Goal: Transaction & Acquisition: Purchase product/service

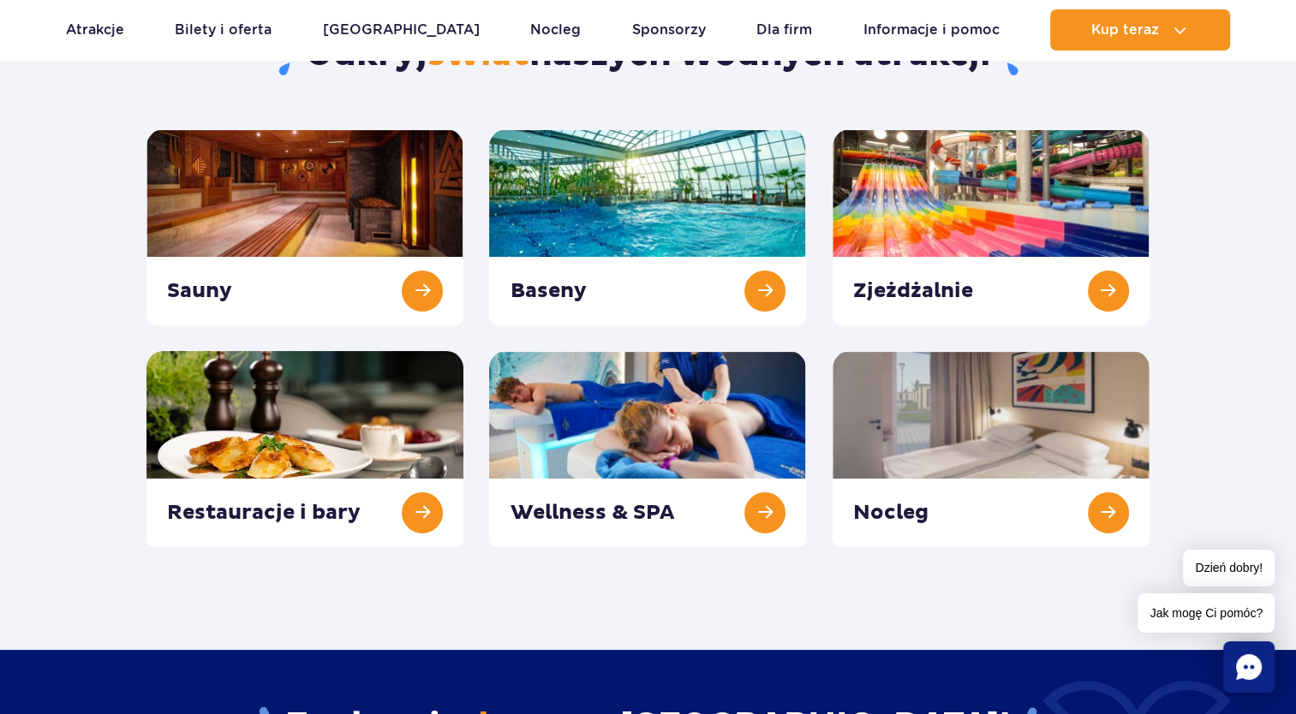
scroll to position [171, 0]
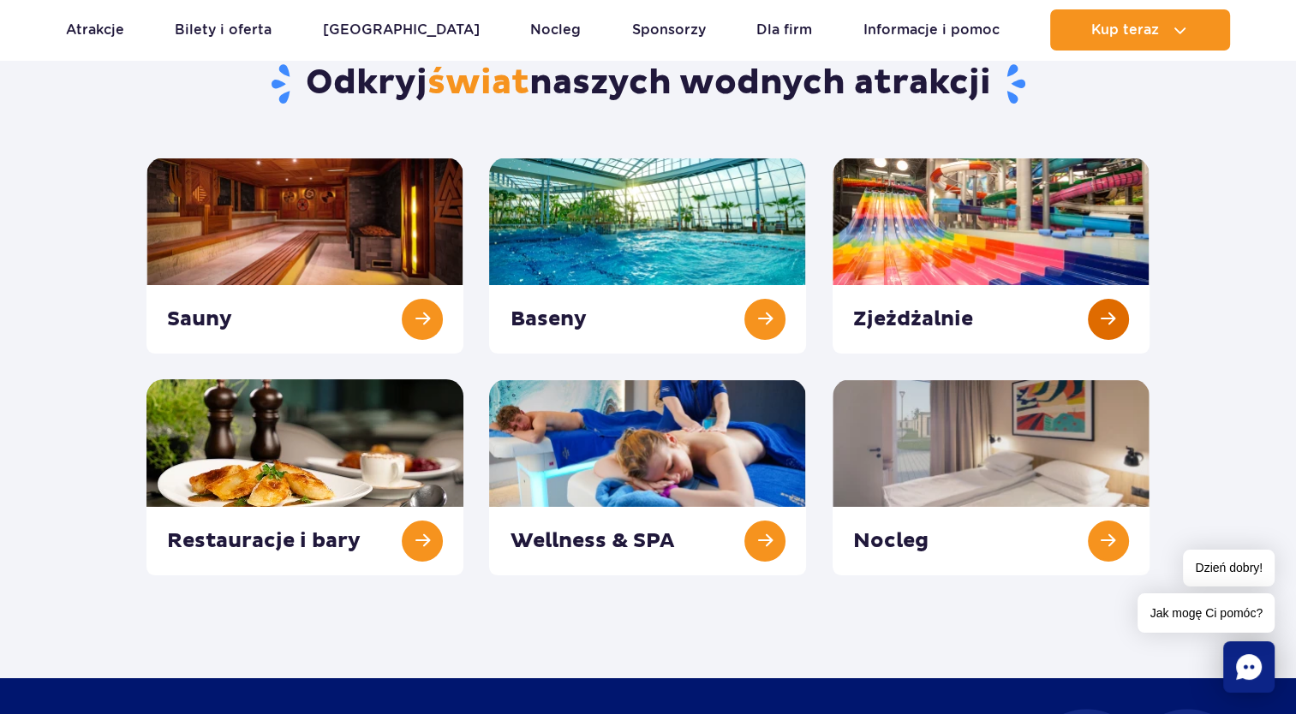
click at [980, 227] on link at bounding box center [990, 256] width 317 height 196
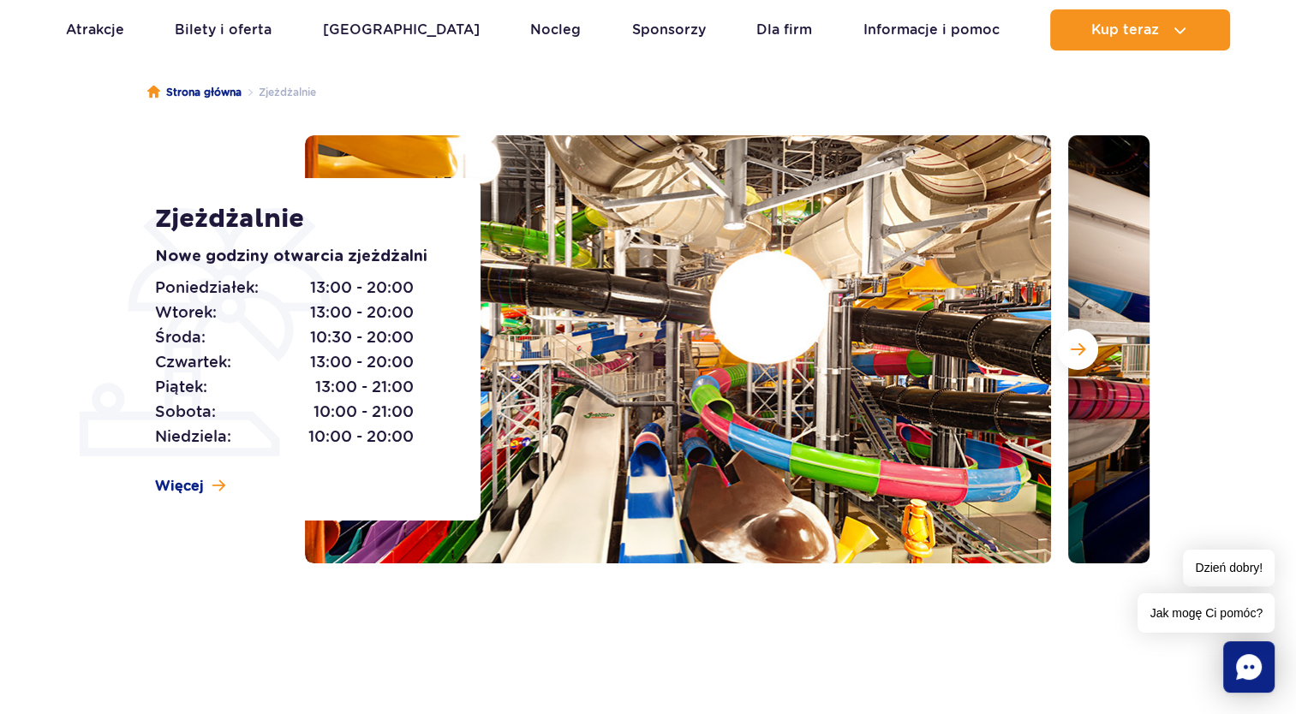
scroll to position [171, 0]
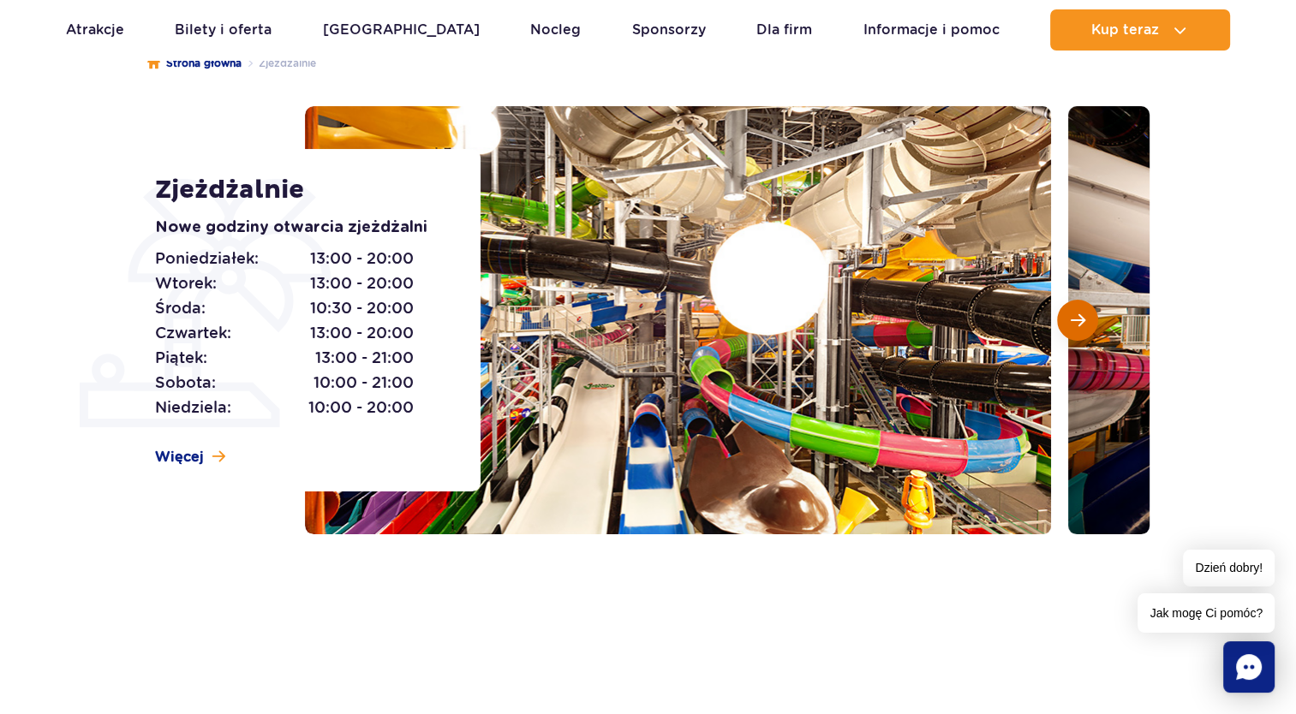
click at [1067, 320] on button "Następny slajd" at bounding box center [1077, 320] width 41 height 41
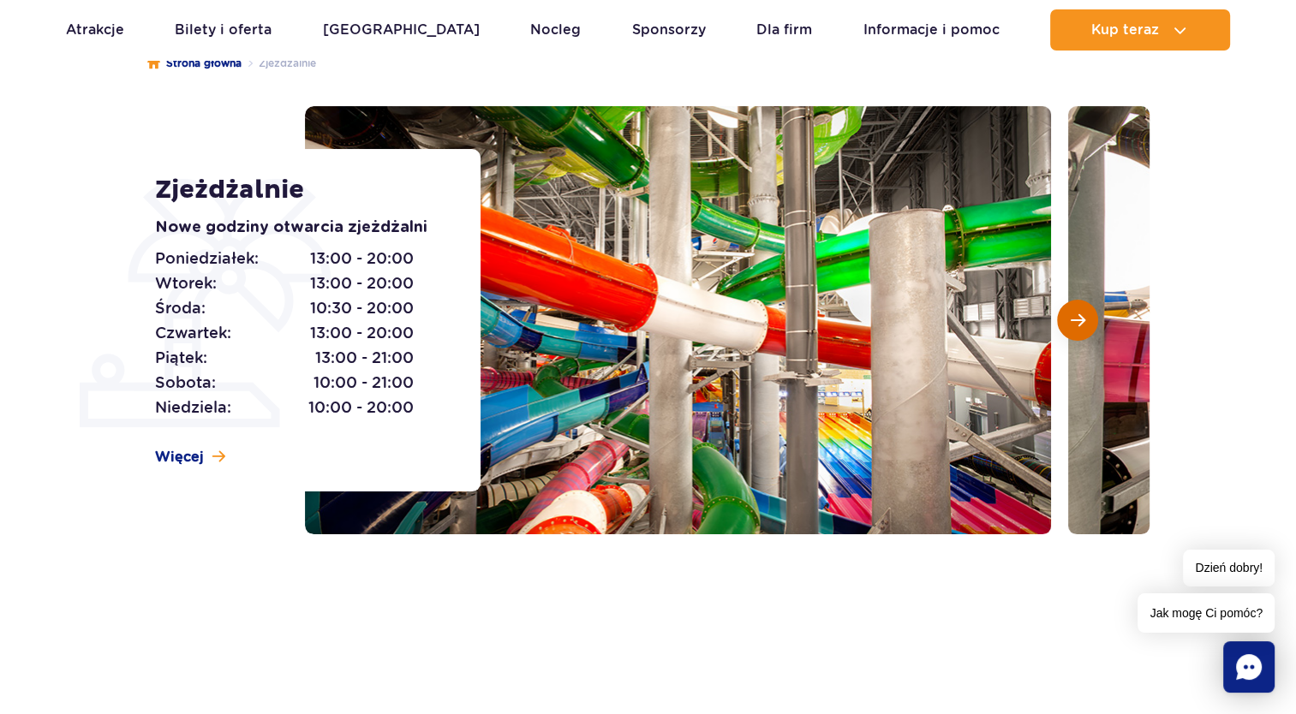
click at [1078, 320] on span "Następny slajd" at bounding box center [1077, 320] width 15 height 15
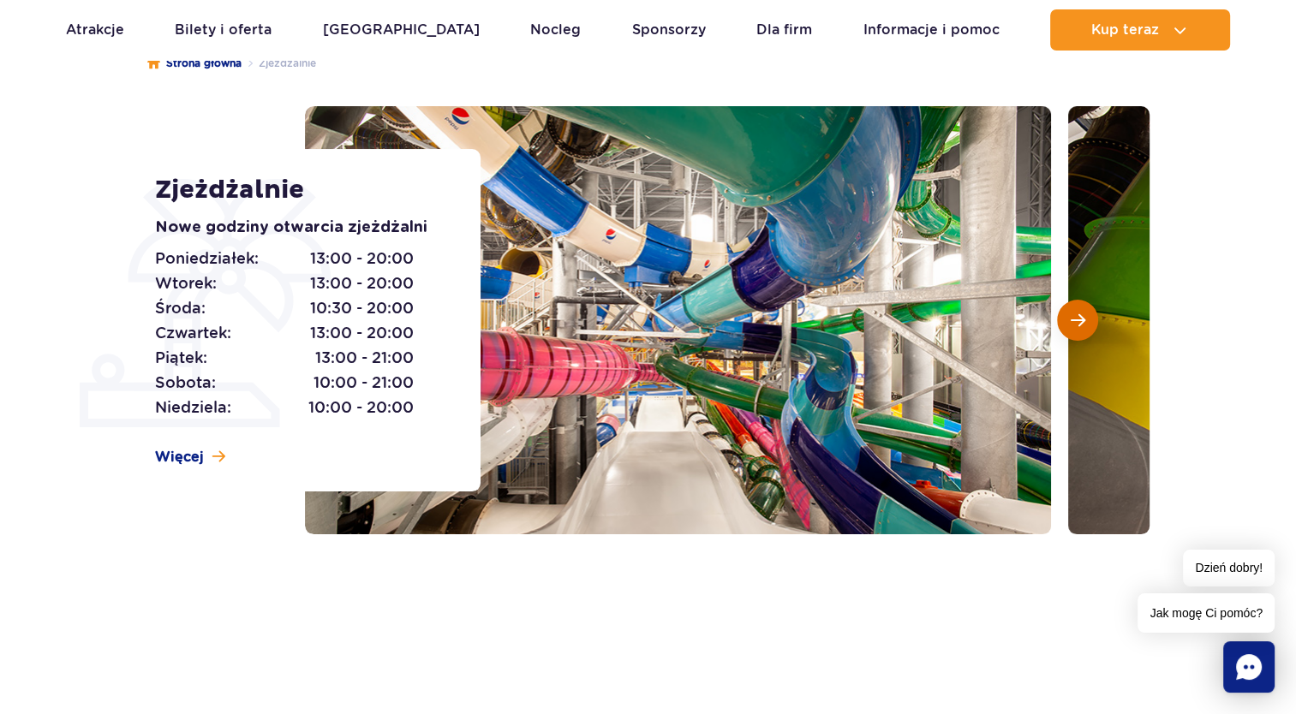
click at [1080, 320] on span "Następny slajd" at bounding box center [1077, 320] width 15 height 15
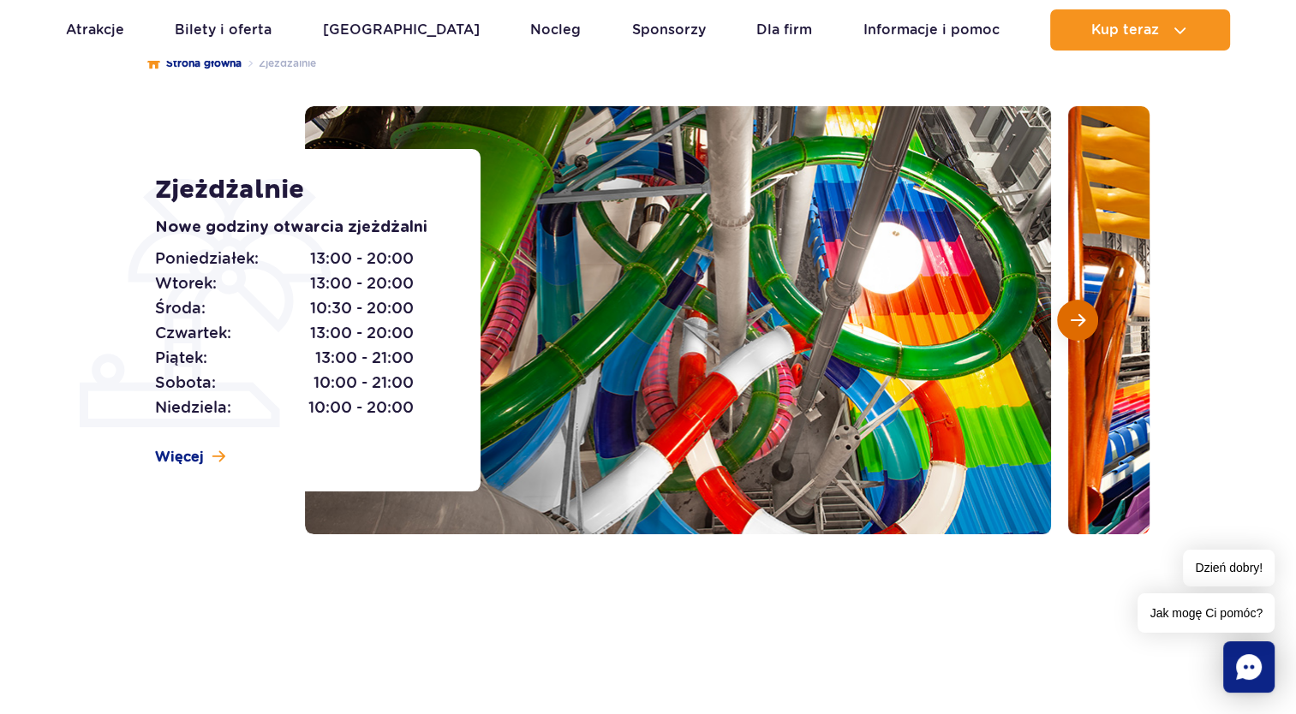
click at [1080, 320] on span "Następny slajd" at bounding box center [1077, 320] width 15 height 15
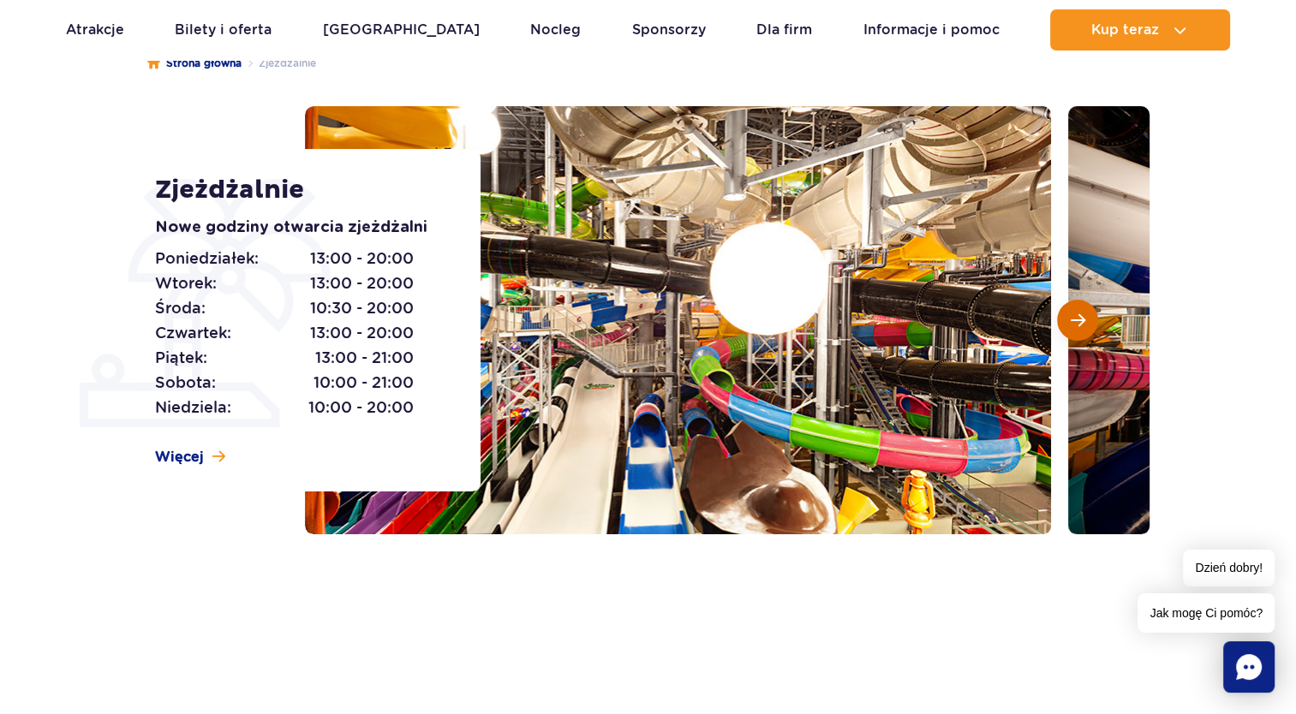
click at [1080, 320] on span "Następny slajd" at bounding box center [1077, 320] width 15 height 15
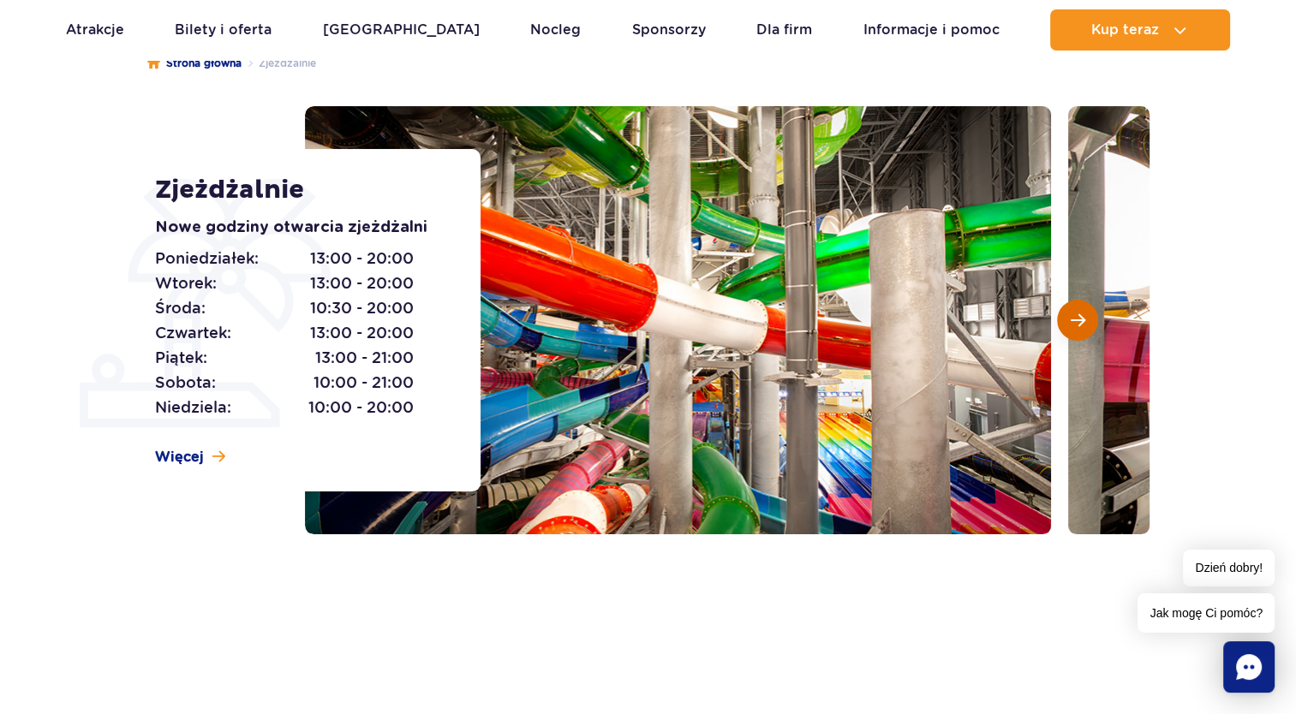
click at [1080, 320] on span "Następny slajd" at bounding box center [1077, 320] width 15 height 15
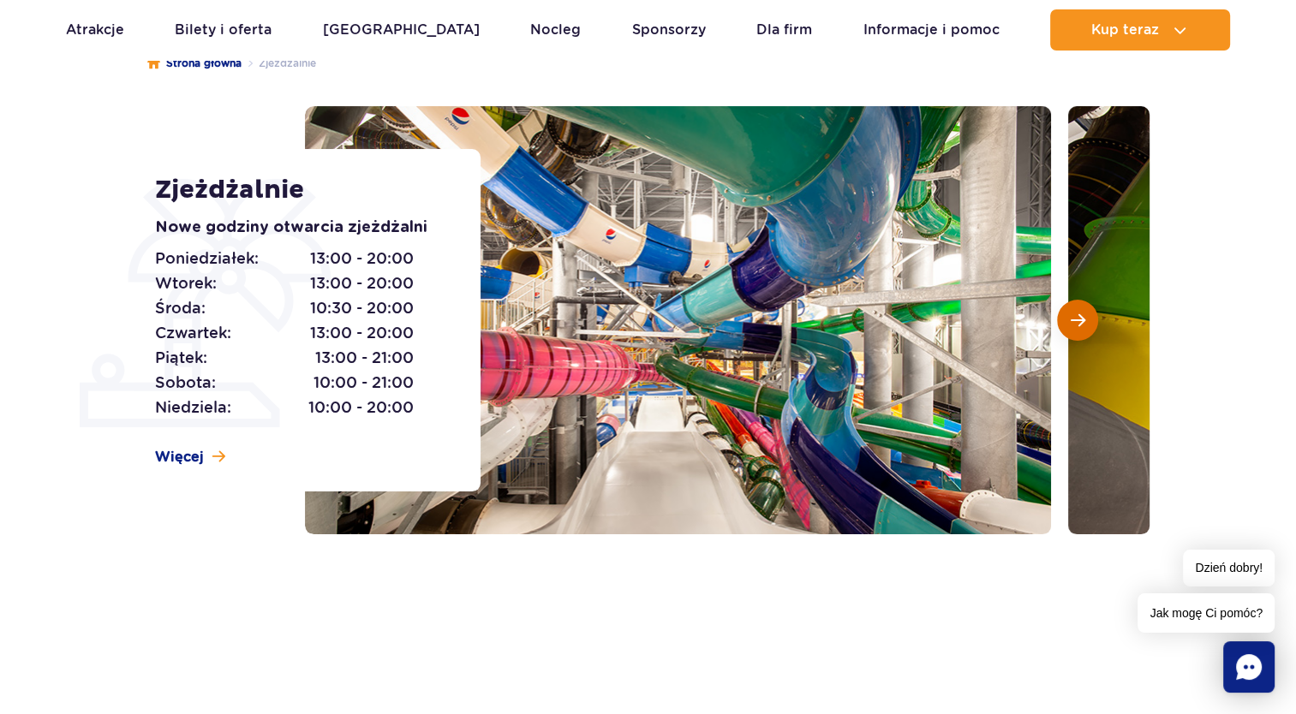
click at [1080, 320] on span "Następny slajd" at bounding box center [1077, 320] width 15 height 15
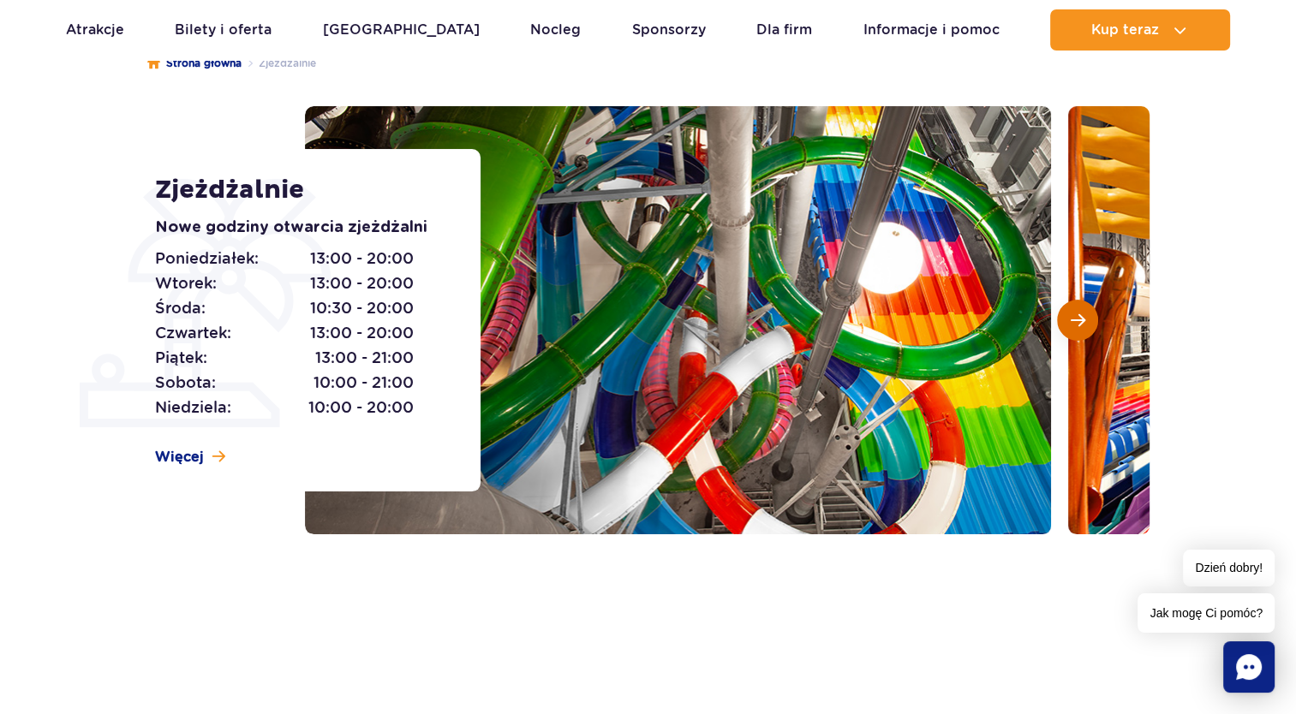
click at [1080, 320] on span "Następny slajd" at bounding box center [1077, 320] width 15 height 15
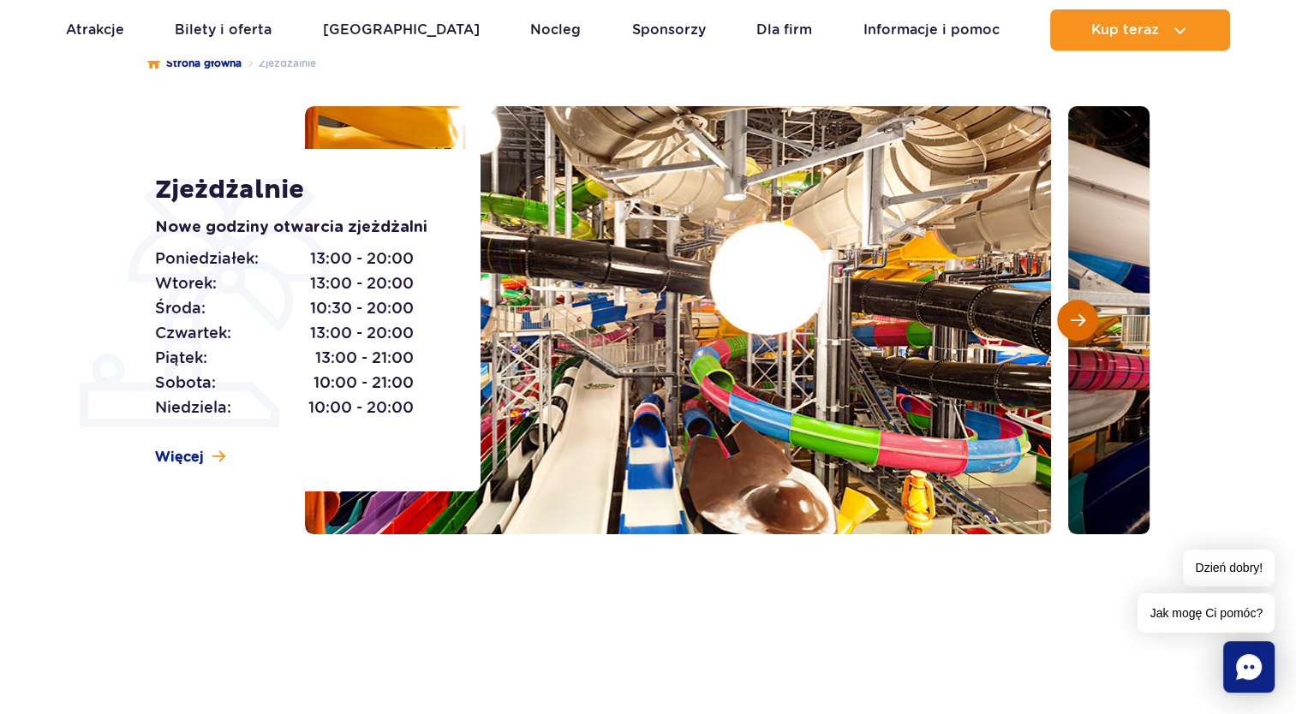
click at [1080, 320] on span "Następny slajd" at bounding box center [1077, 320] width 15 height 15
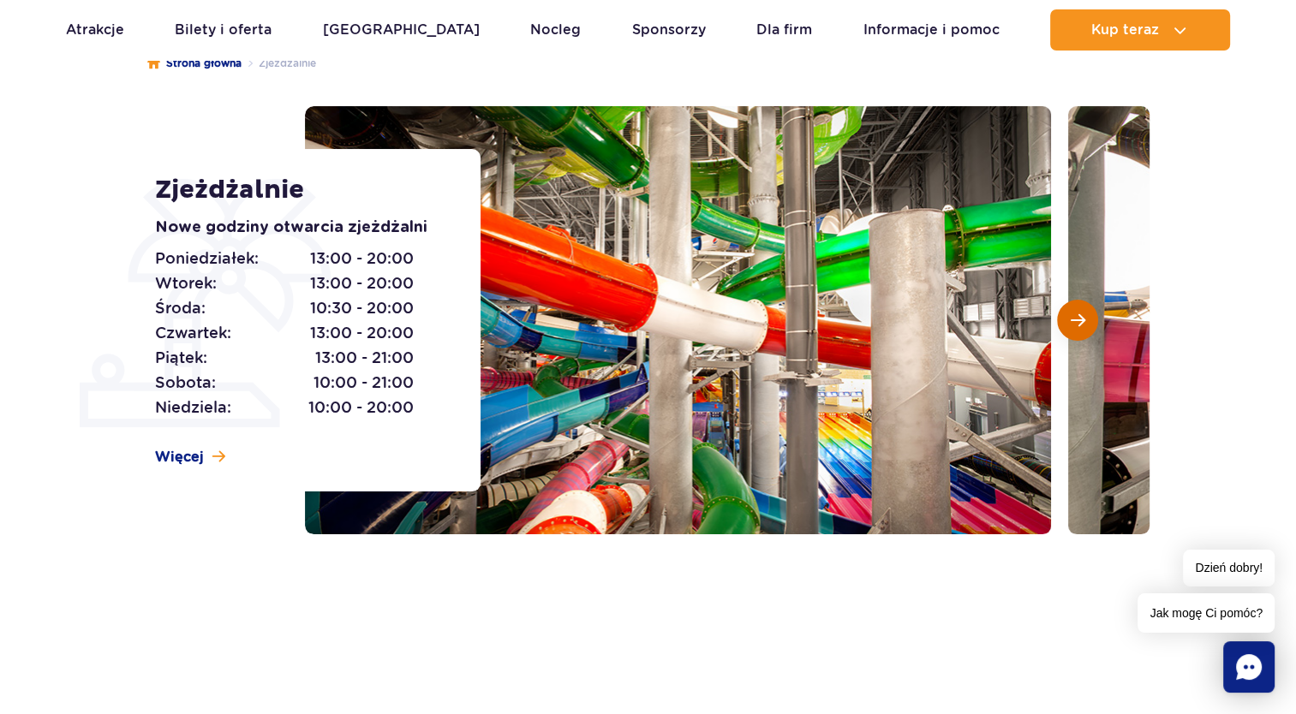
click at [1080, 320] on span "Następny slajd" at bounding box center [1077, 320] width 15 height 15
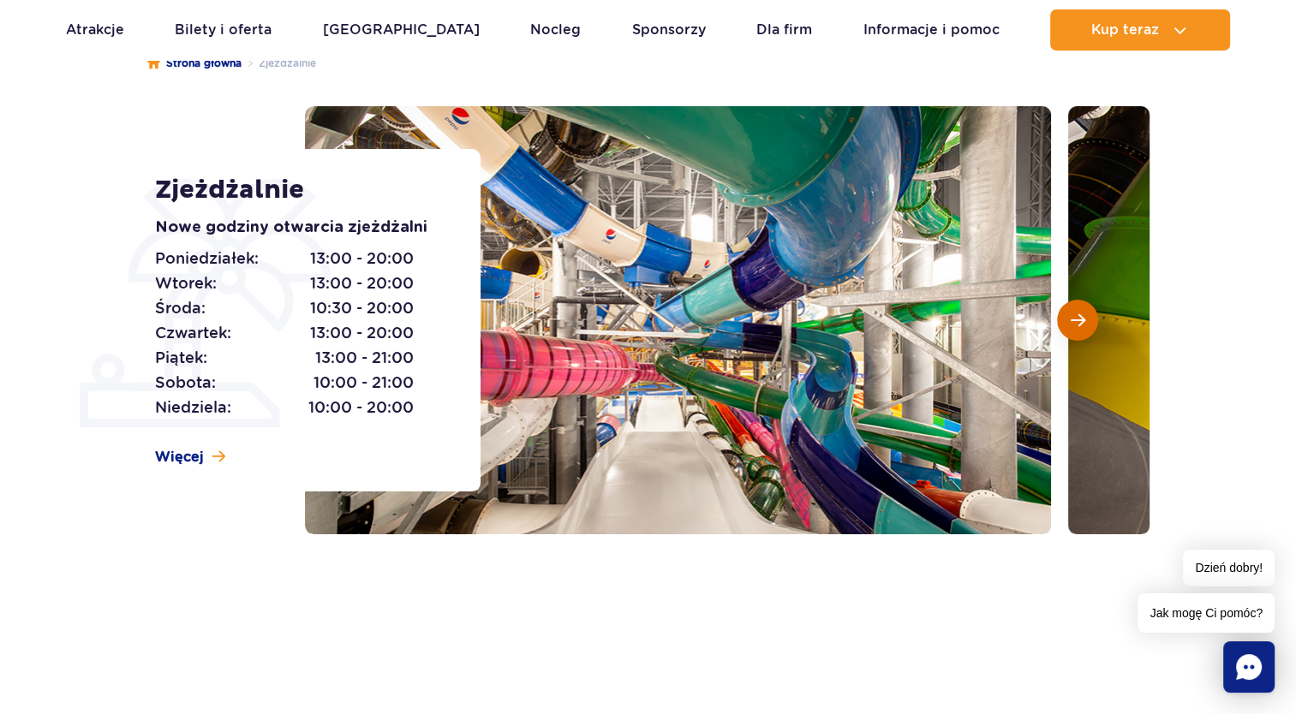
click at [1080, 320] on span "Następny slajd" at bounding box center [1077, 320] width 15 height 15
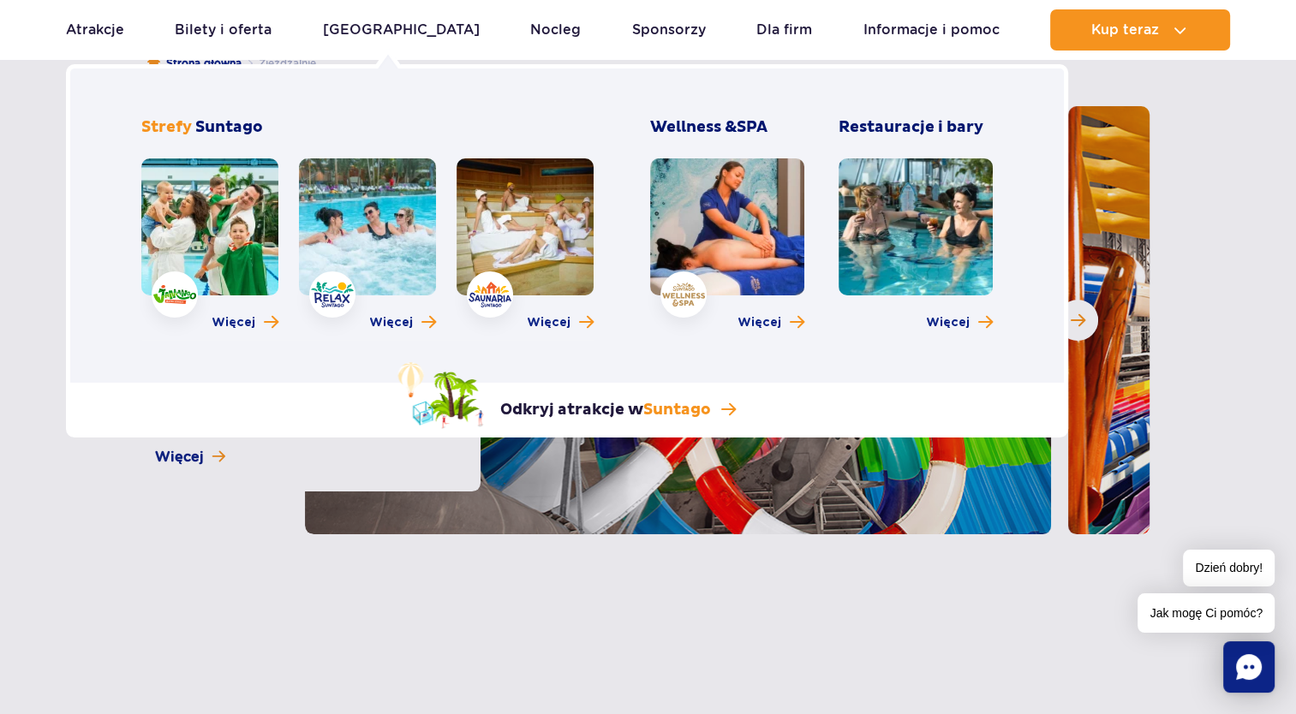
click at [214, 241] on link at bounding box center [209, 226] width 137 height 137
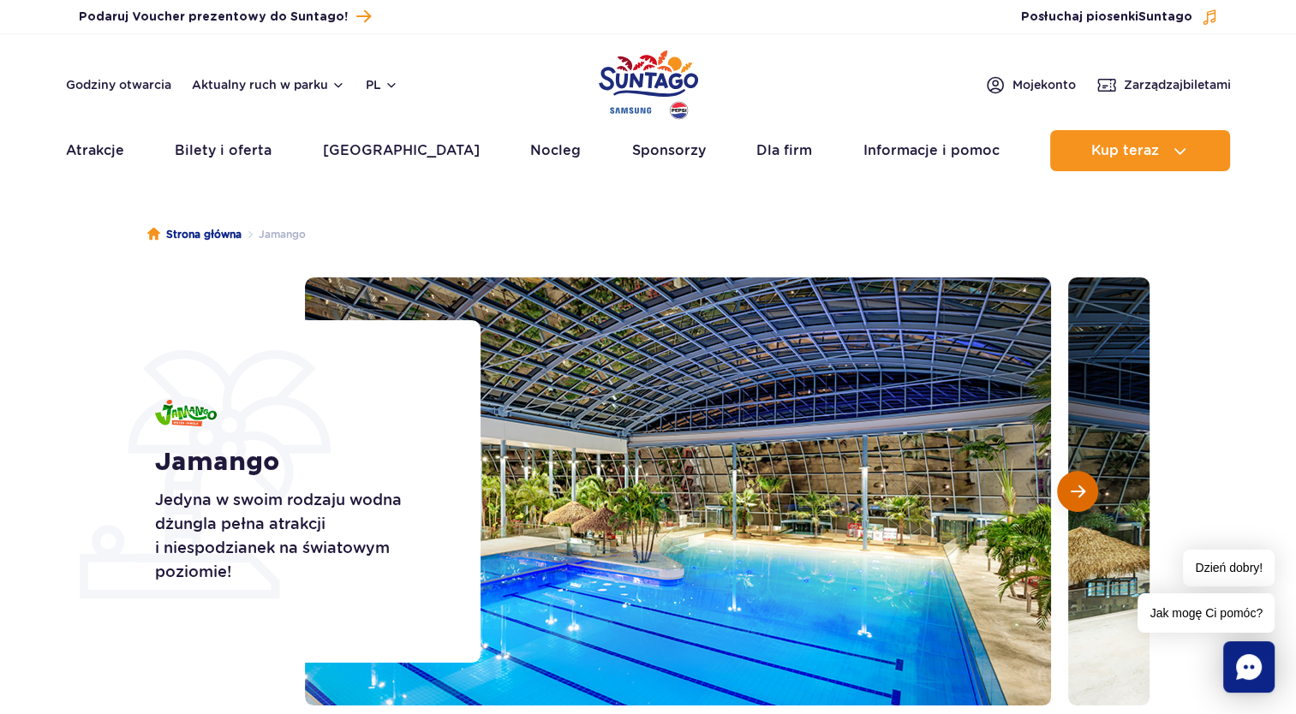
click at [1076, 497] on span "Następny slajd" at bounding box center [1077, 491] width 15 height 15
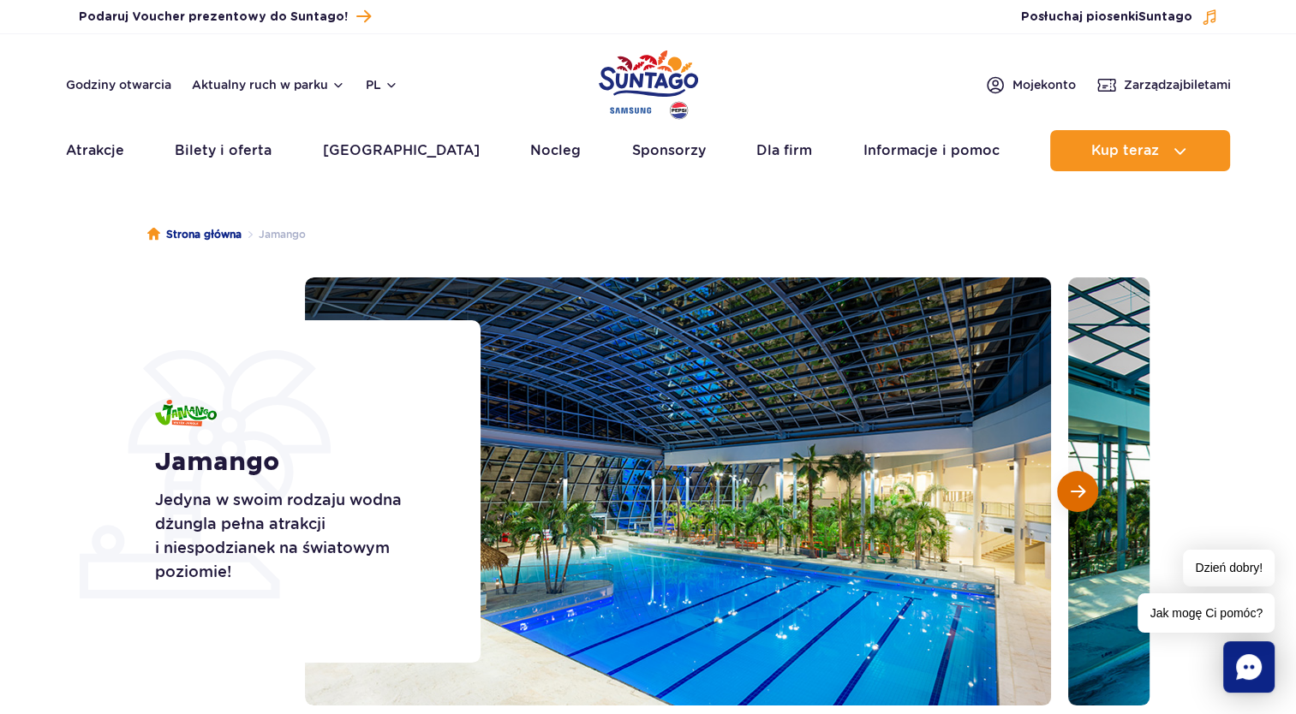
click at [1076, 497] on span "Następny slajd" at bounding box center [1077, 491] width 15 height 15
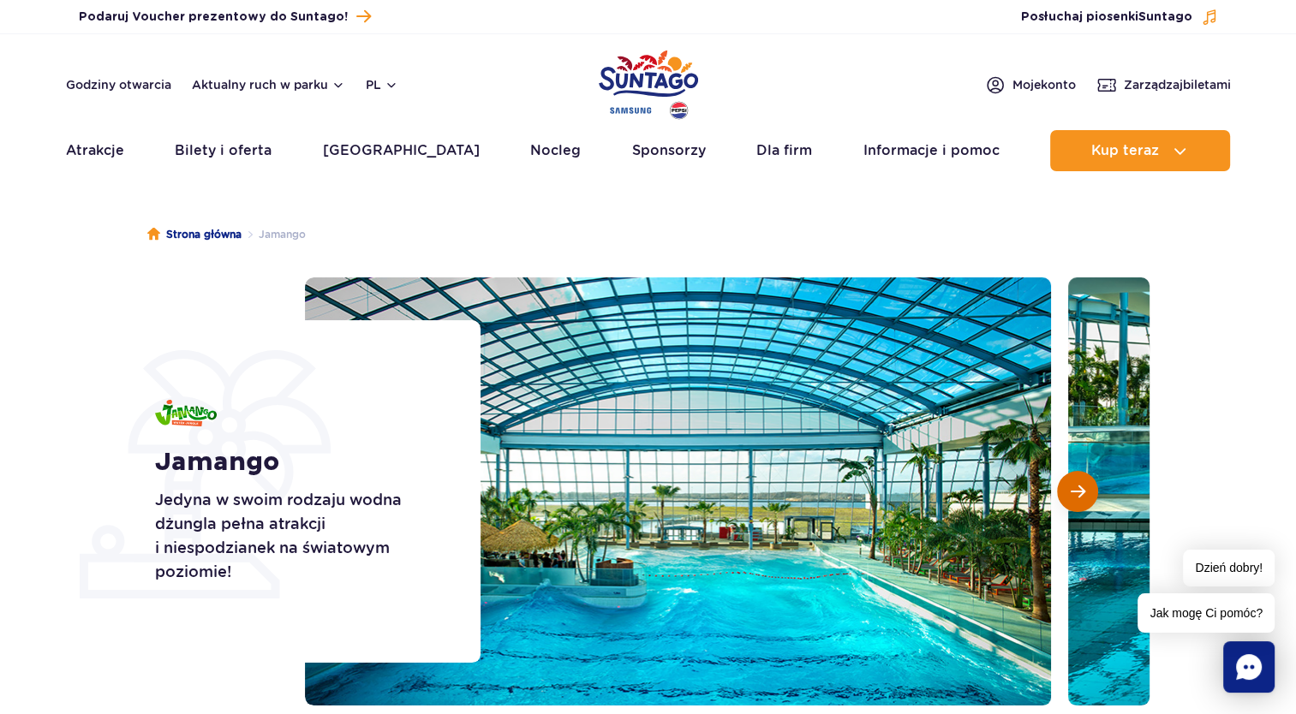
click at [1078, 497] on span "Następny slajd" at bounding box center [1077, 491] width 15 height 15
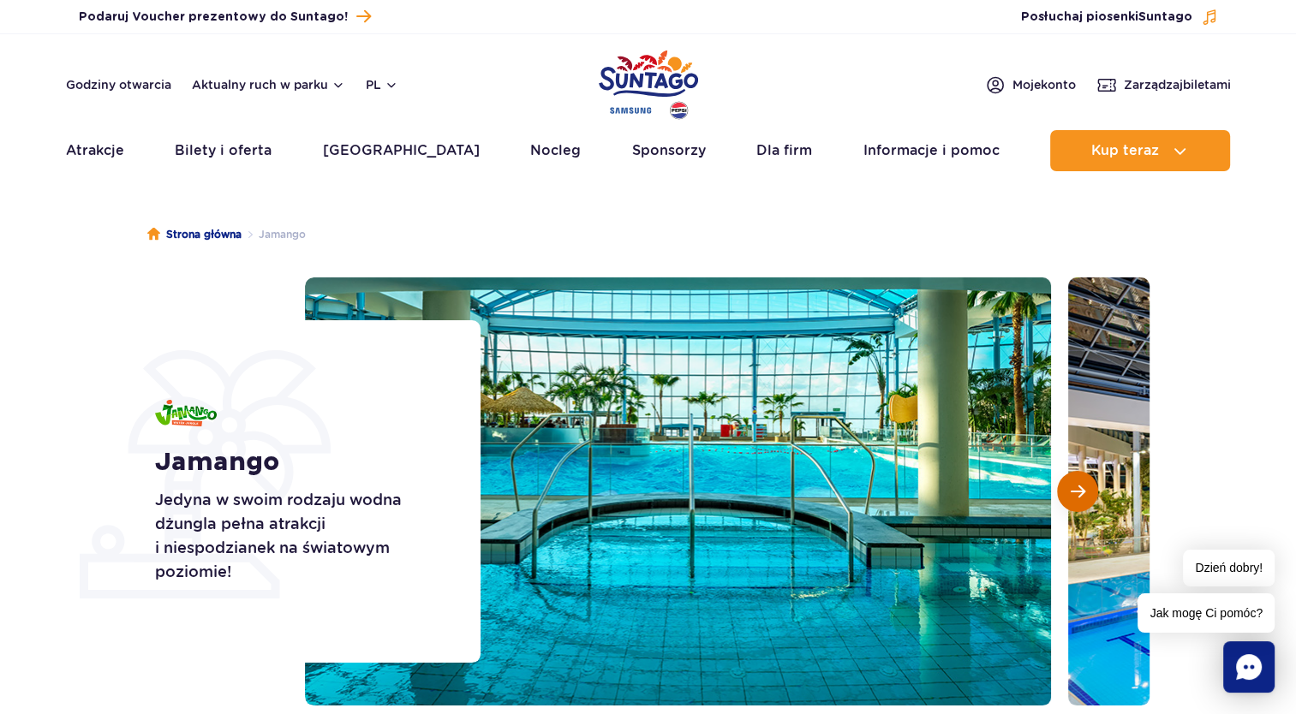
click at [1078, 498] on span "Następny slajd" at bounding box center [1077, 491] width 15 height 15
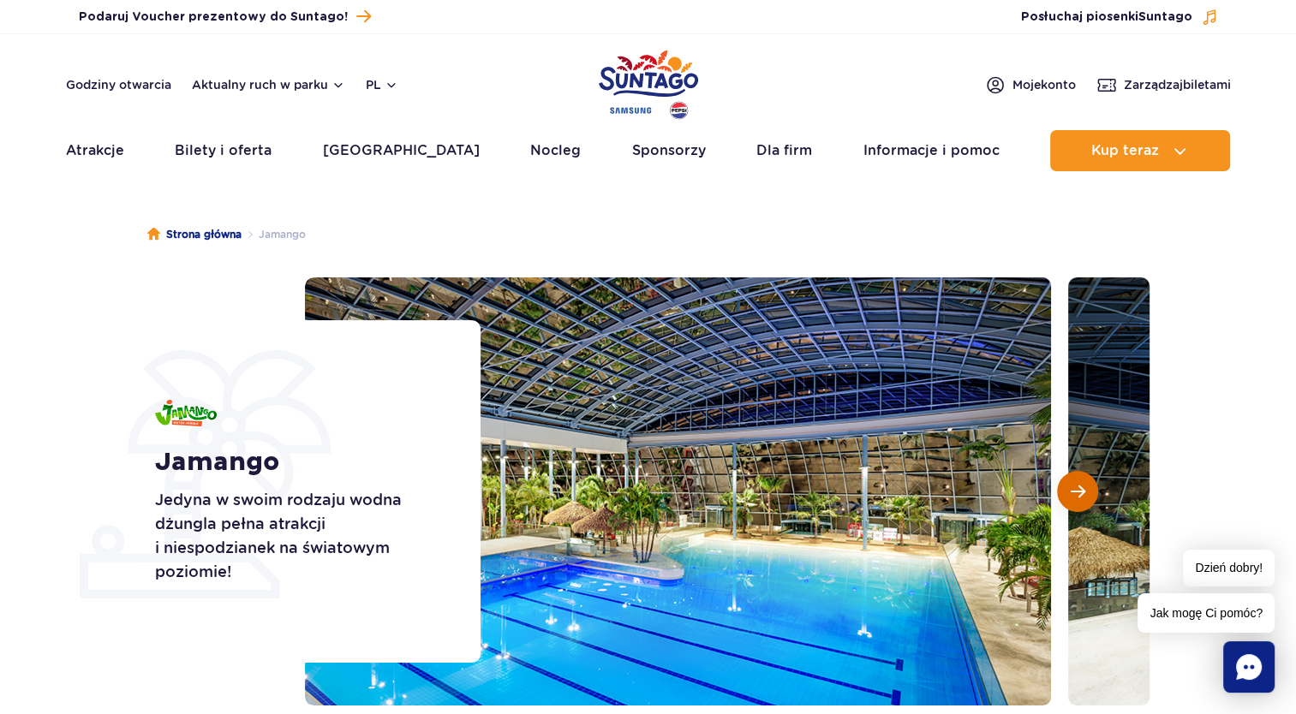
click at [1078, 498] on span "Następny slajd" at bounding box center [1077, 491] width 15 height 15
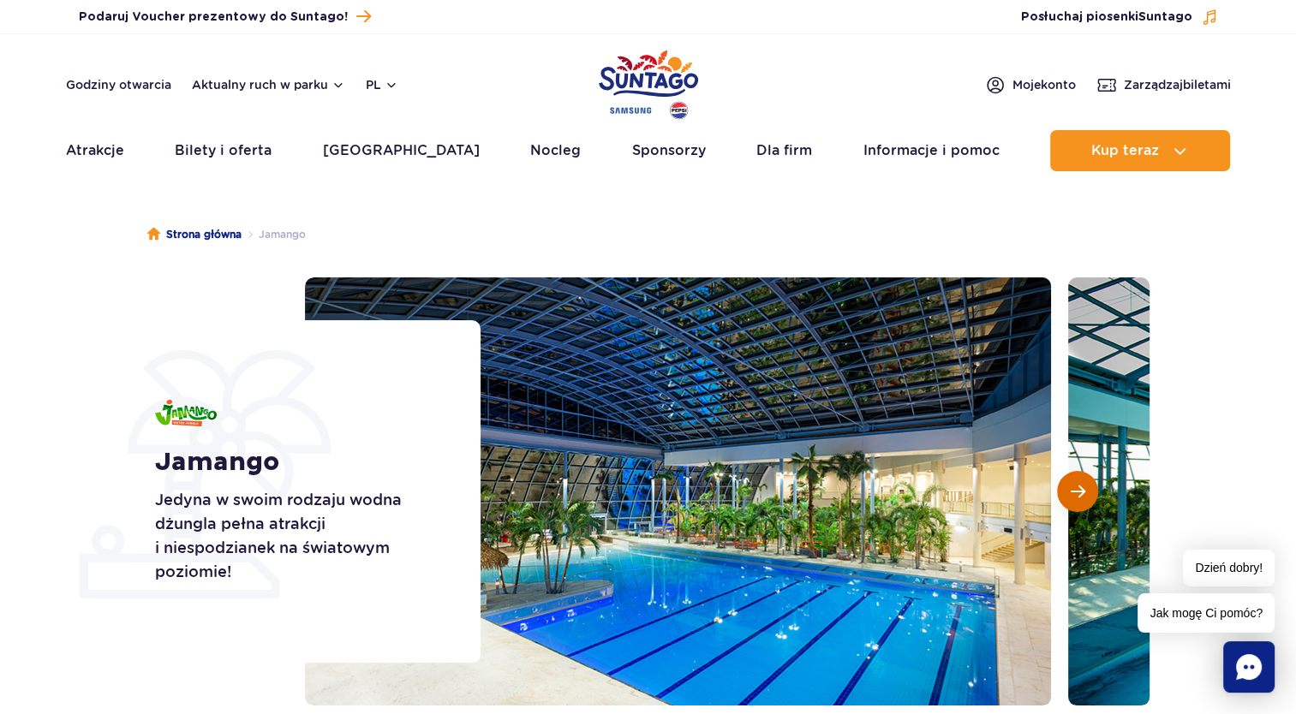
click at [1078, 498] on span "Następny slajd" at bounding box center [1077, 491] width 15 height 15
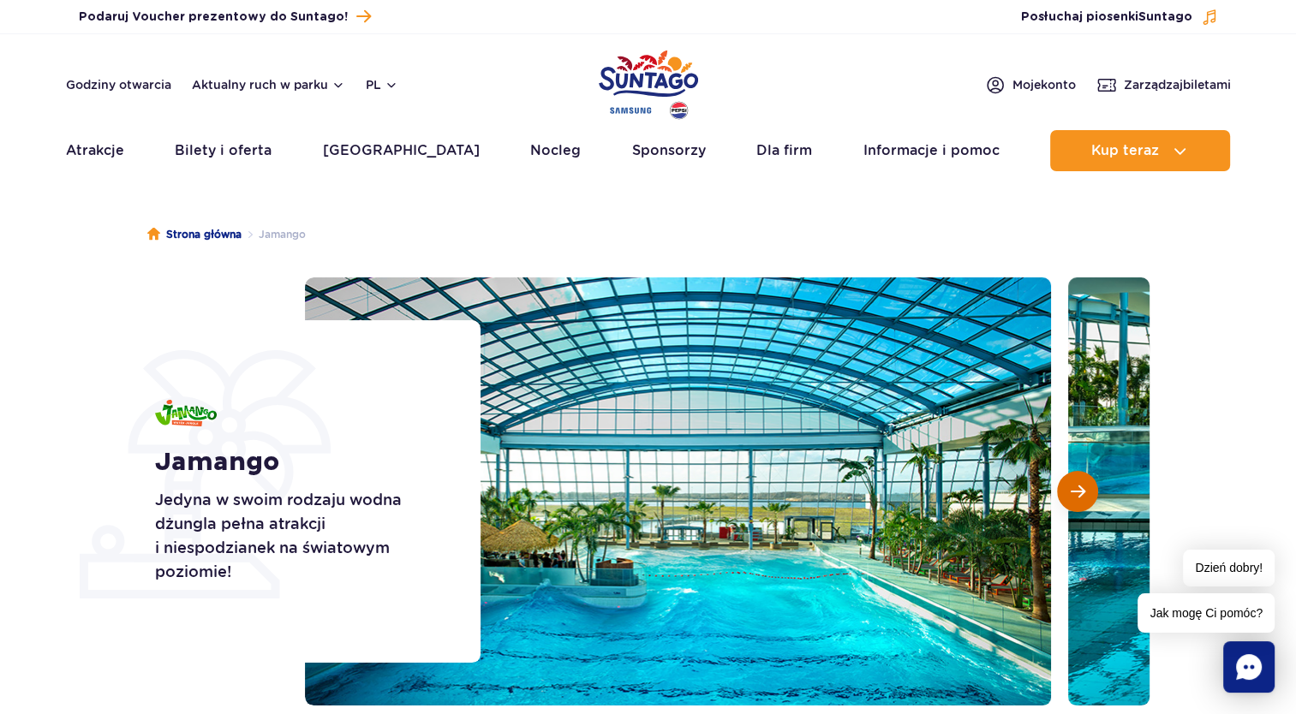
click at [1078, 498] on span "Następny slajd" at bounding box center [1077, 491] width 15 height 15
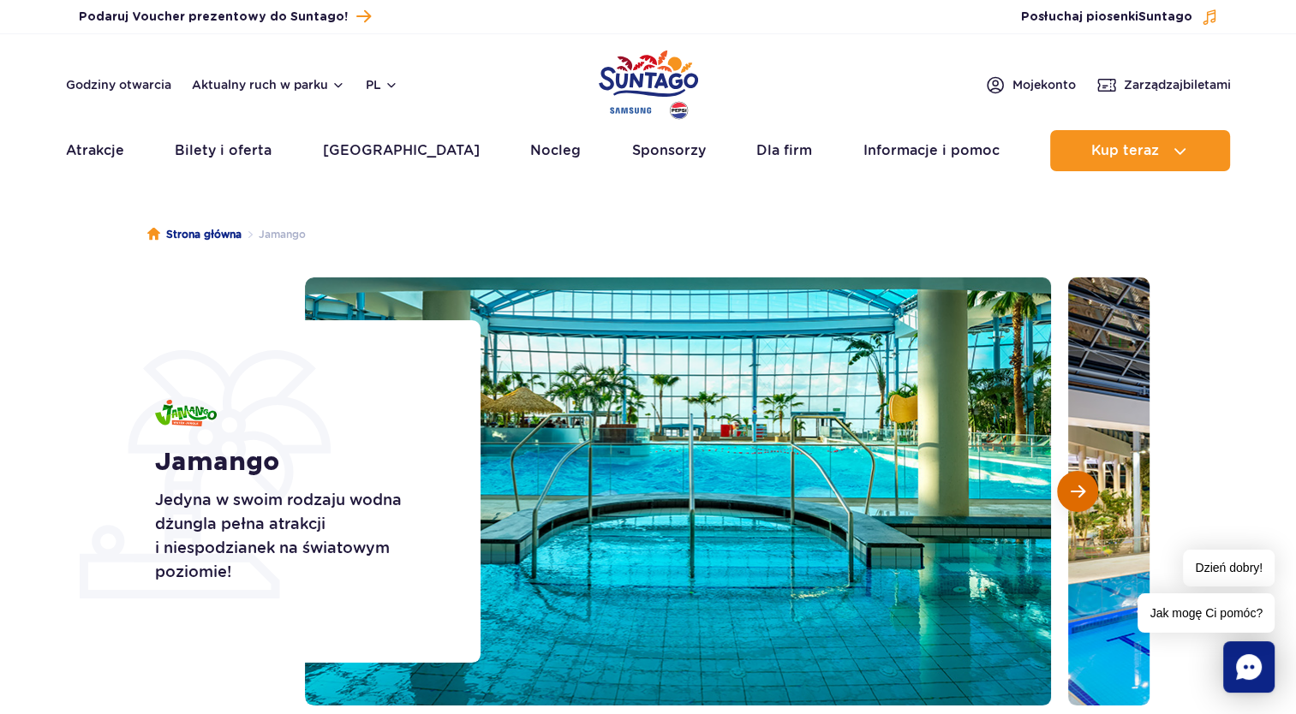
click at [1078, 498] on span "Następny slajd" at bounding box center [1077, 491] width 15 height 15
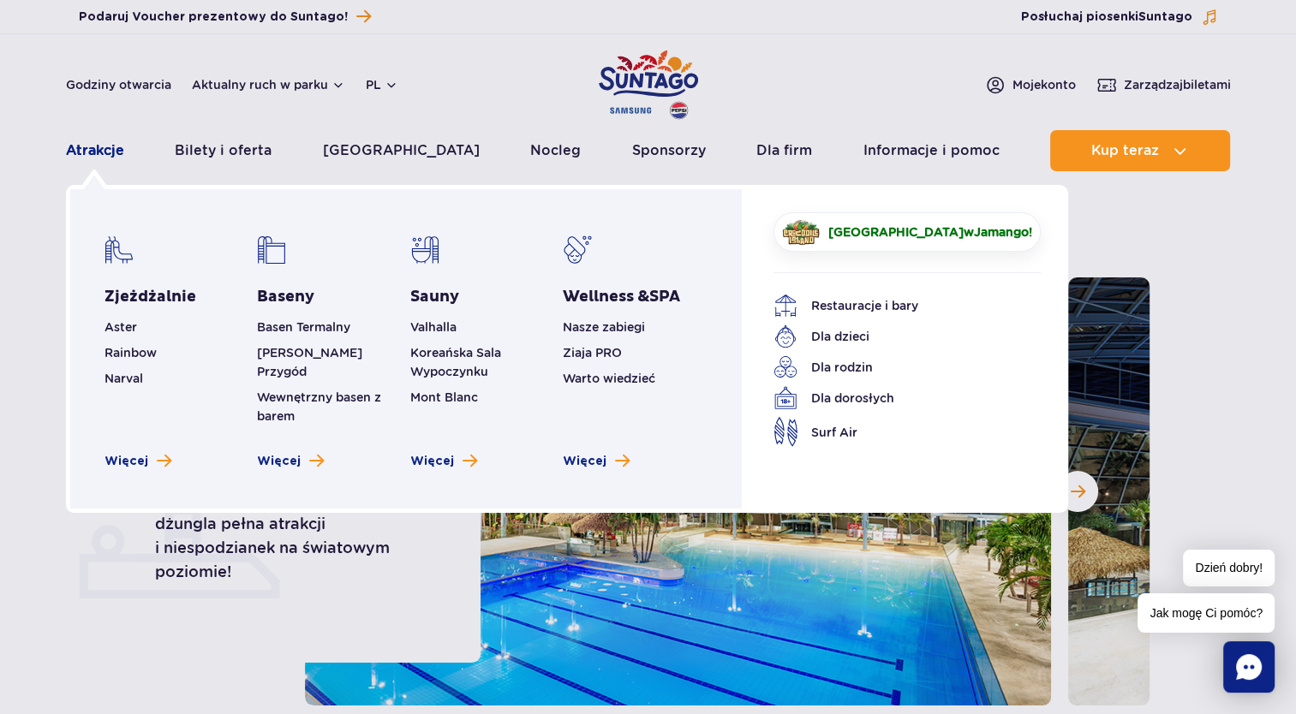
click at [86, 153] on link "Atrakcje" at bounding box center [95, 150] width 58 height 41
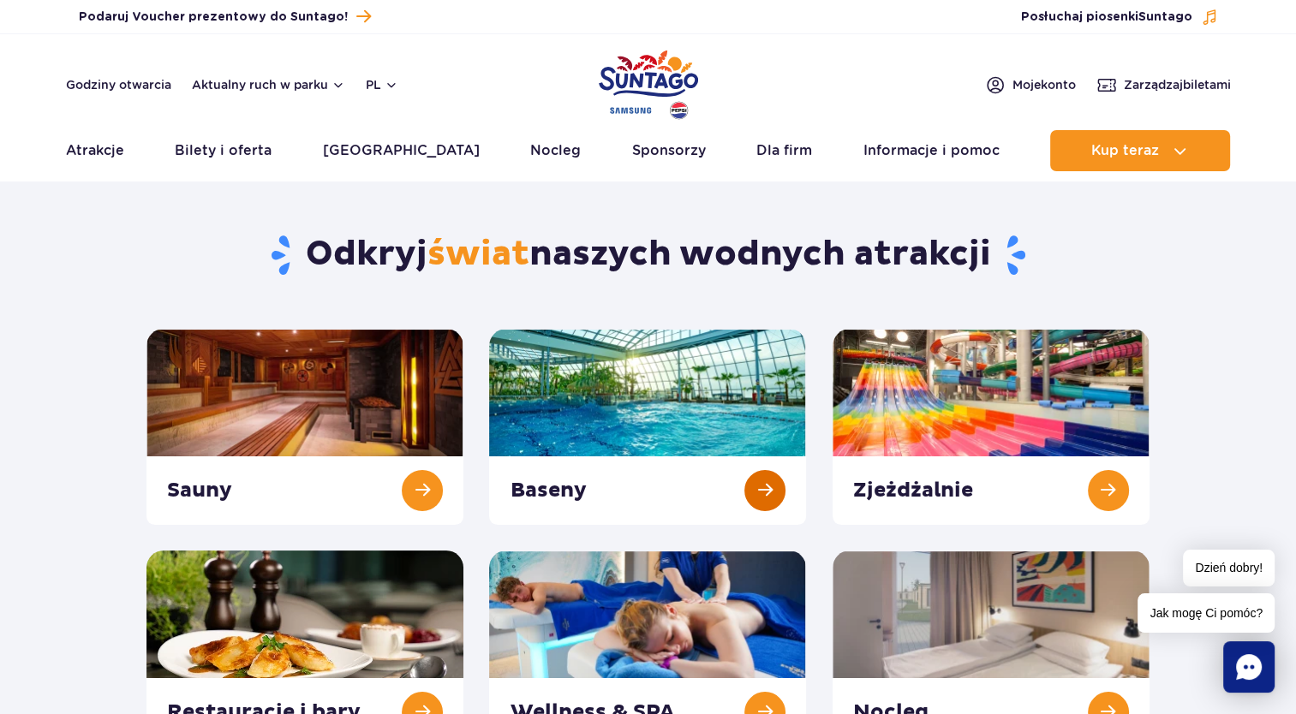
click at [595, 434] on link at bounding box center [647, 427] width 317 height 196
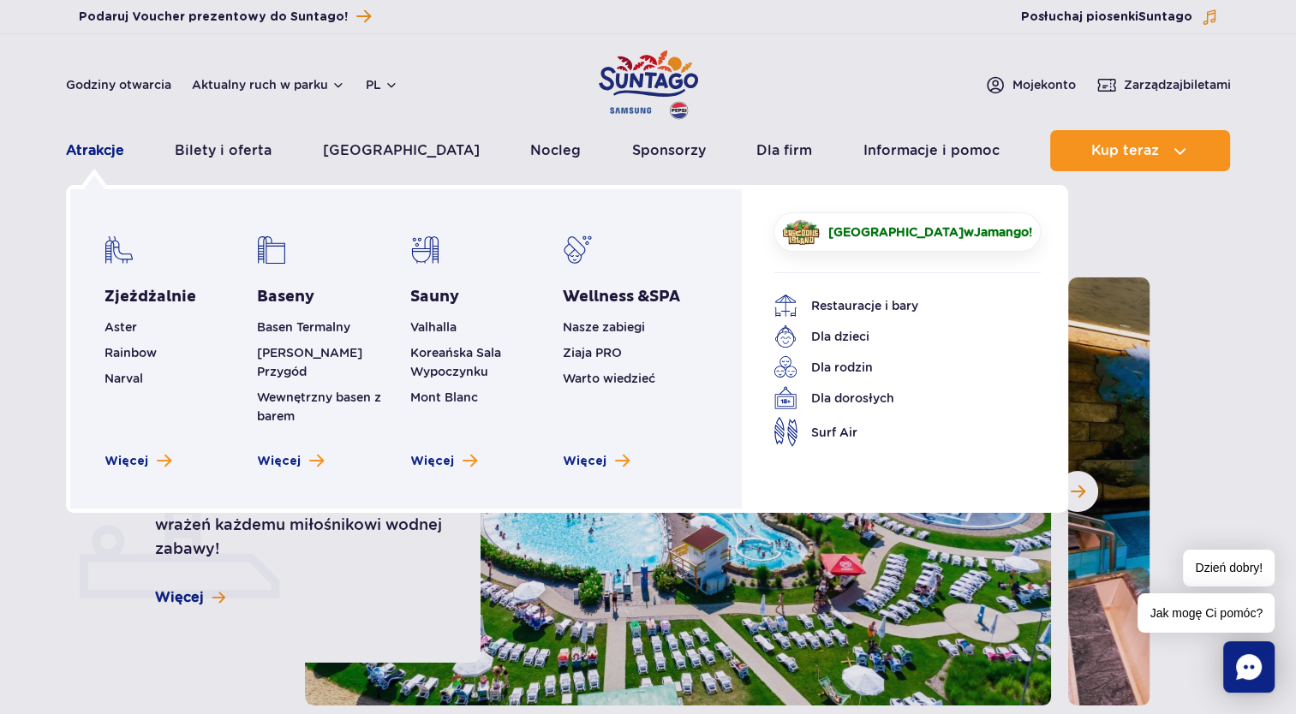
click at [92, 152] on link "Atrakcje" at bounding box center [95, 150] width 58 height 41
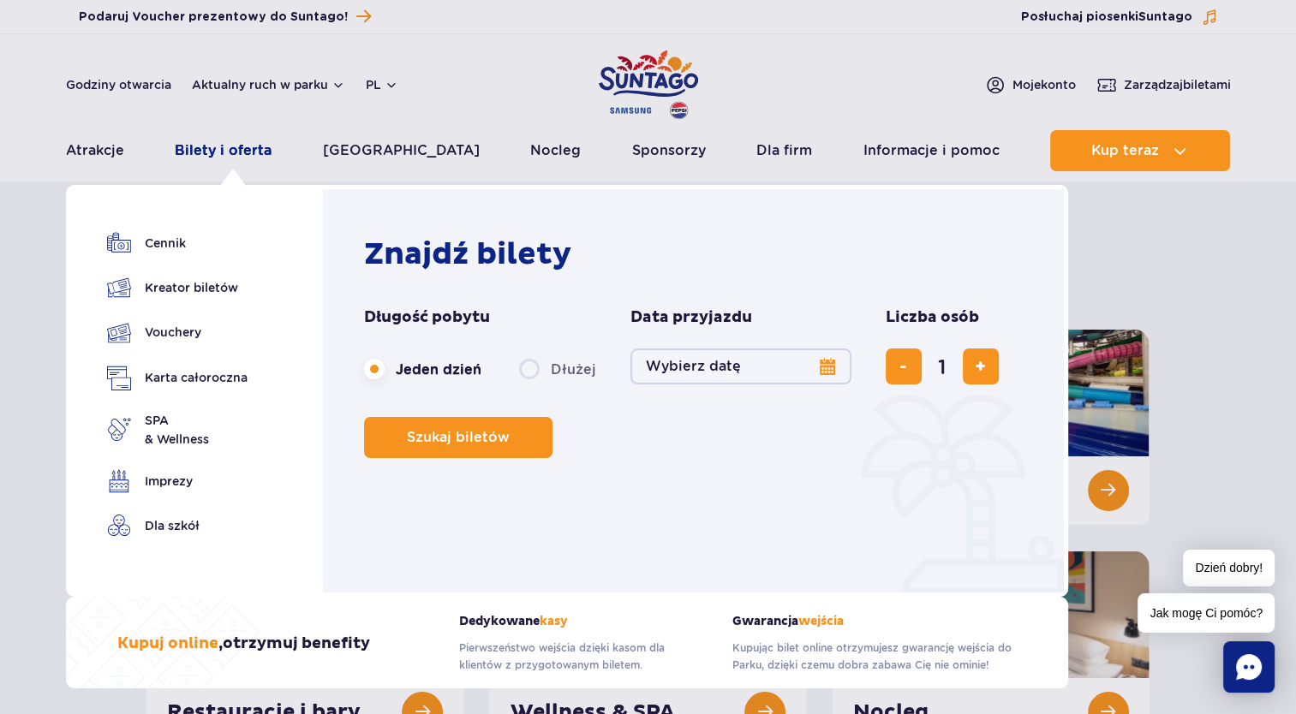
click at [262, 155] on link "Bilety i oferta" at bounding box center [223, 150] width 97 height 41
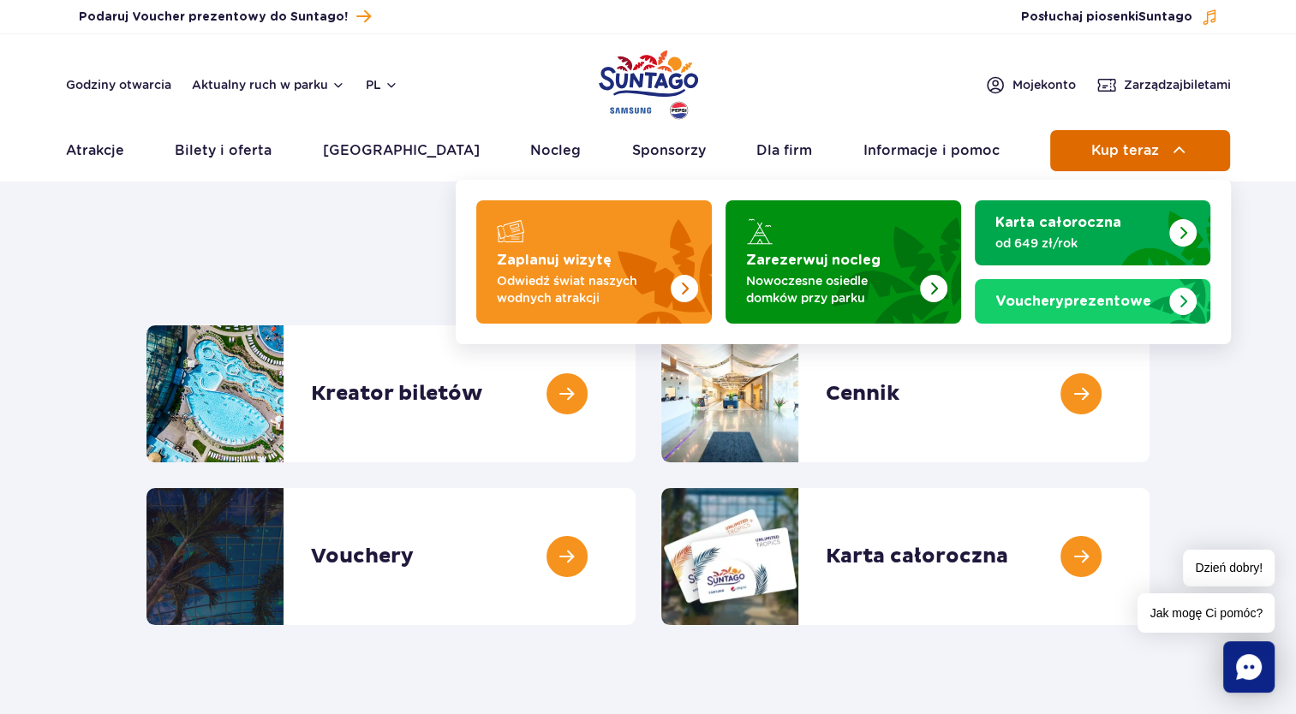
click at [1184, 147] on img at bounding box center [1179, 150] width 21 height 21
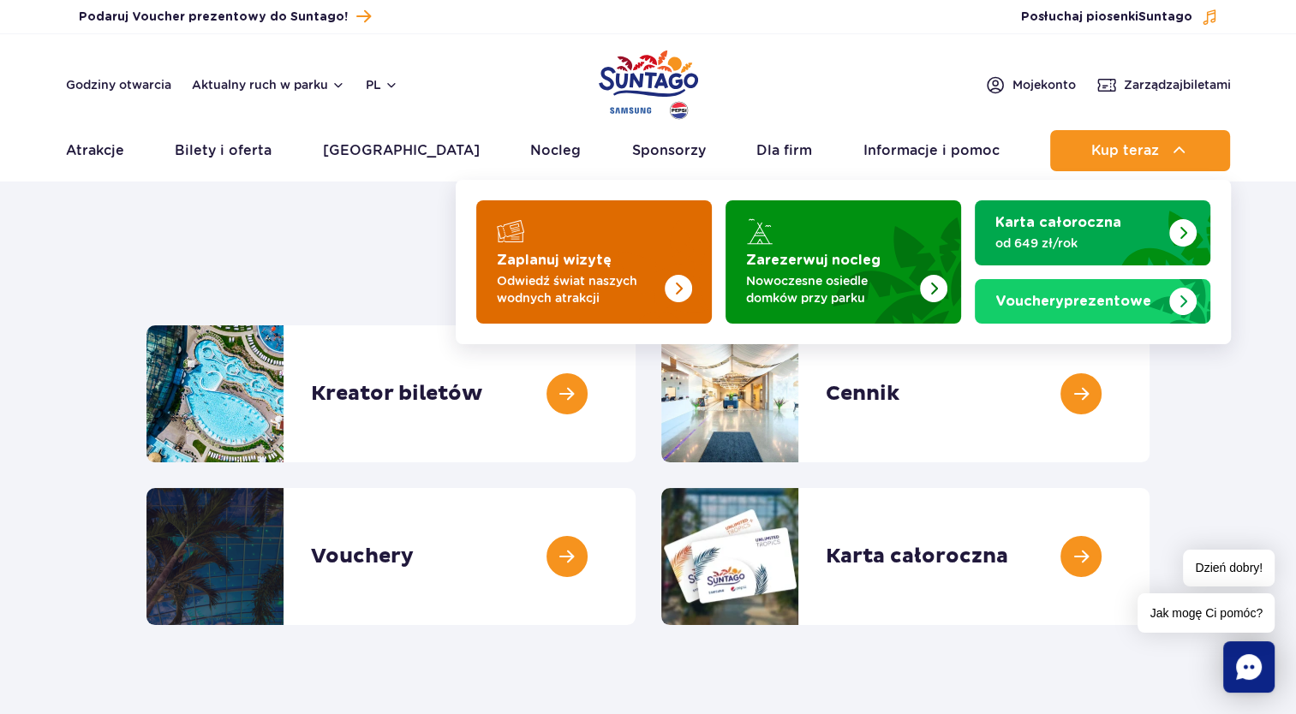
click at [644, 234] on img "Zaplanuj wizytę" at bounding box center [643, 257] width 136 height 134
click at [624, 241] on img "Zaplanuj wizytę" at bounding box center [643, 257] width 136 height 134
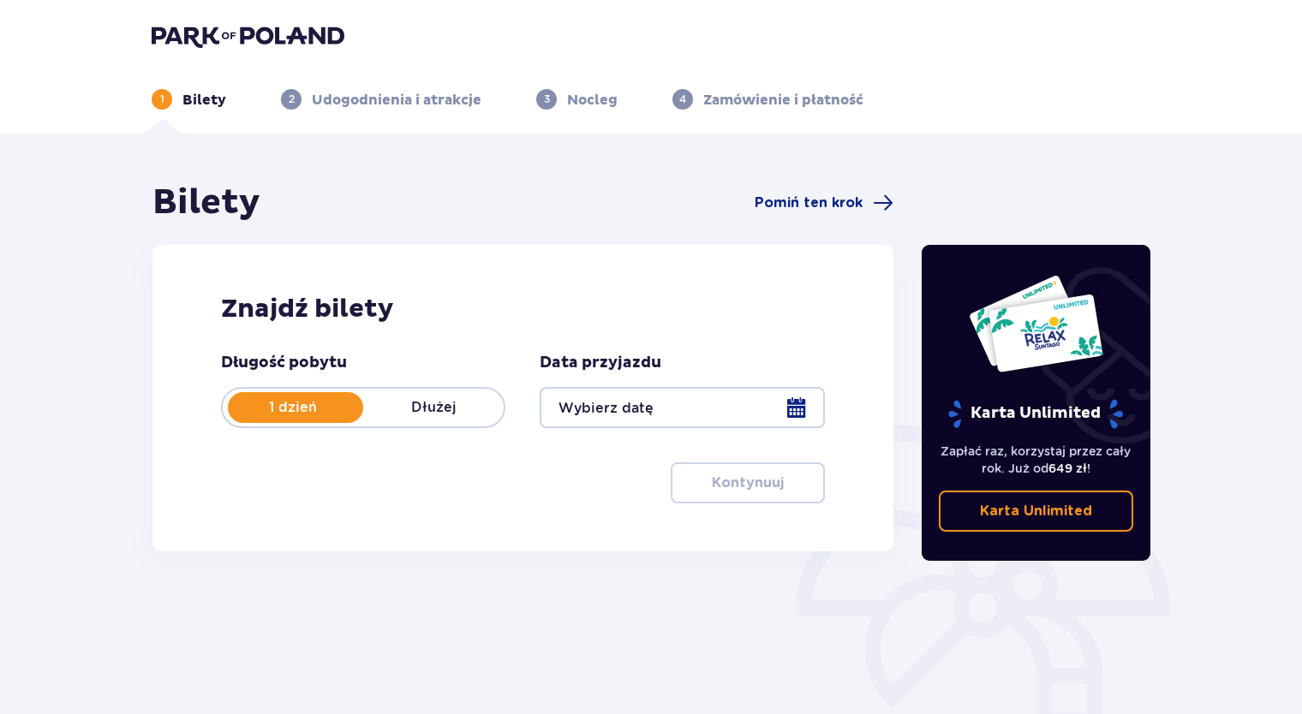
click at [804, 412] on div at bounding box center [681, 407] width 284 height 41
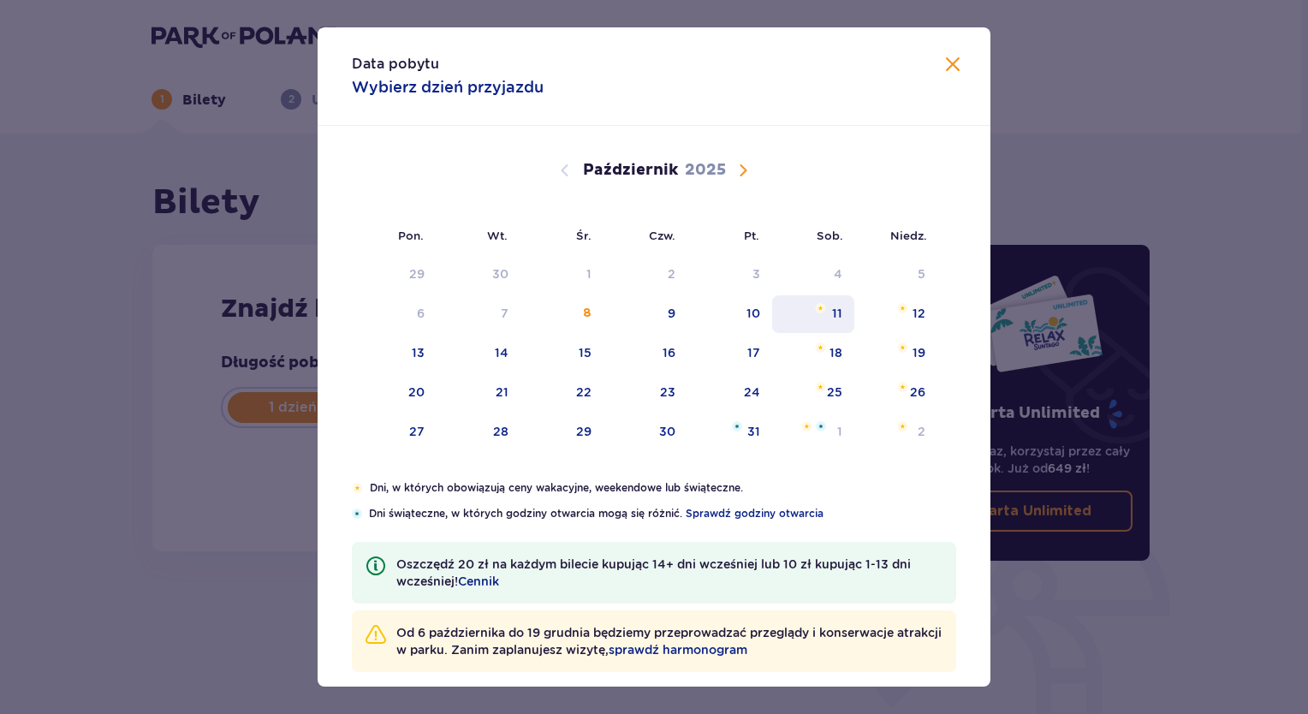
click at [833, 325] on div "11" at bounding box center [813, 314] width 83 height 38
type input "11.10.25"
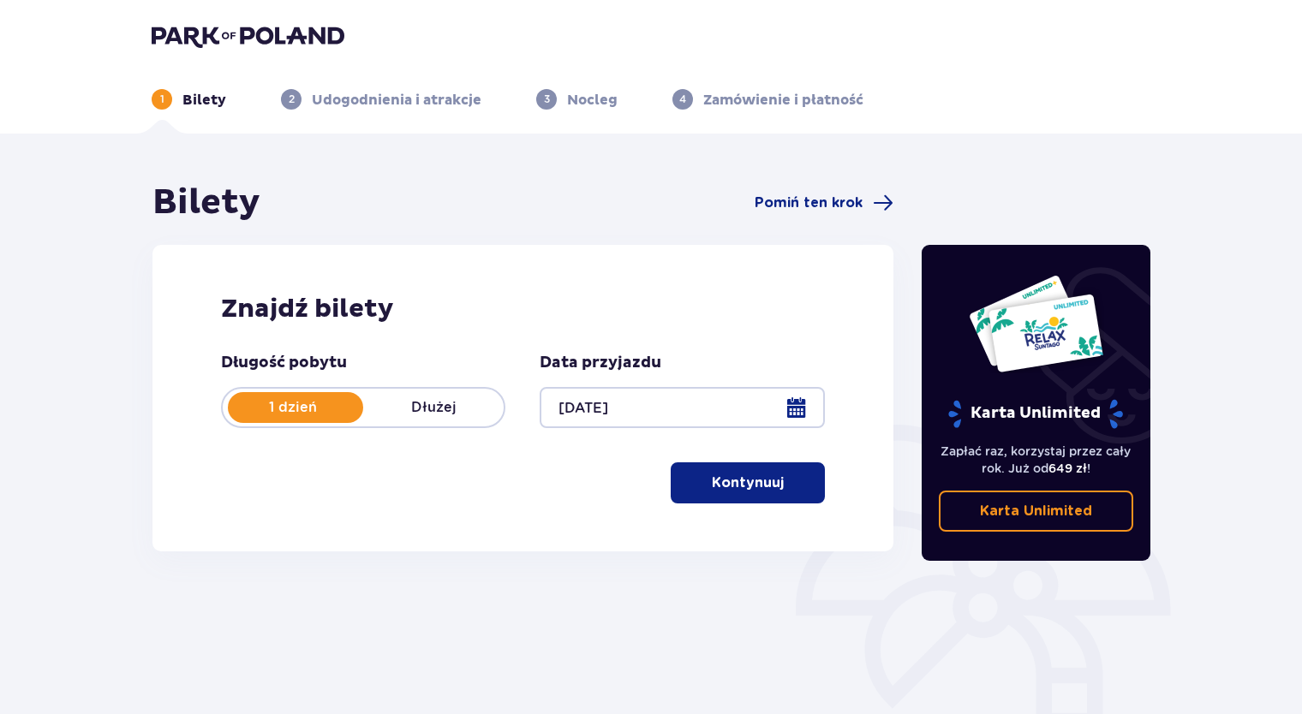
click at [746, 485] on p "Kontynuuj" at bounding box center [748, 483] width 72 height 19
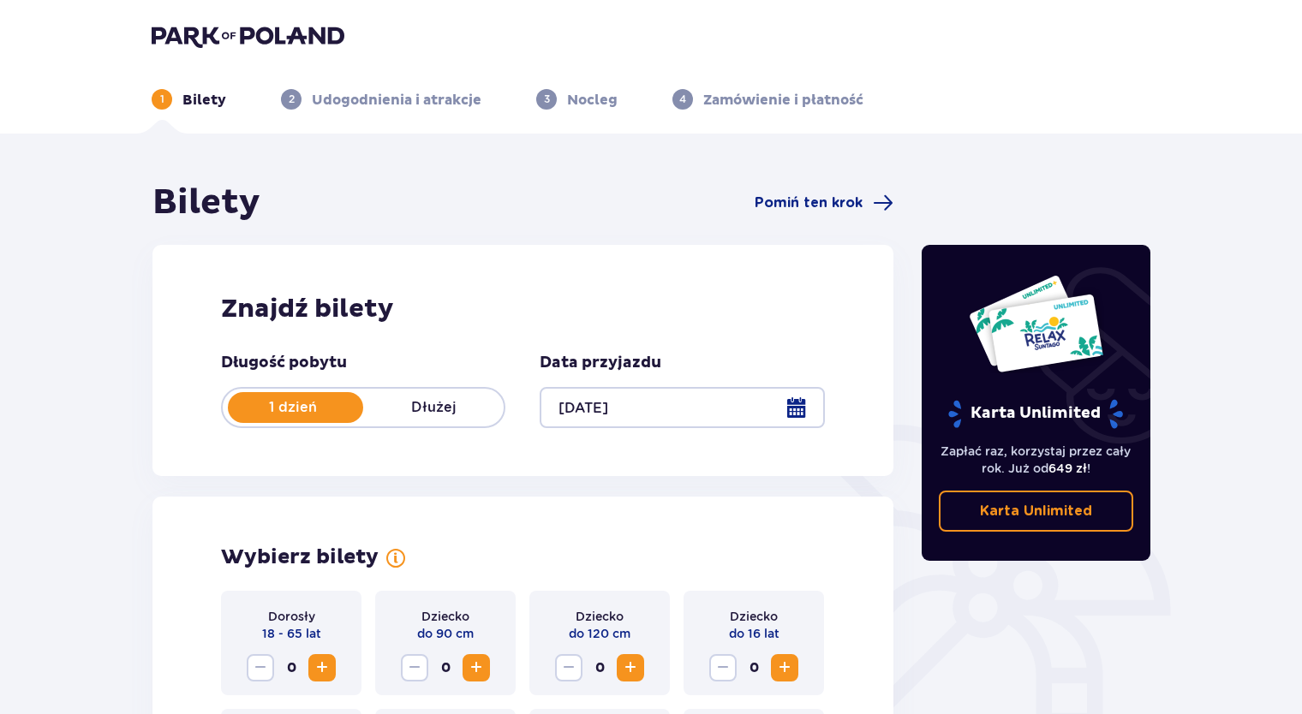
click at [795, 407] on div at bounding box center [681, 407] width 284 height 41
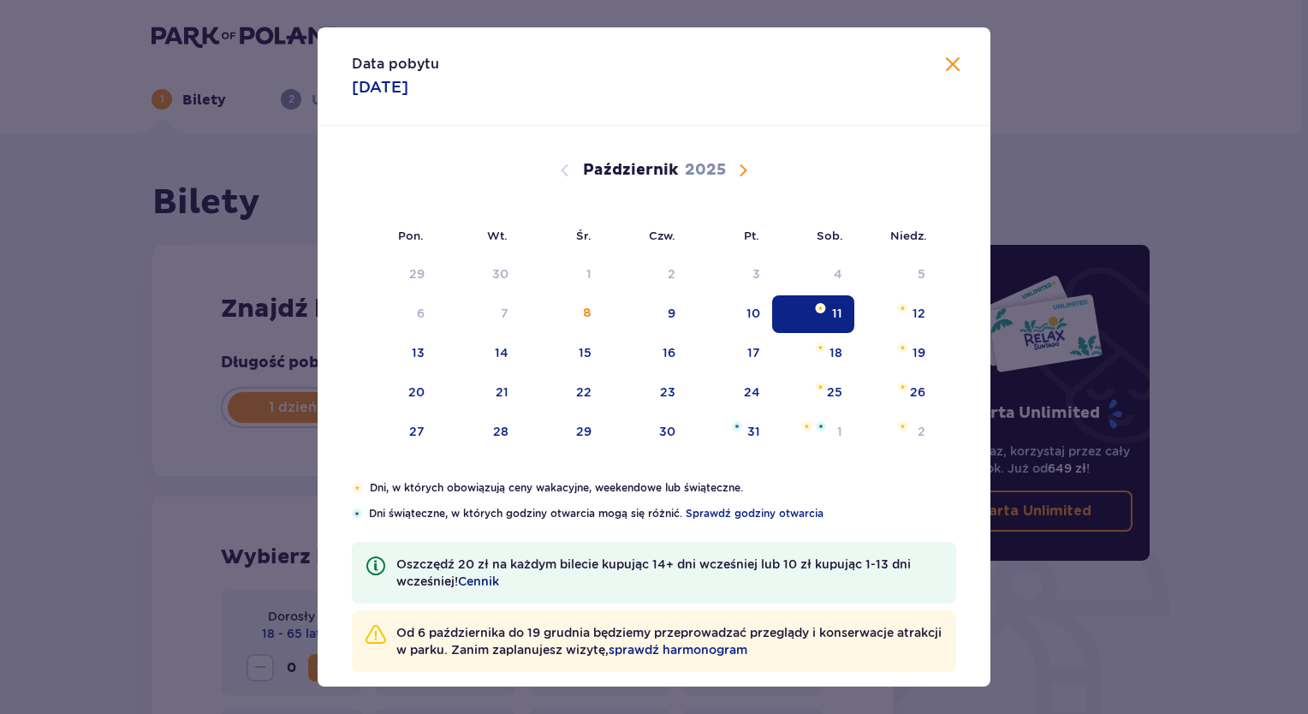
click at [824, 310] on div "11" at bounding box center [813, 314] width 83 height 38
click at [1236, 325] on div "Data pobytu 11.10.2025 Pon. Wt. Śr. Czw. Pt. Sob. Niedz. Wrzesień 2025 1 2 3 4 …" at bounding box center [654, 357] width 1308 height 714
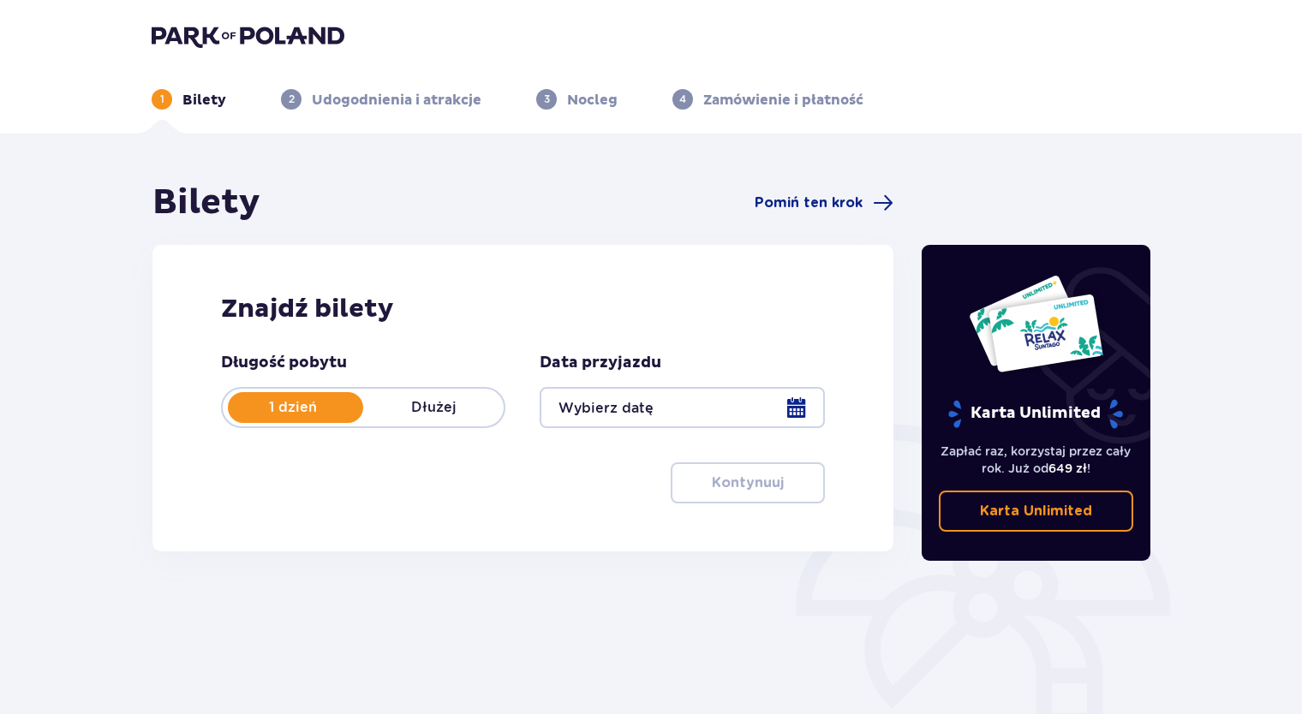
click at [795, 409] on div at bounding box center [681, 407] width 284 height 41
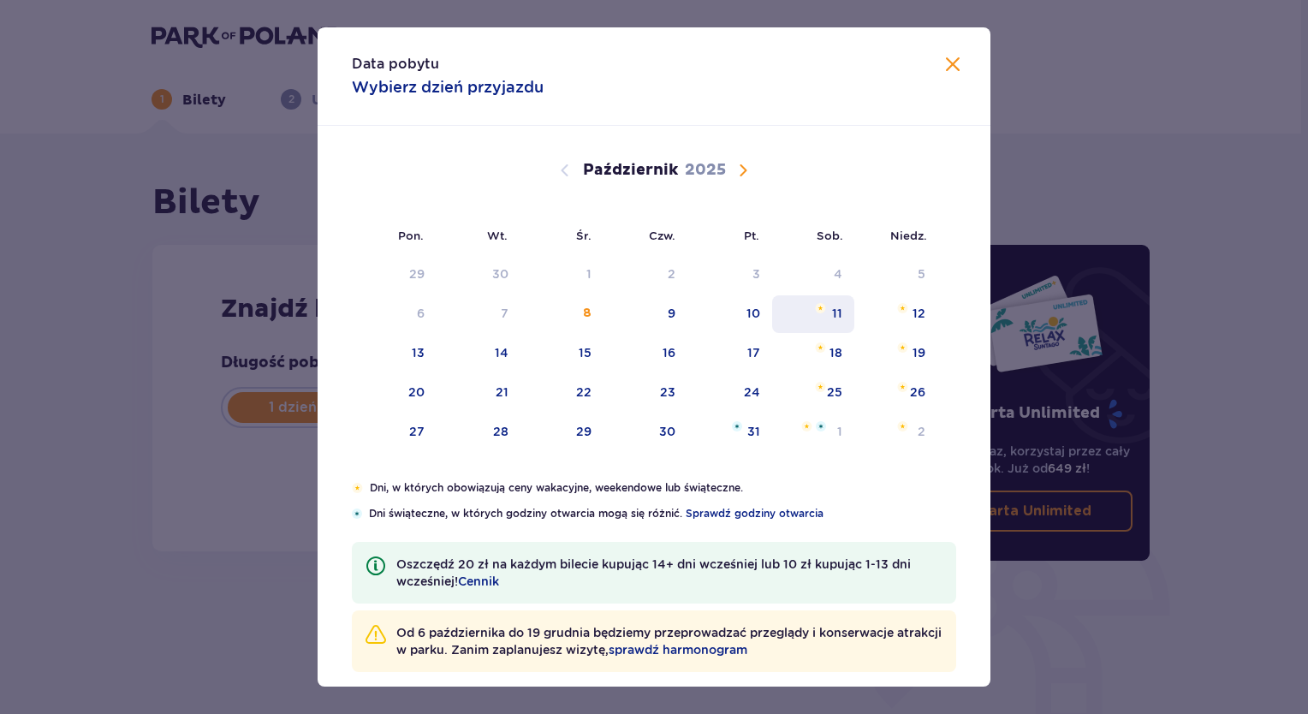
click at [832, 313] on div "11" at bounding box center [837, 313] width 10 height 17
type input "[DATE]"
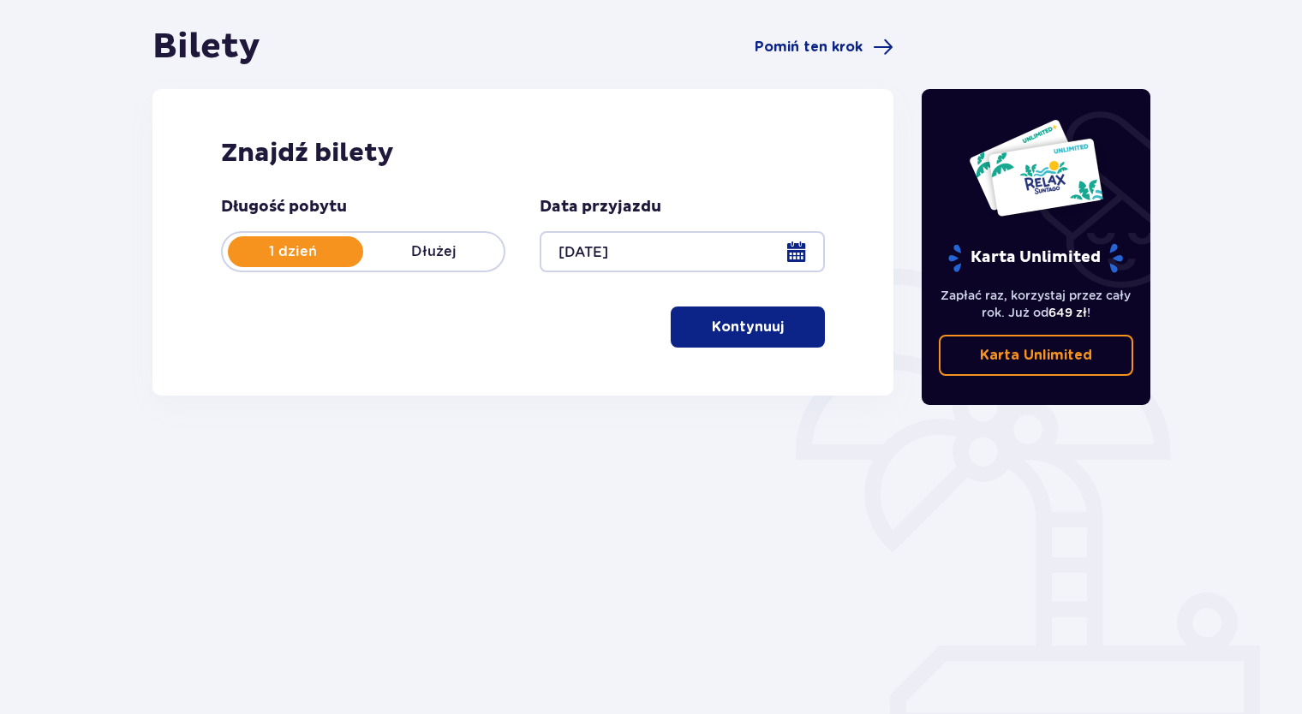
scroll to position [158, 0]
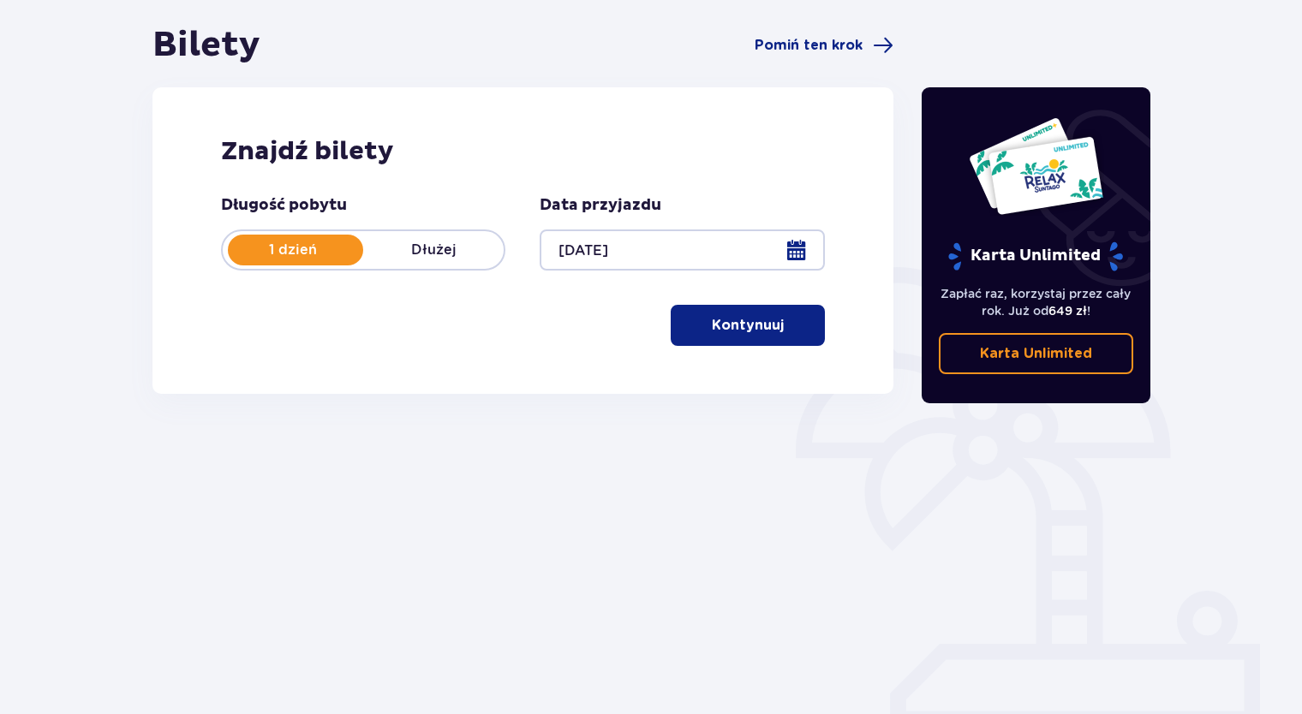
click at [740, 331] on p "Kontynuuj" at bounding box center [748, 325] width 72 height 19
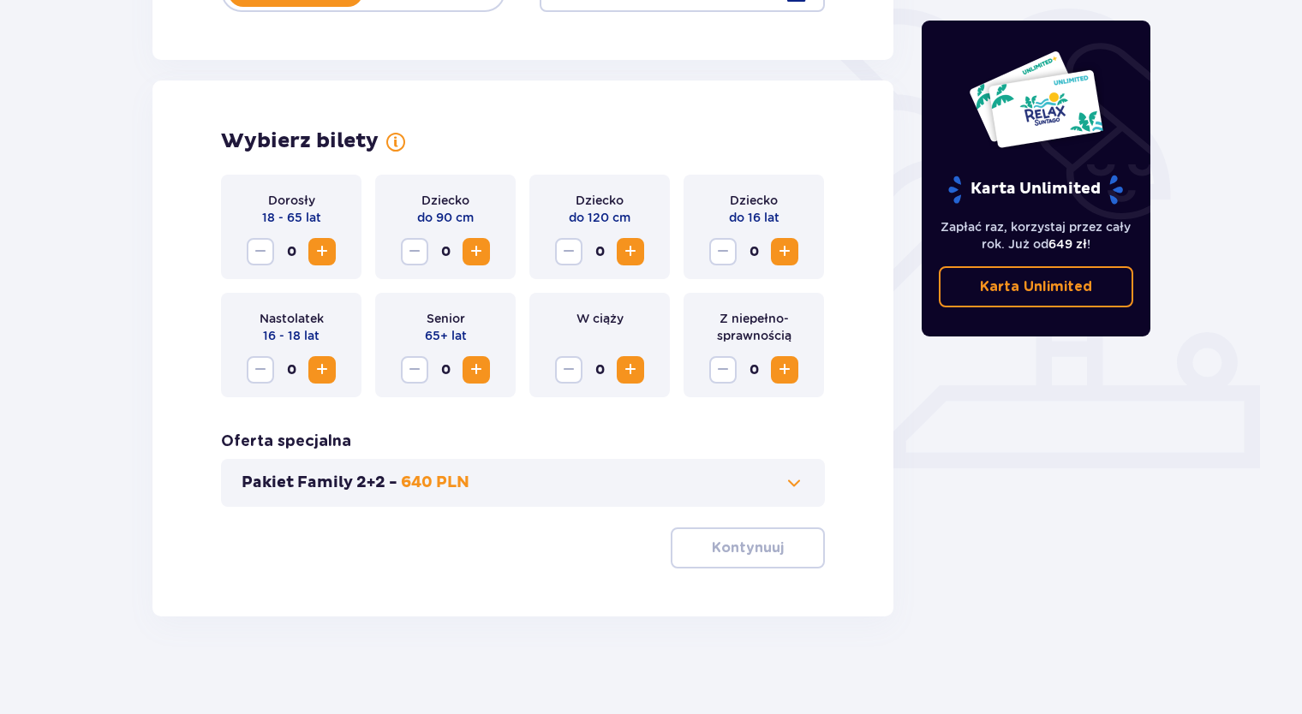
scroll to position [421, 0]
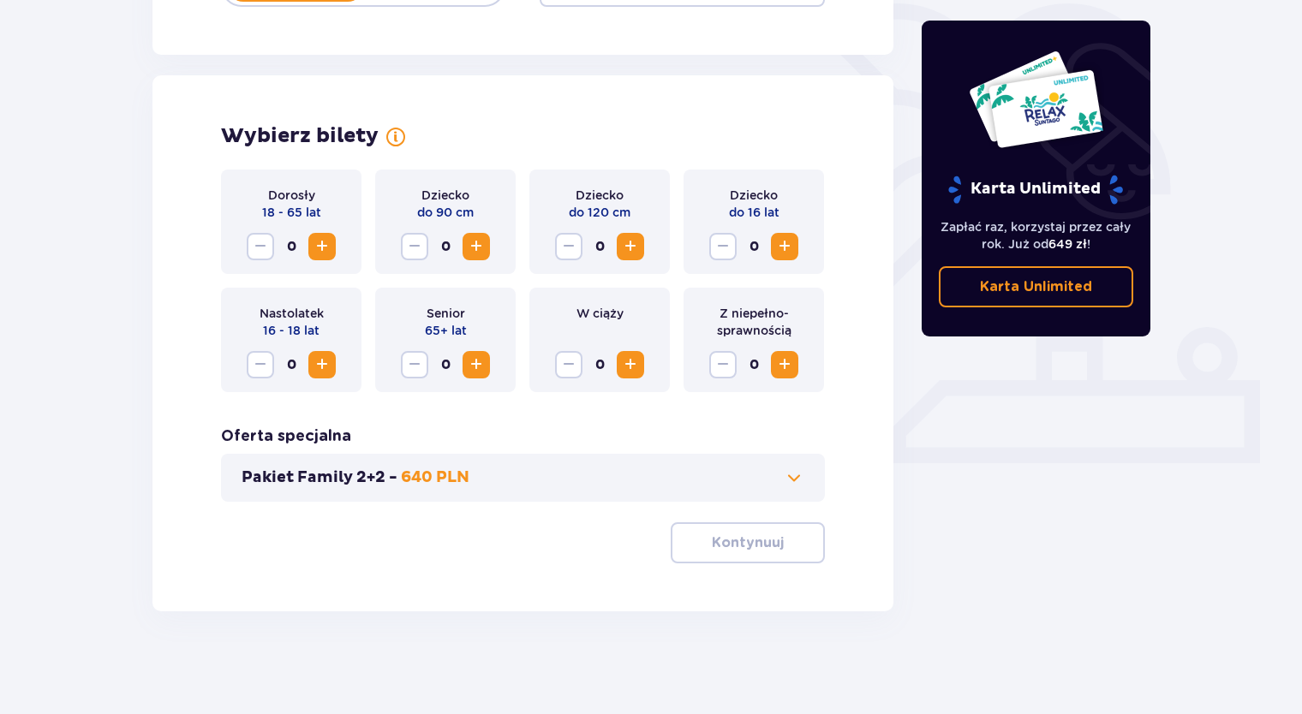
click at [321, 249] on span "Zwiększ" at bounding box center [322, 246] width 21 height 21
click at [322, 249] on span "Zwiększ" at bounding box center [322, 246] width 21 height 21
click at [791, 247] on span "Zwiększ" at bounding box center [784, 246] width 21 height 21
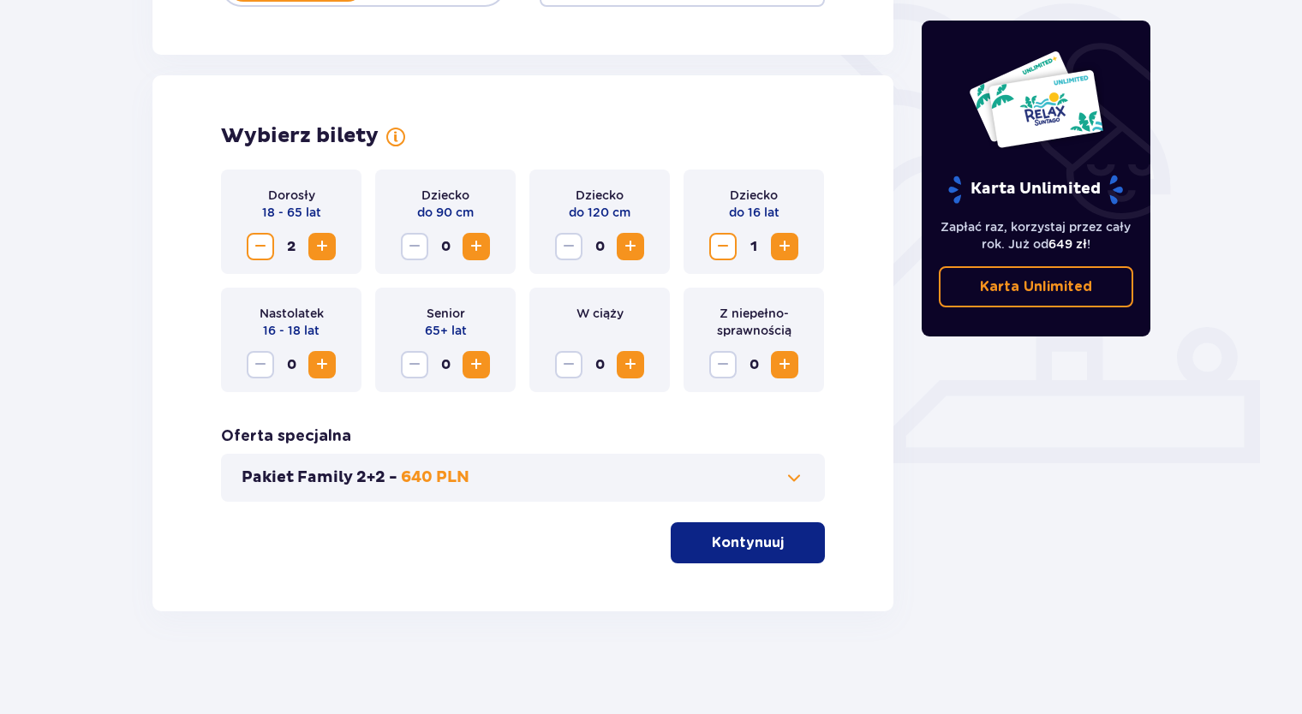
click at [791, 247] on span "Zwiększ" at bounding box center [784, 246] width 21 height 21
click at [745, 545] on p "Kontynuuj" at bounding box center [748, 542] width 72 height 19
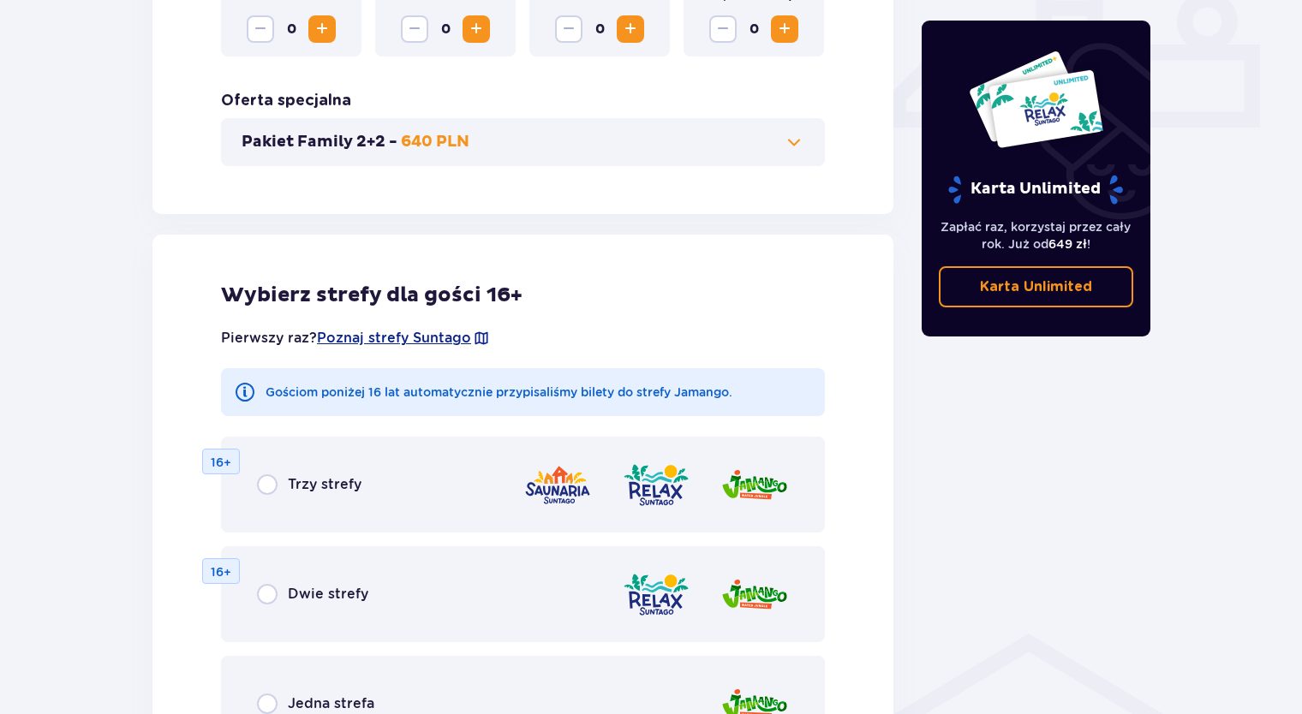
scroll to position [822, 0]
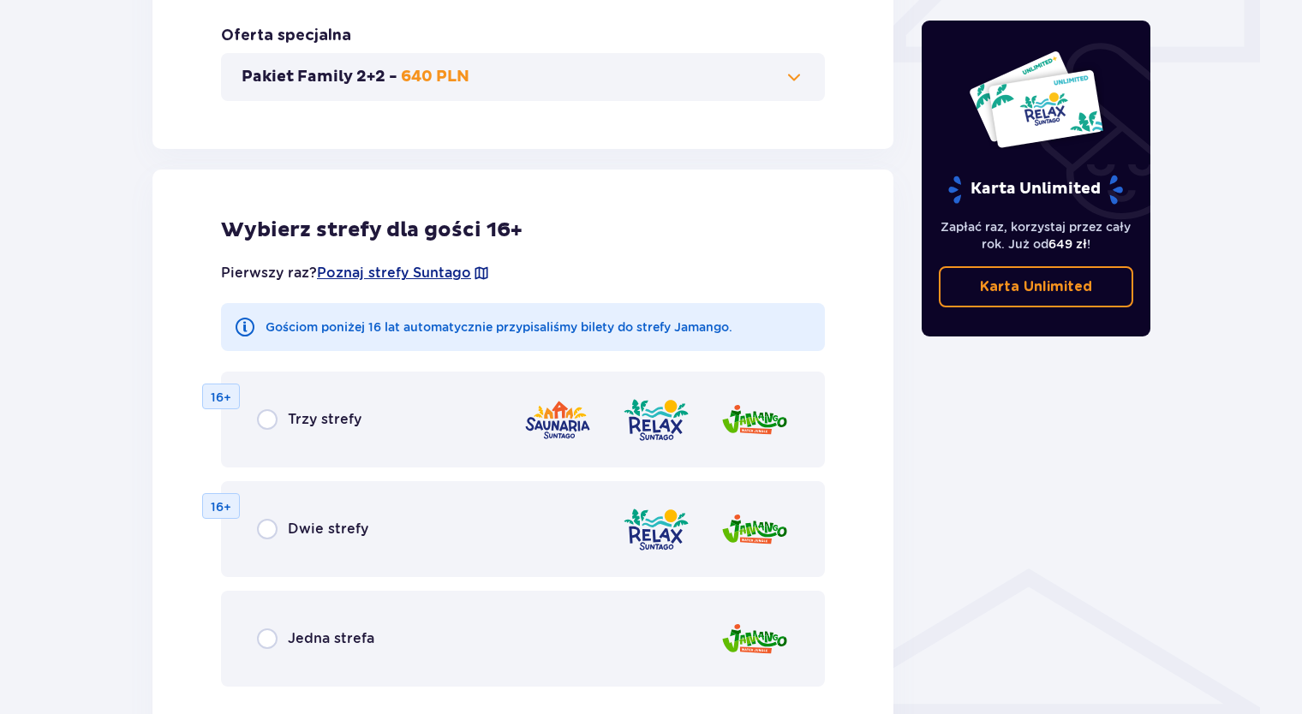
click at [270, 534] on input "radio" at bounding box center [267, 529] width 21 height 21
radio input "true"
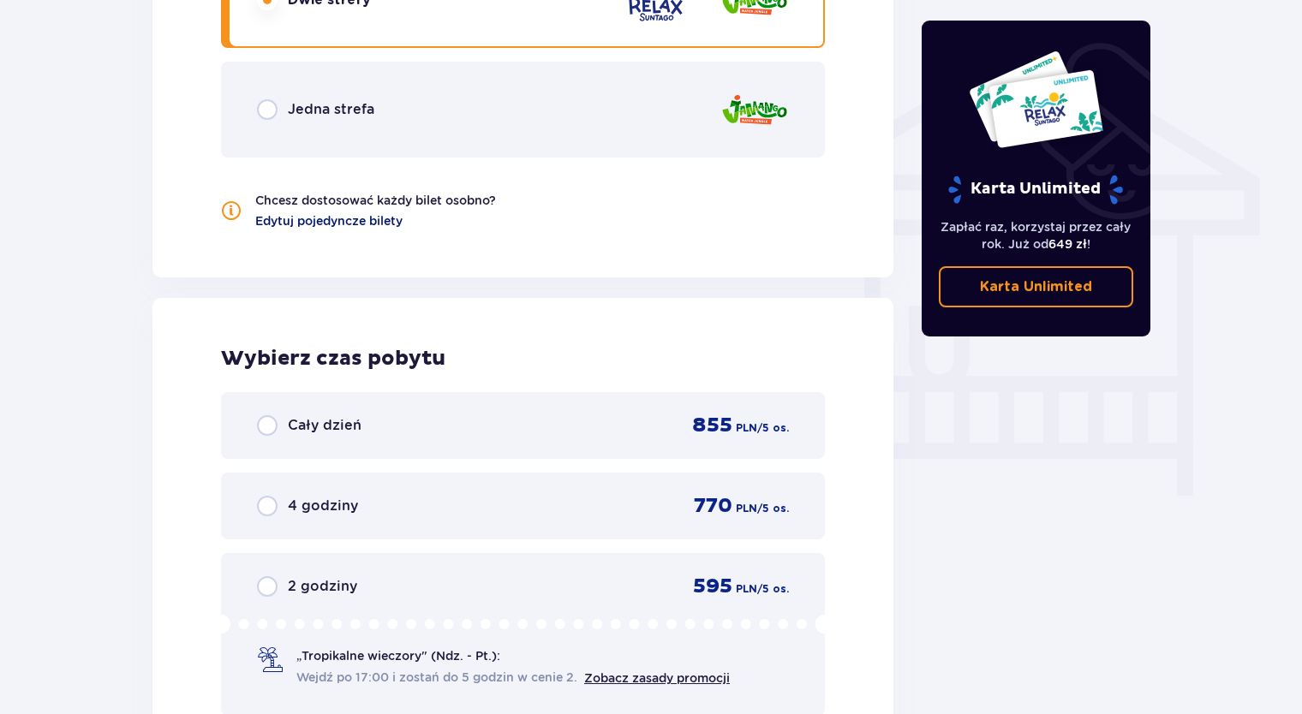
scroll to position [1180, 0]
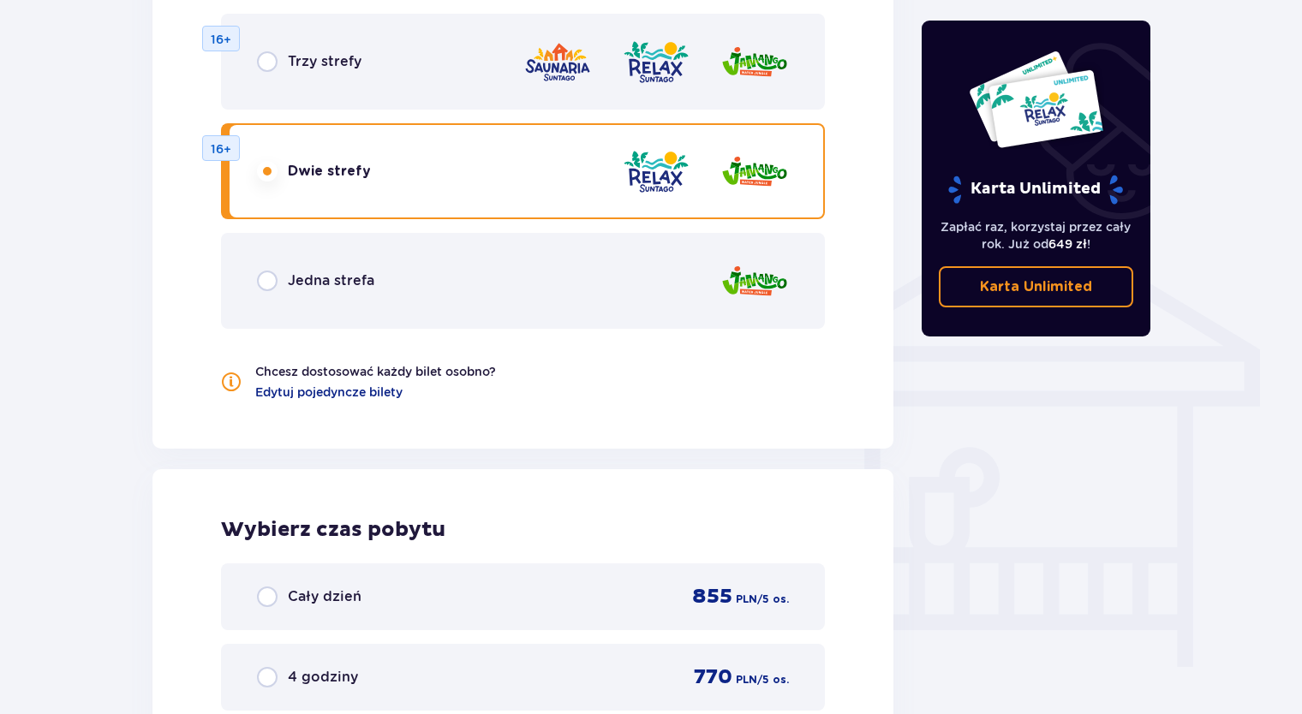
click at [266, 279] on input "radio" at bounding box center [267, 281] width 21 height 21
radio input "true"
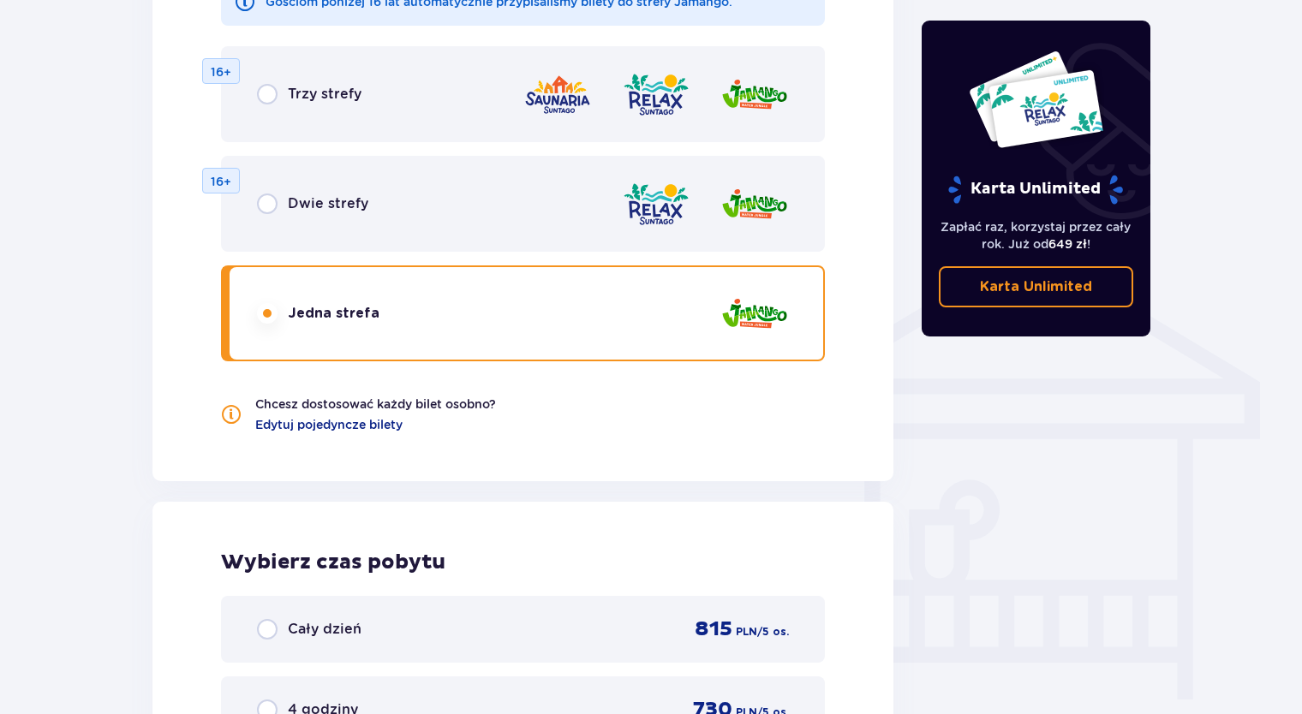
scroll to position [1121, 0]
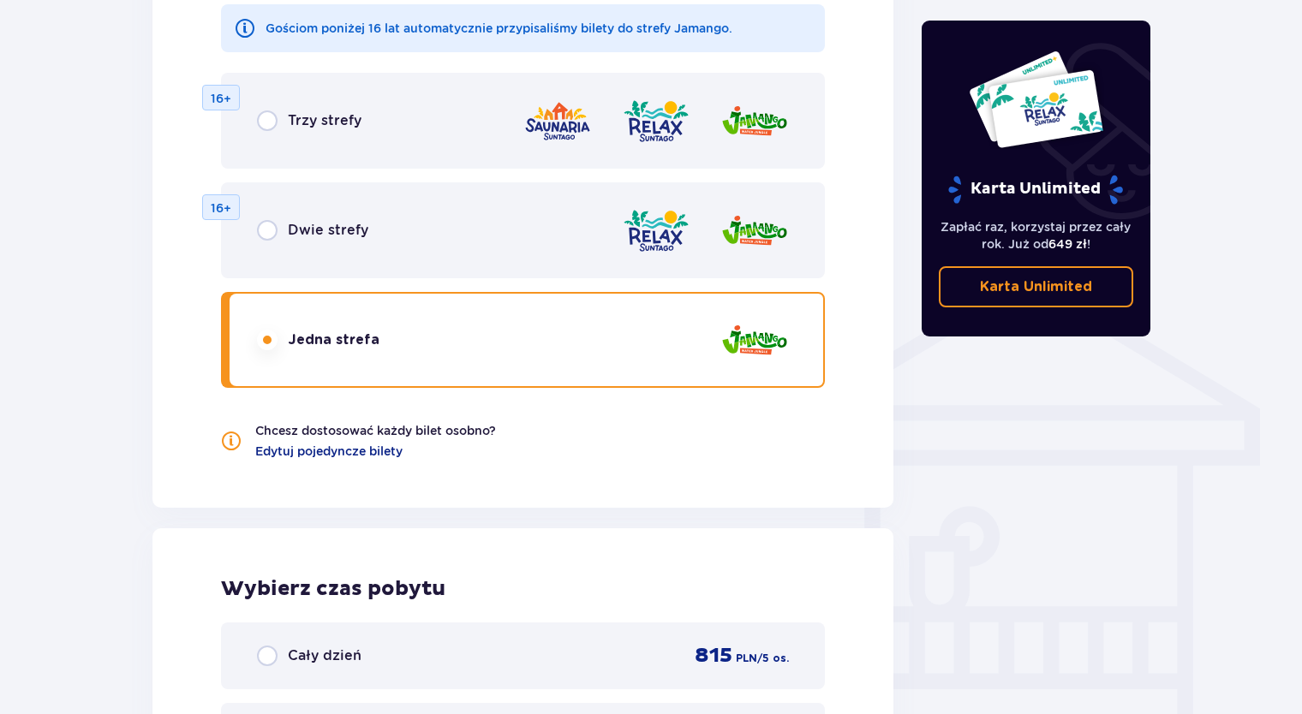
click at [274, 122] on input "radio" at bounding box center [267, 120] width 21 height 21
radio input "true"
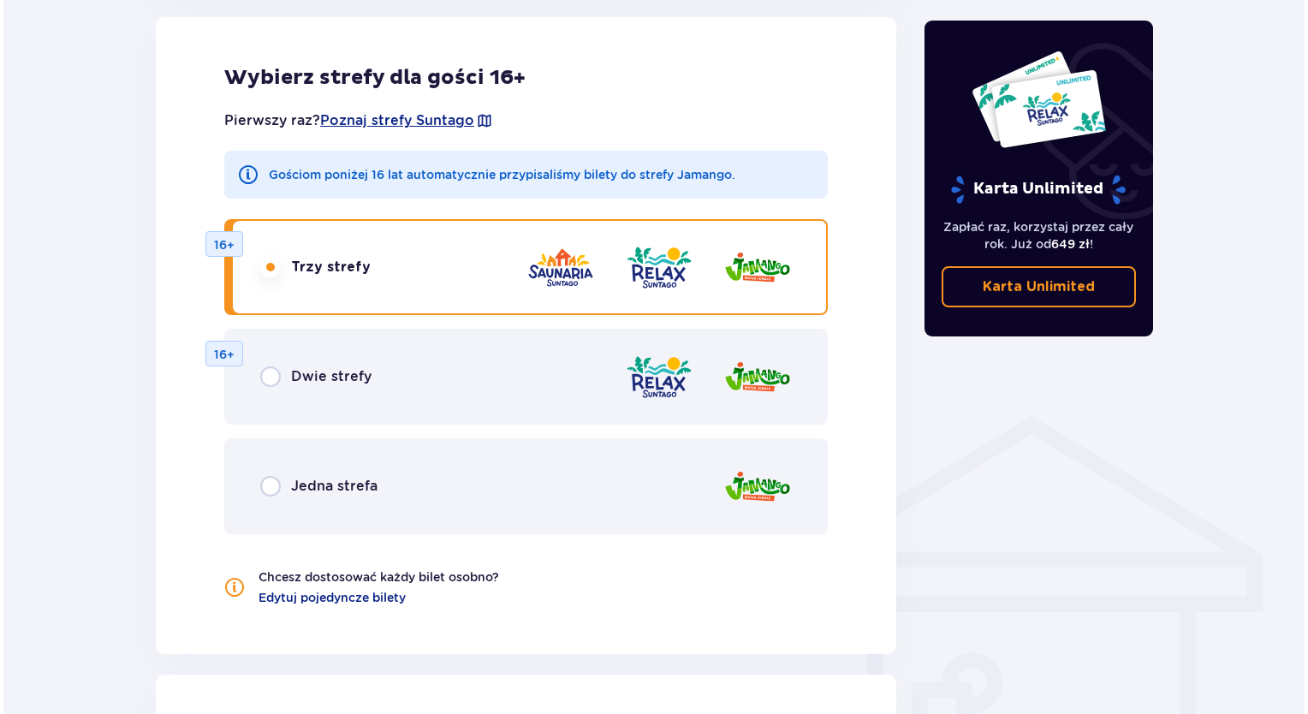
scroll to position [856, 0]
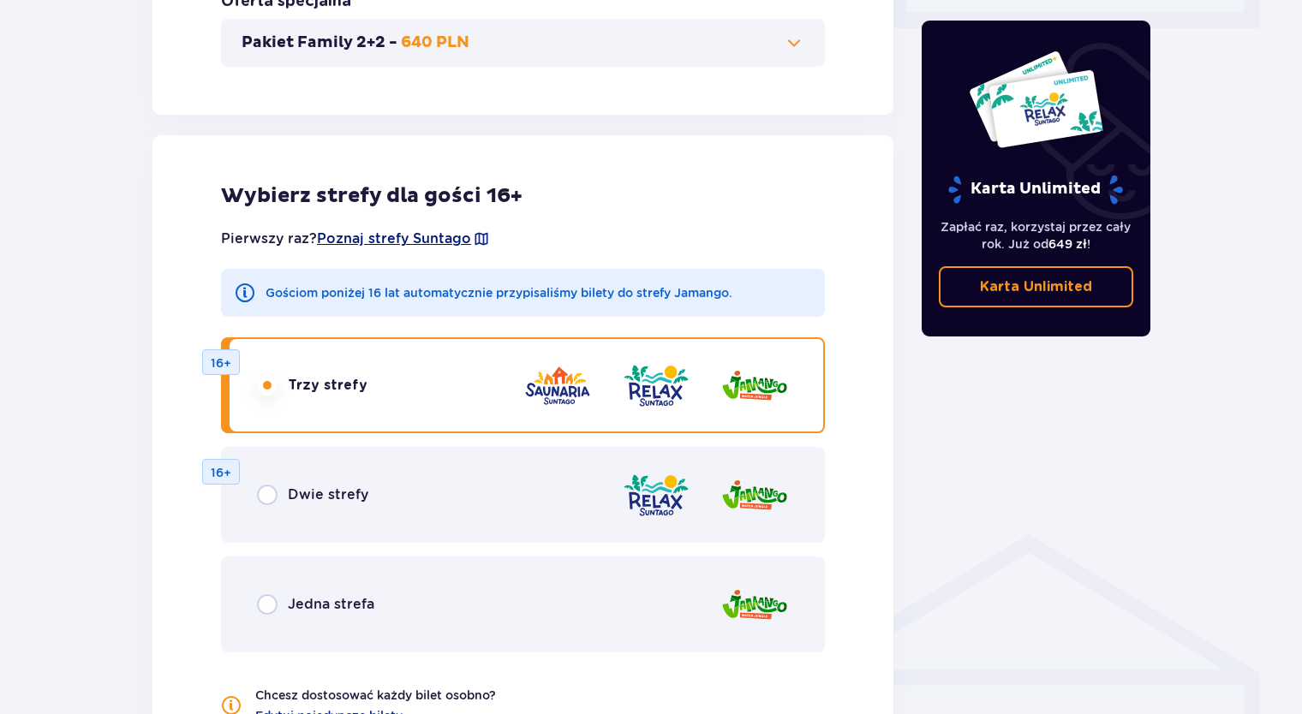
click at [431, 241] on span "Poznaj strefy Suntago" at bounding box center [394, 238] width 154 height 19
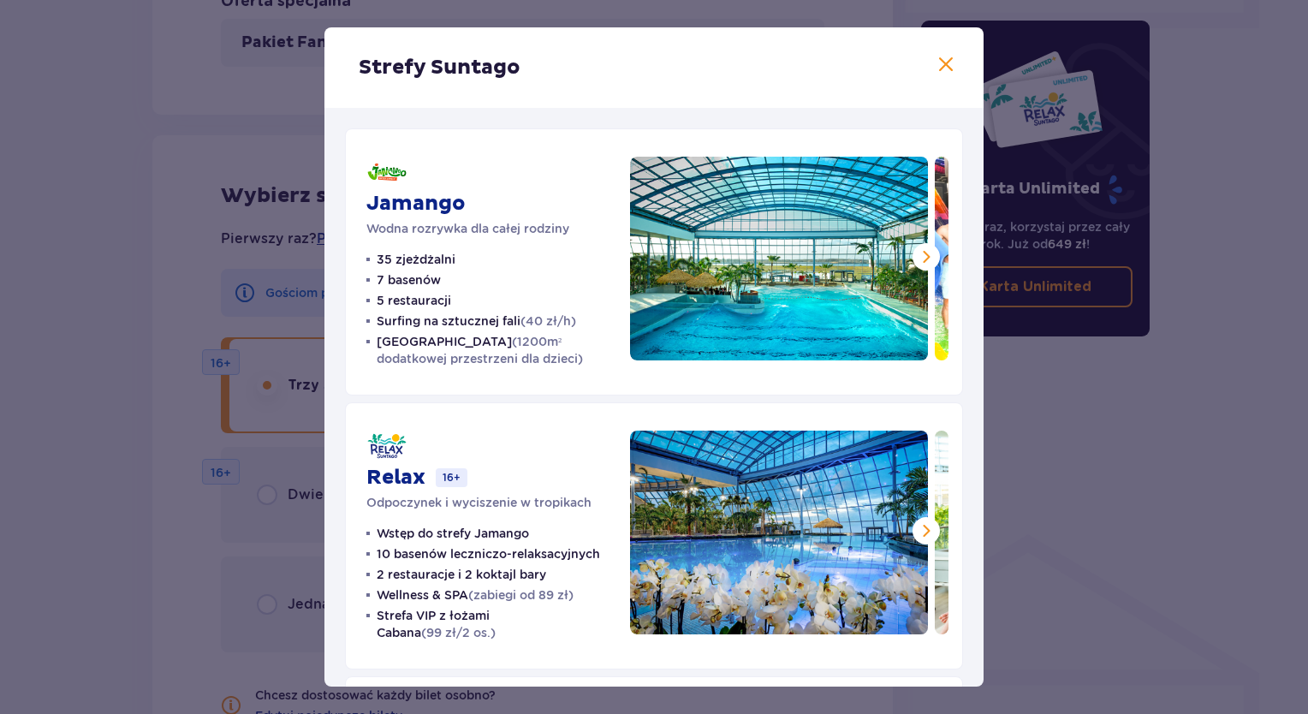
click at [921, 263] on span at bounding box center [926, 257] width 21 height 21
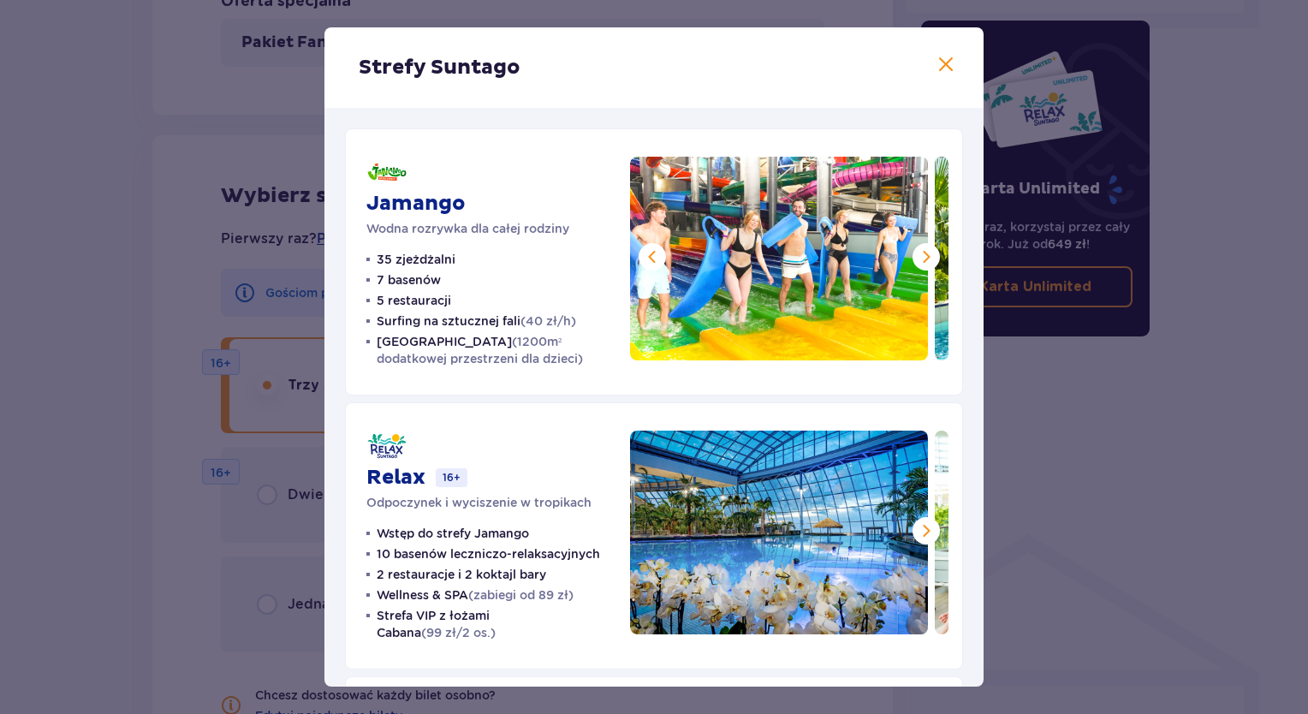
click at [921, 262] on span at bounding box center [926, 257] width 21 height 21
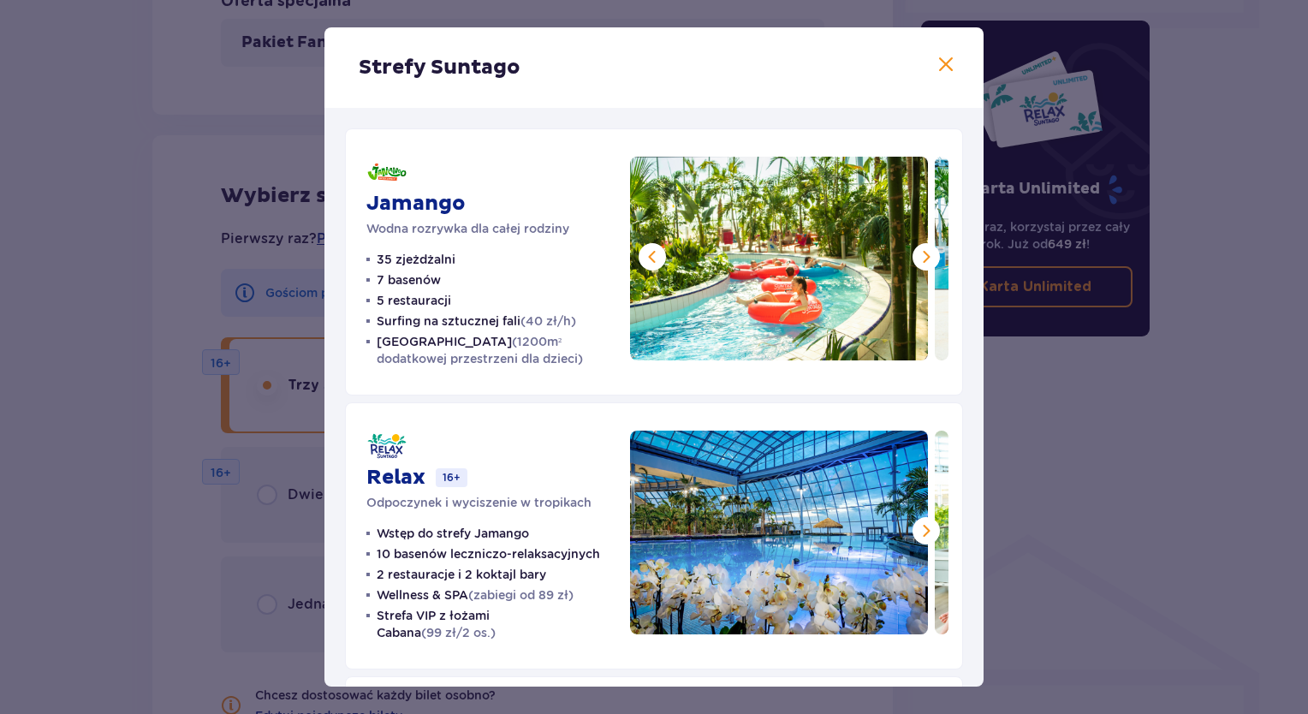
click at [921, 262] on span at bounding box center [926, 257] width 21 height 21
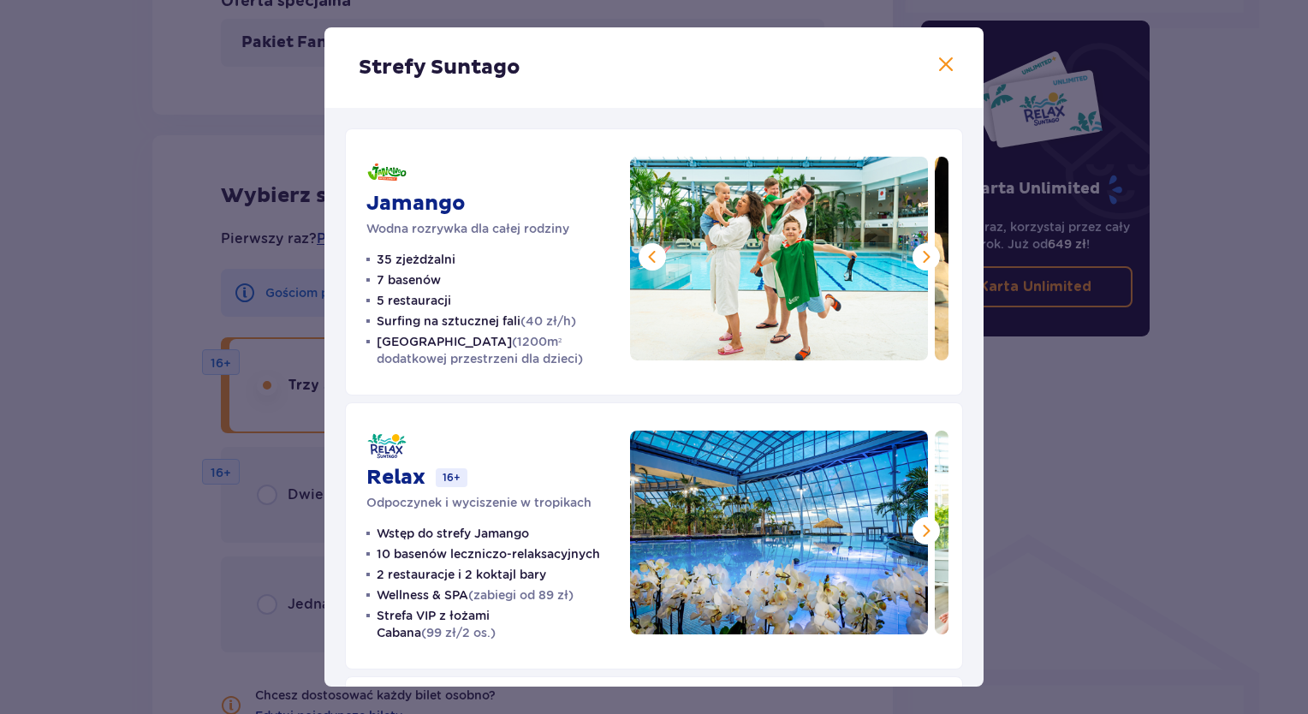
click at [924, 262] on span at bounding box center [926, 257] width 21 height 21
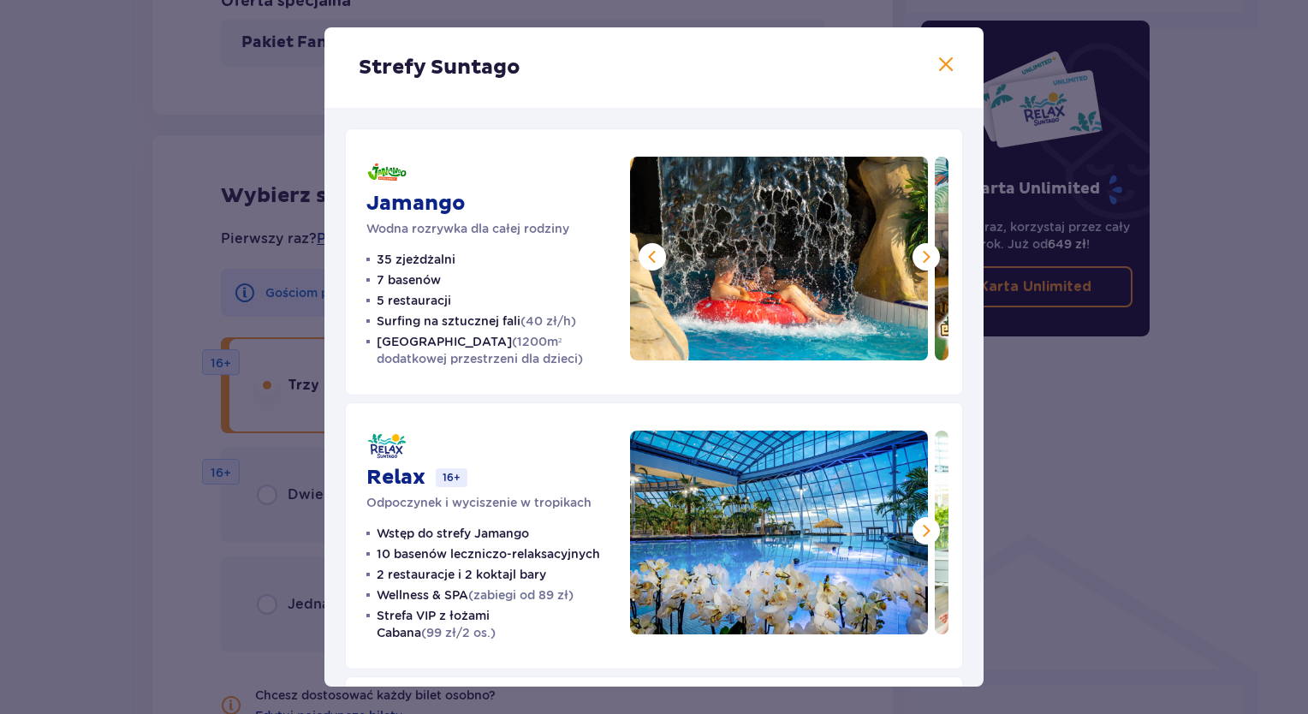
click at [924, 262] on span at bounding box center [926, 257] width 21 height 21
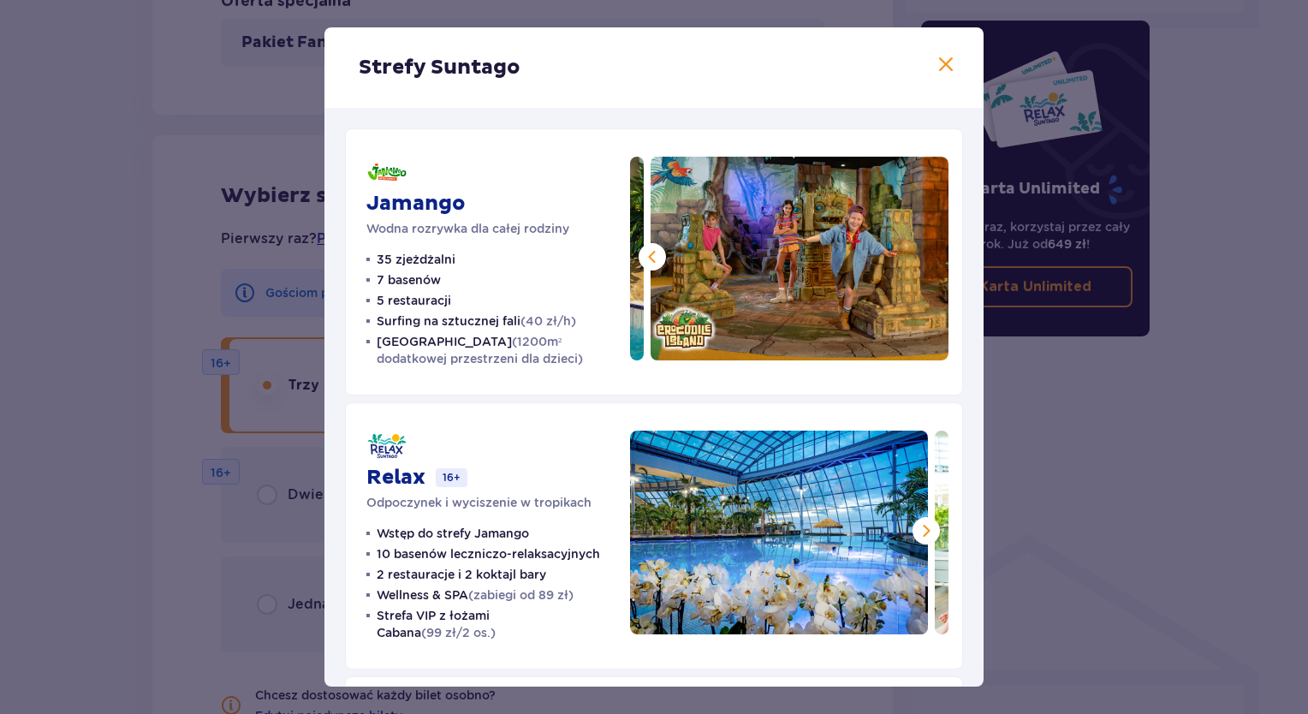
click at [644, 260] on span at bounding box center [652, 257] width 21 height 21
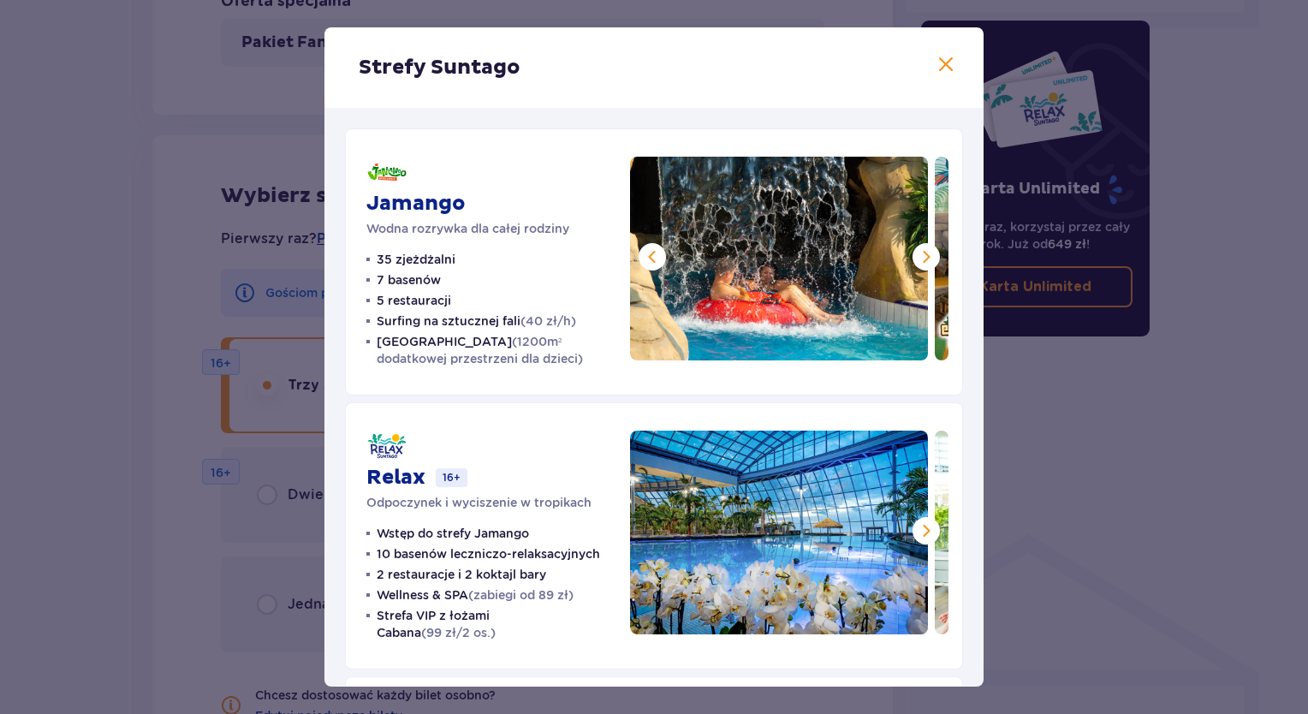
click at [645, 259] on span at bounding box center [652, 257] width 21 height 21
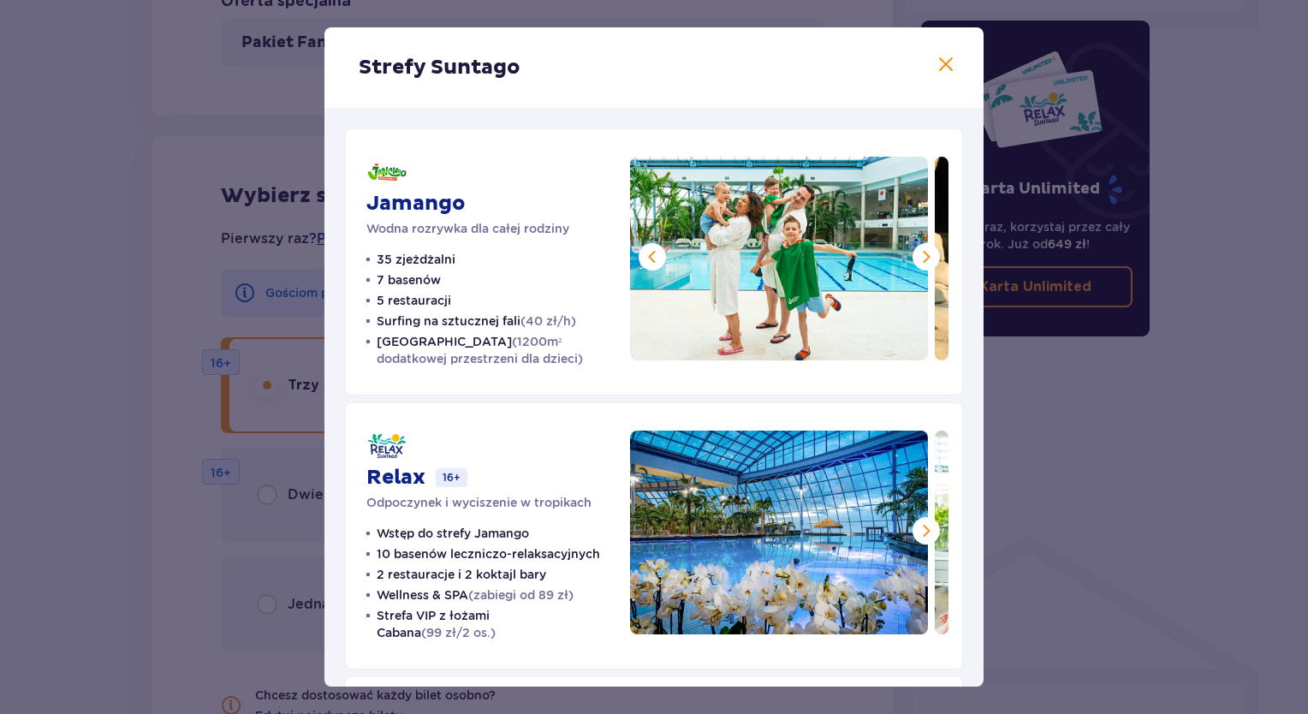
click at [645, 259] on span at bounding box center [652, 257] width 21 height 21
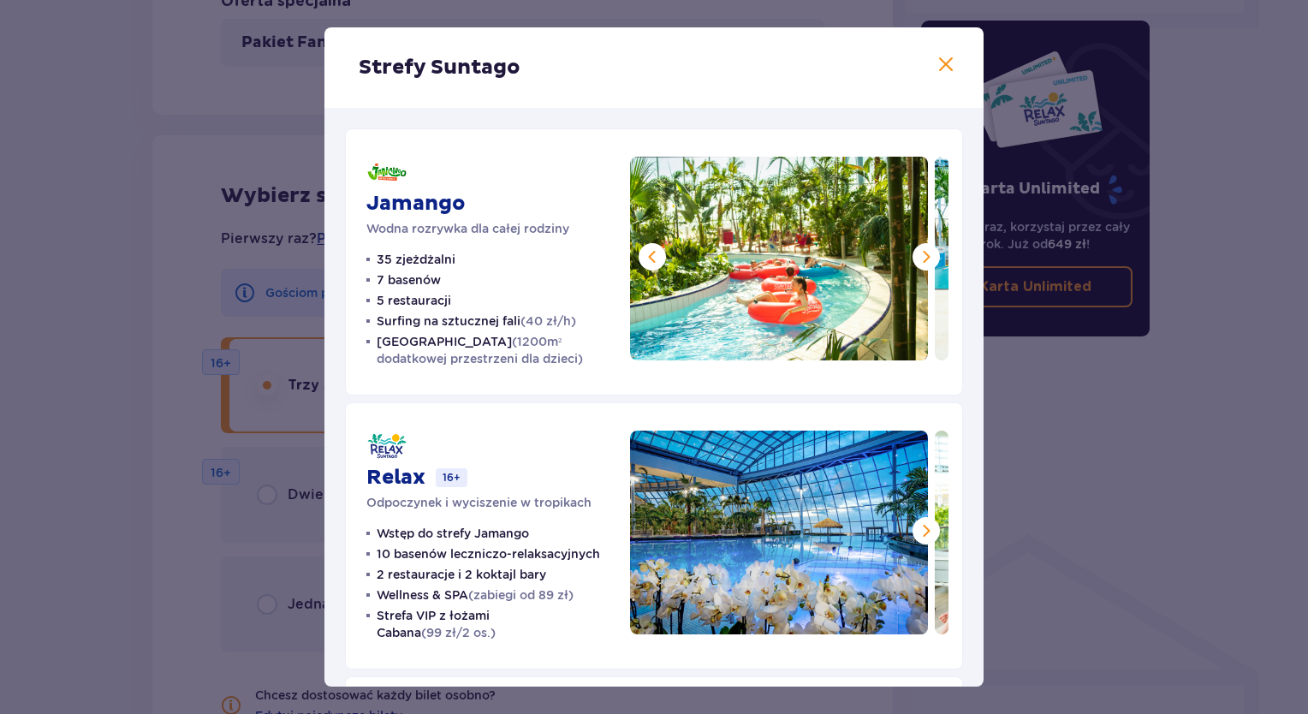
click at [645, 259] on span at bounding box center [652, 257] width 21 height 21
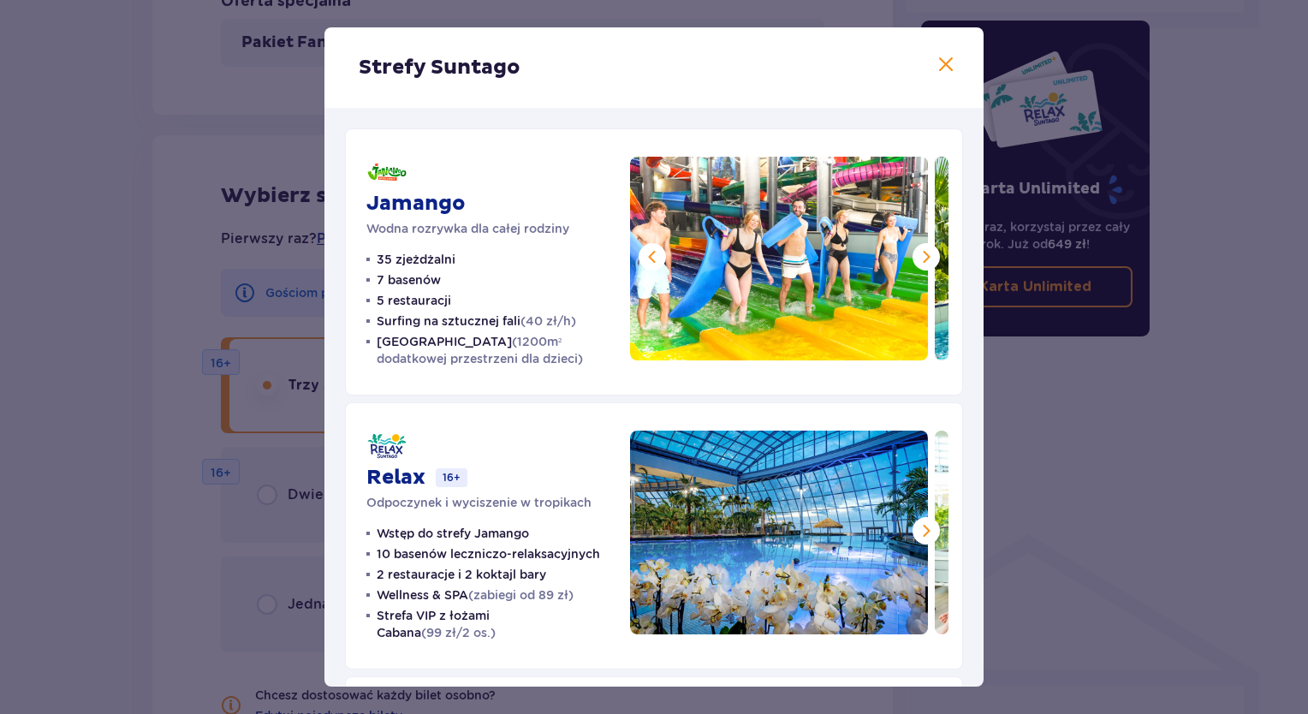
click at [645, 259] on span at bounding box center [652, 257] width 21 height 21
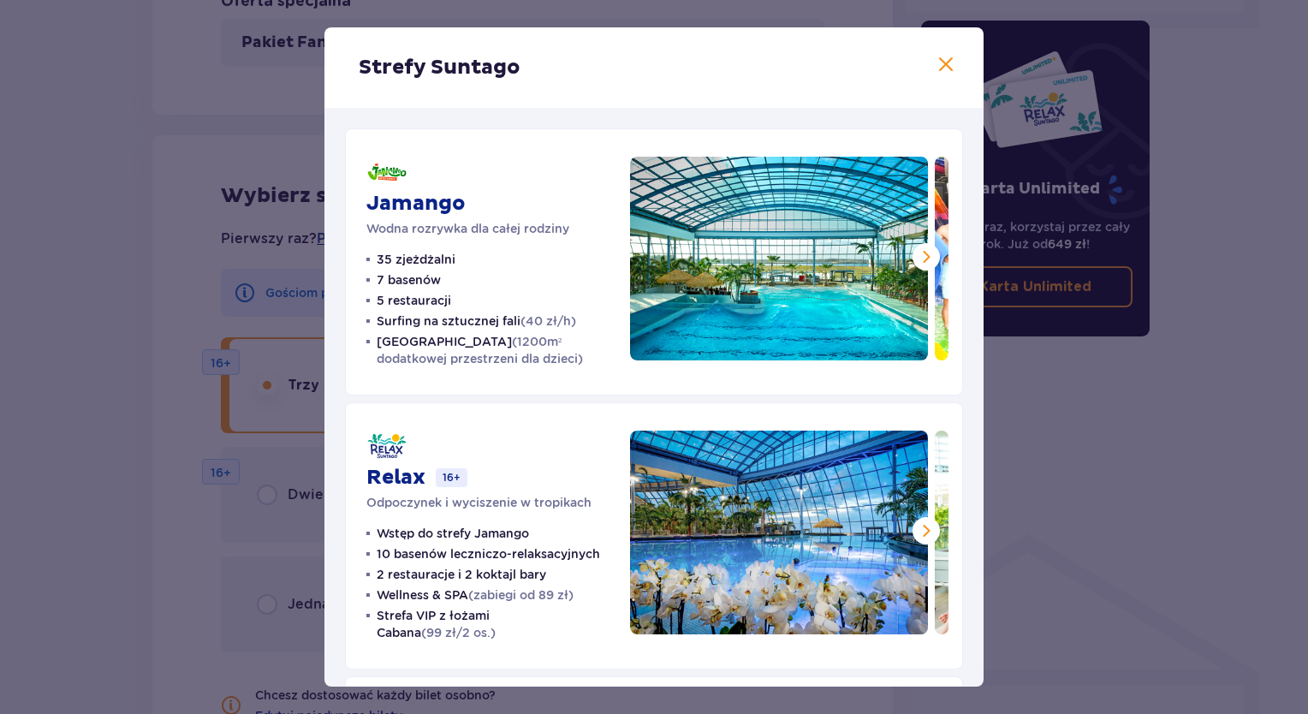
click at [645, 259] on img at bounding box center [779, 259] width 298 height 204
click at [936, 70] on span at bounding box center [946, 65] width 21 height 21
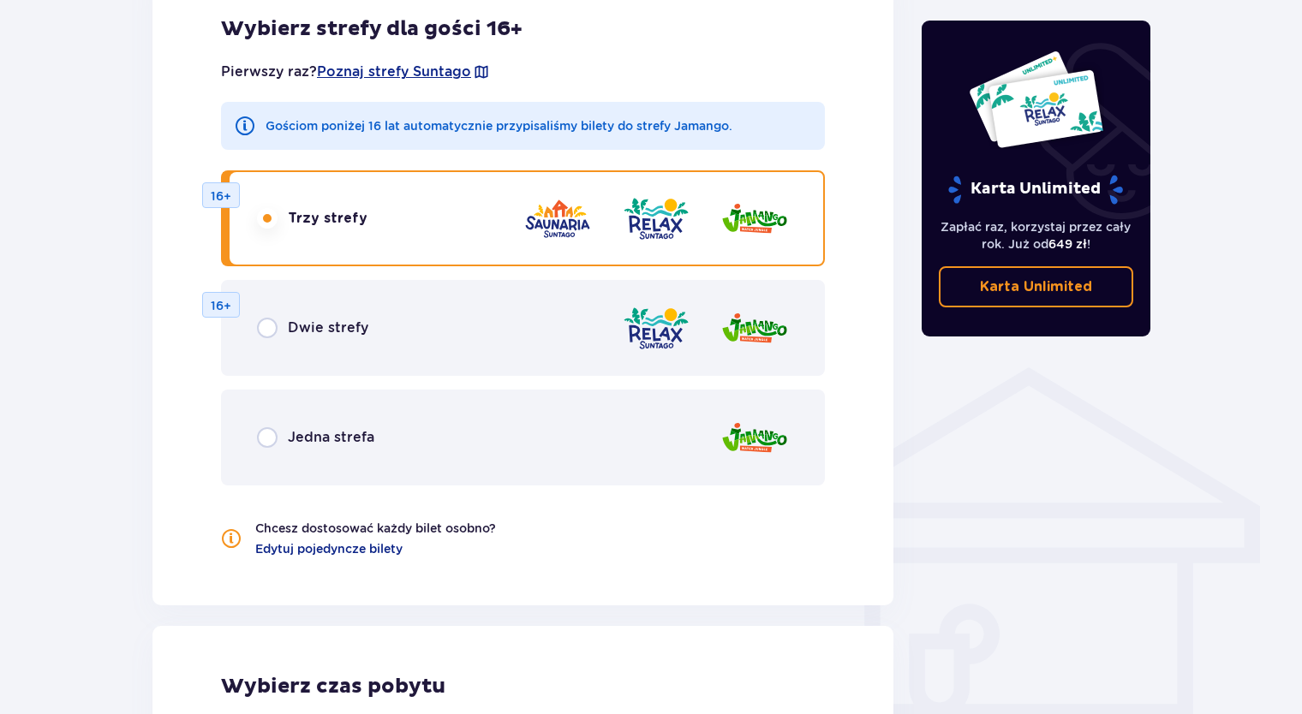
scroll to position [1028, 0]
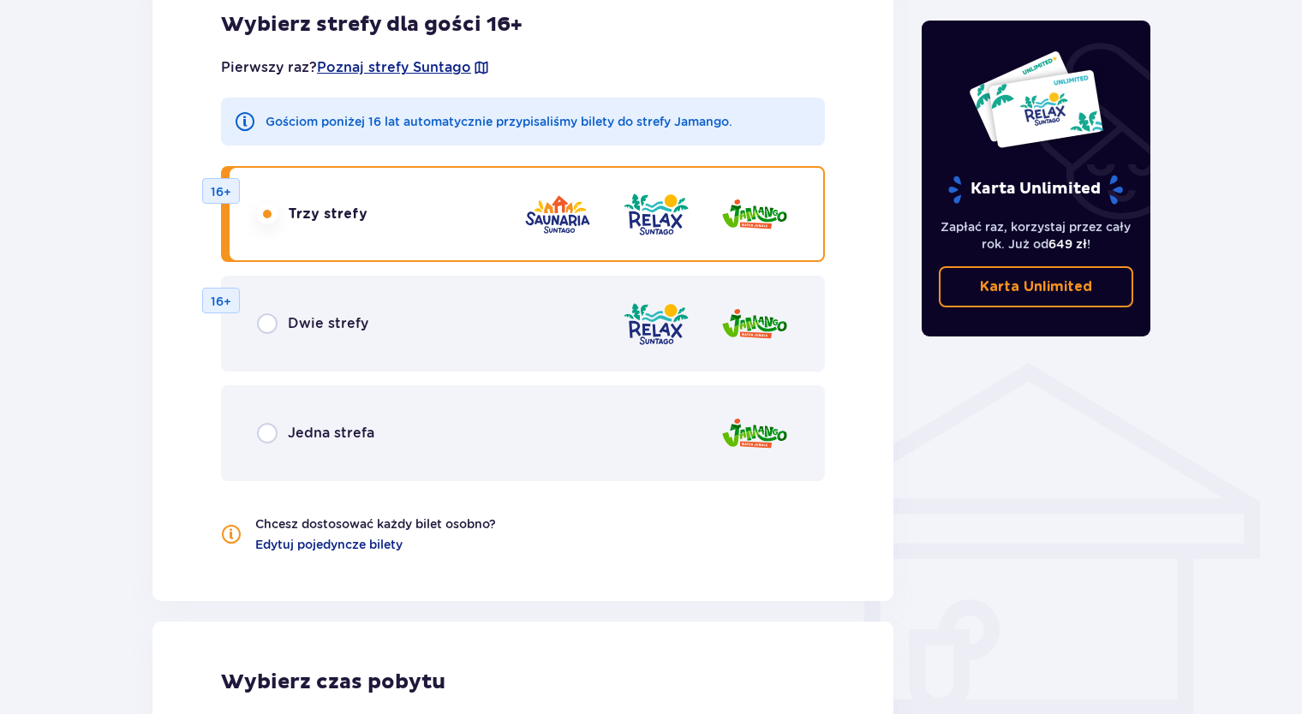
click at [267, 437] on input "radio" at bounding box center [267, 433] width 21 height 21
radio input "true"
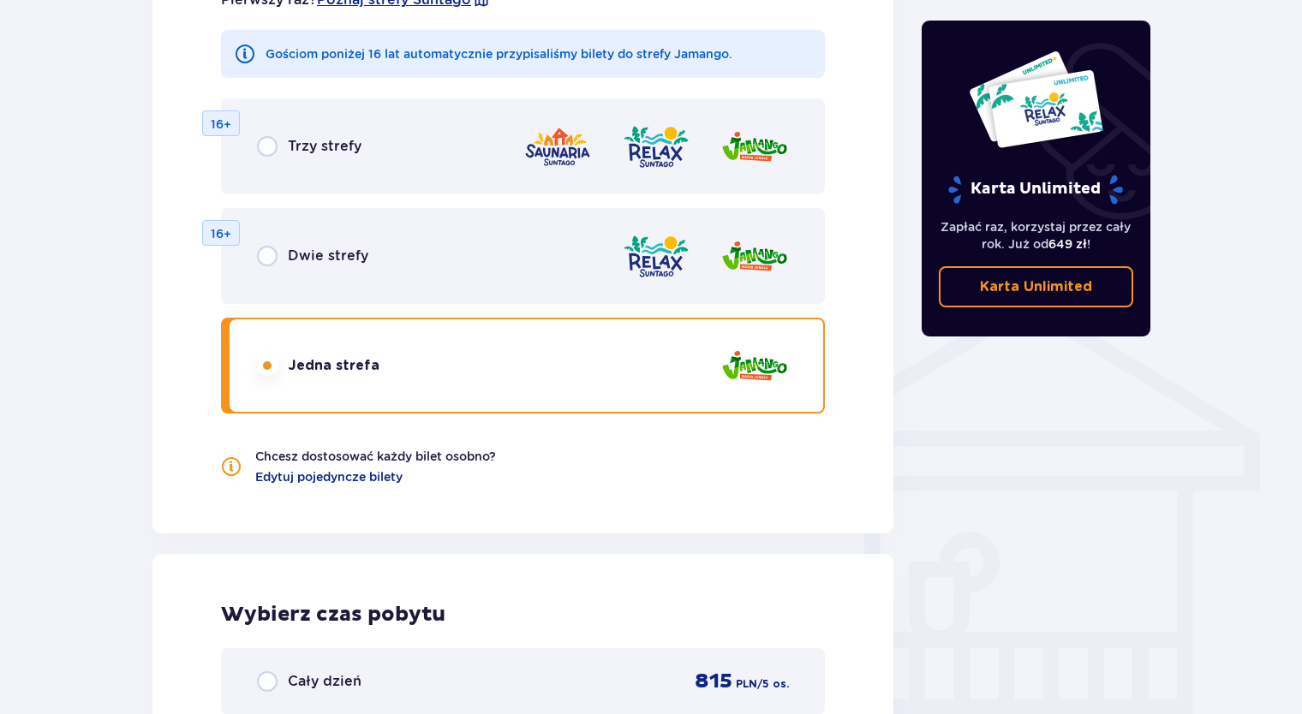
scroll to position [1094, 0]
click at [266, 149] on input "radio" at bounding box center [267, 147] width 21 height 21
radio input "true"
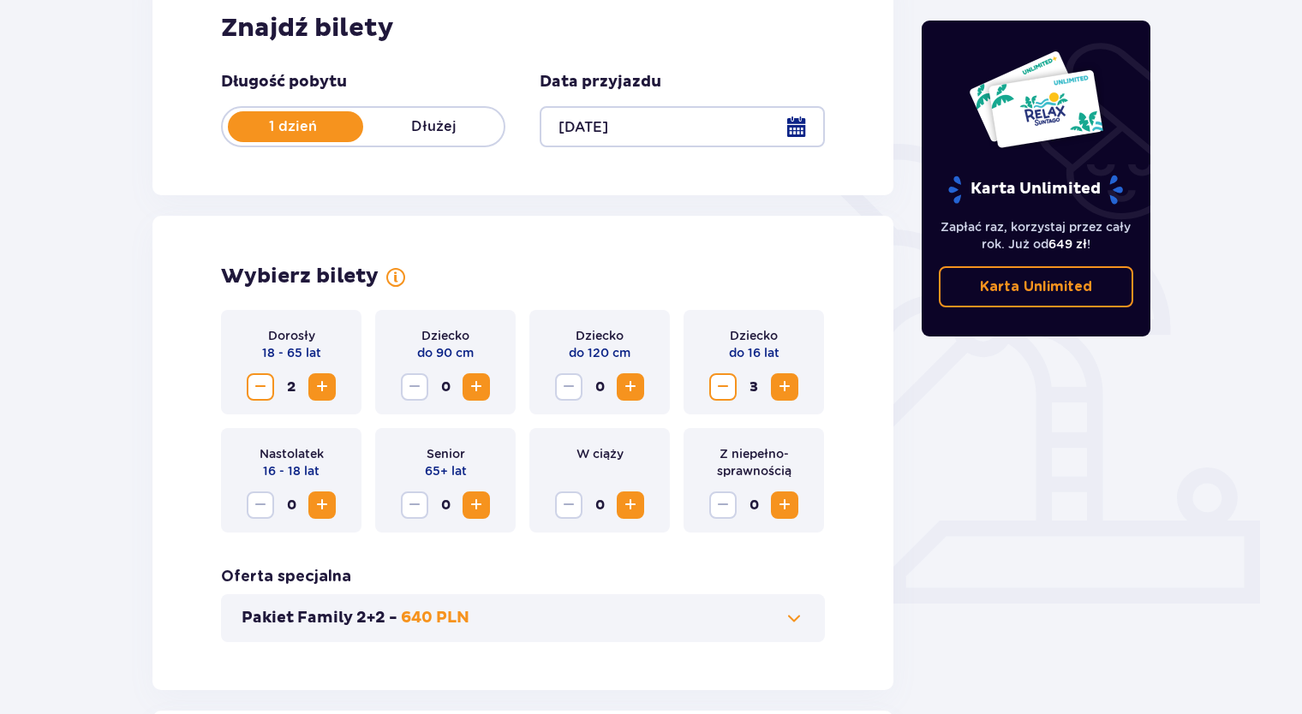
scroll to position [152, 0]
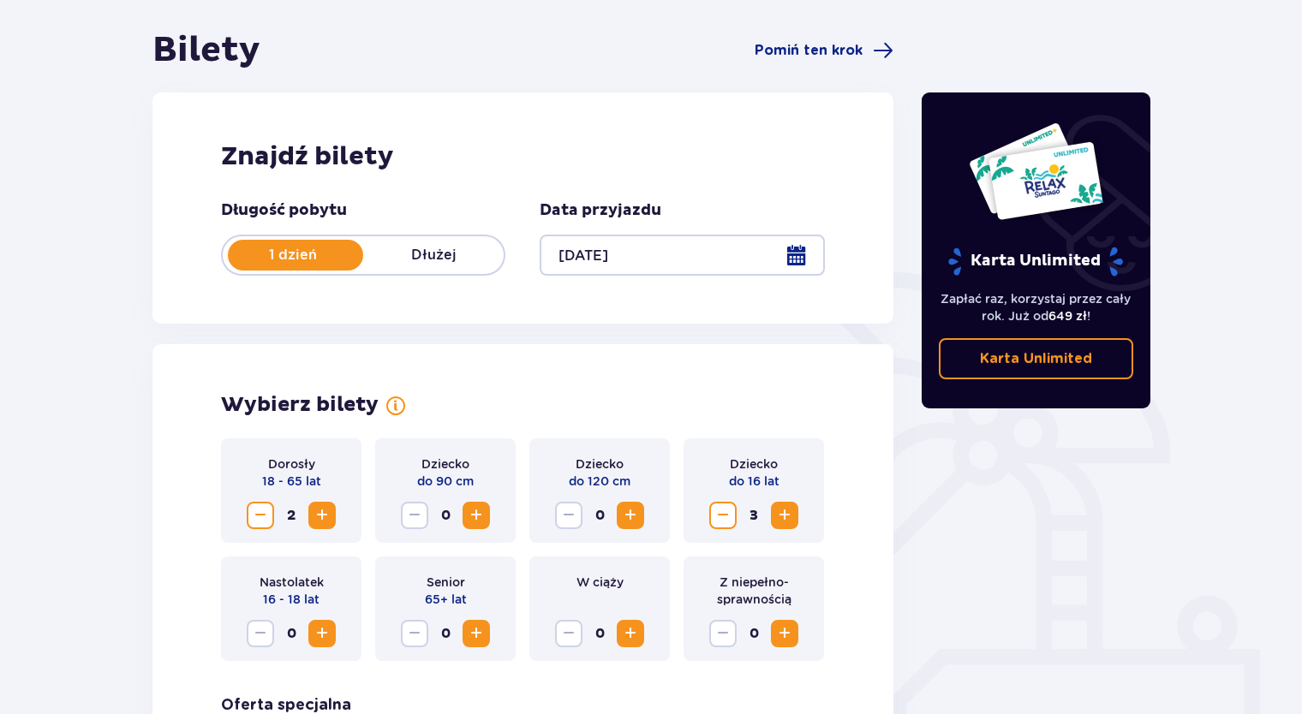
click at [445, 259] on p "Dłużej" at bounding box center [433, 255] width 140 height 19
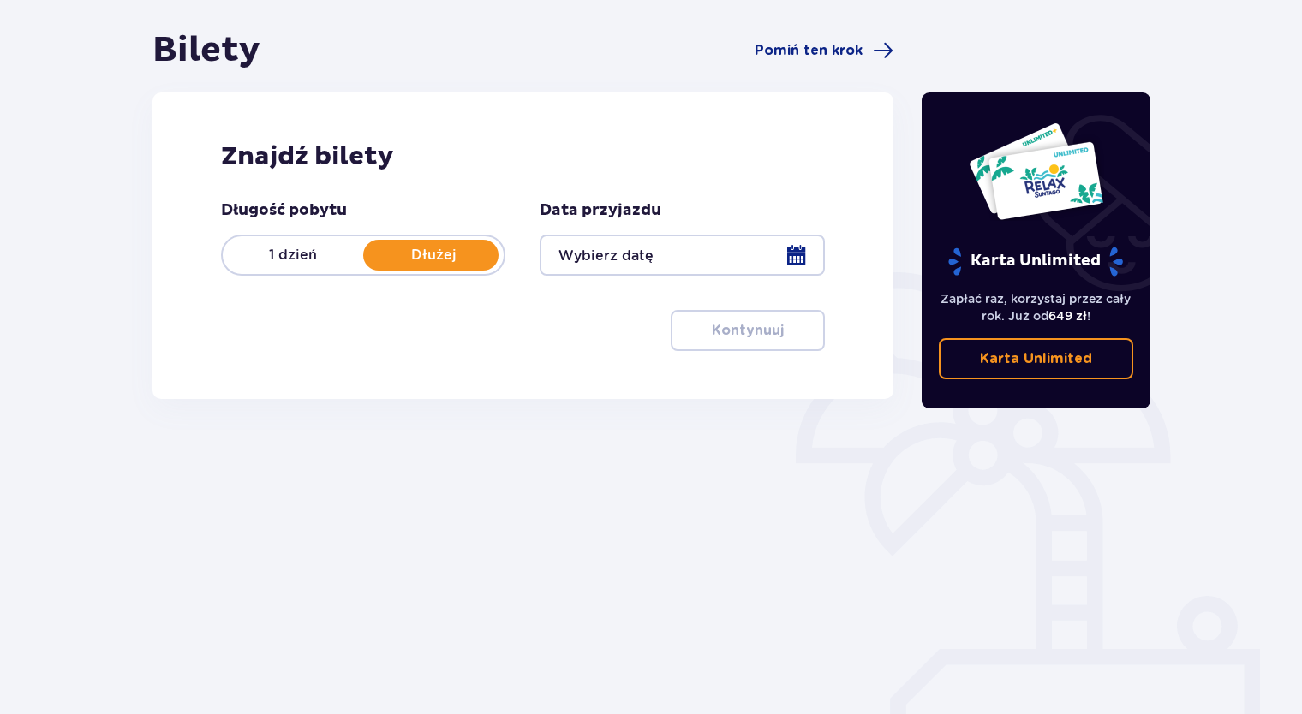
click at [808, 259] on div at bounding box center [681, 255] width 284 height 41
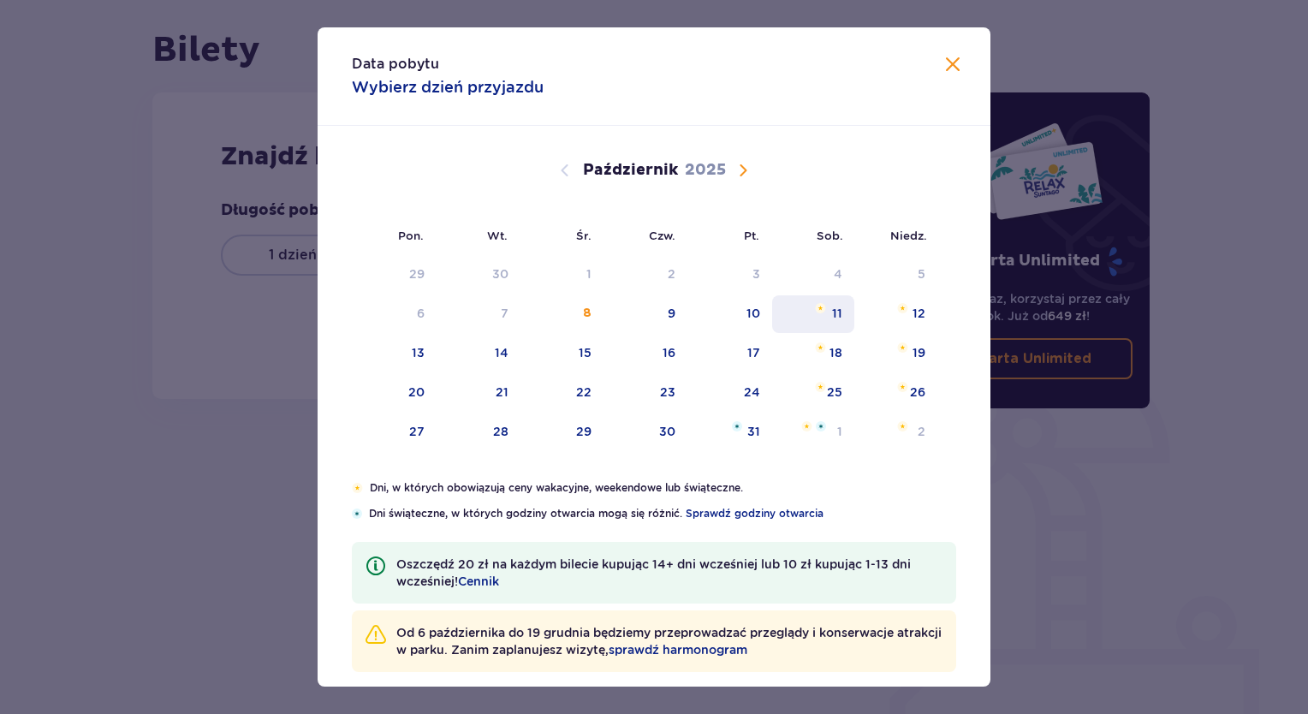
click at [829, 315] on div "11" at bounding box center [813, 314] width 83 height 38
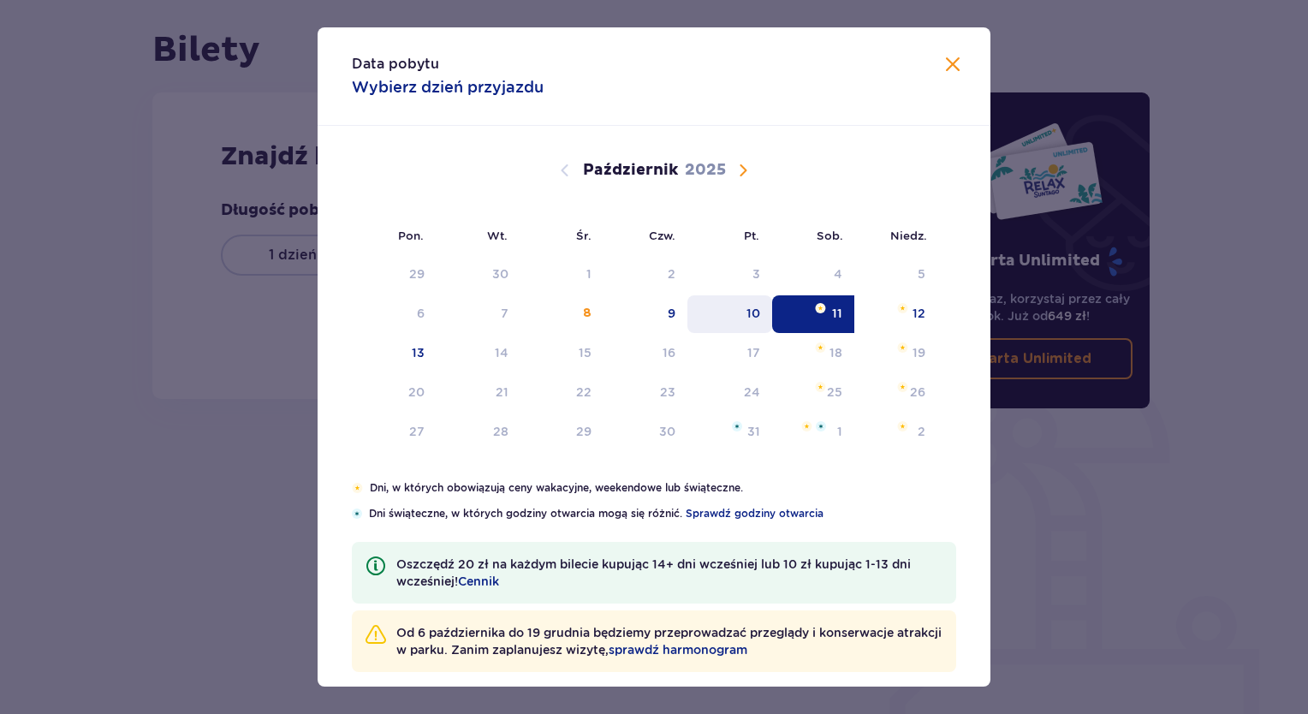
click at [748, 320] on div "10" at bounding box center [754, 313] width 14 height 17
click at [900, 320] on div "12" at bounding box center [896, 314] width 83 height 38
type input "[DATE] - [DATE]"
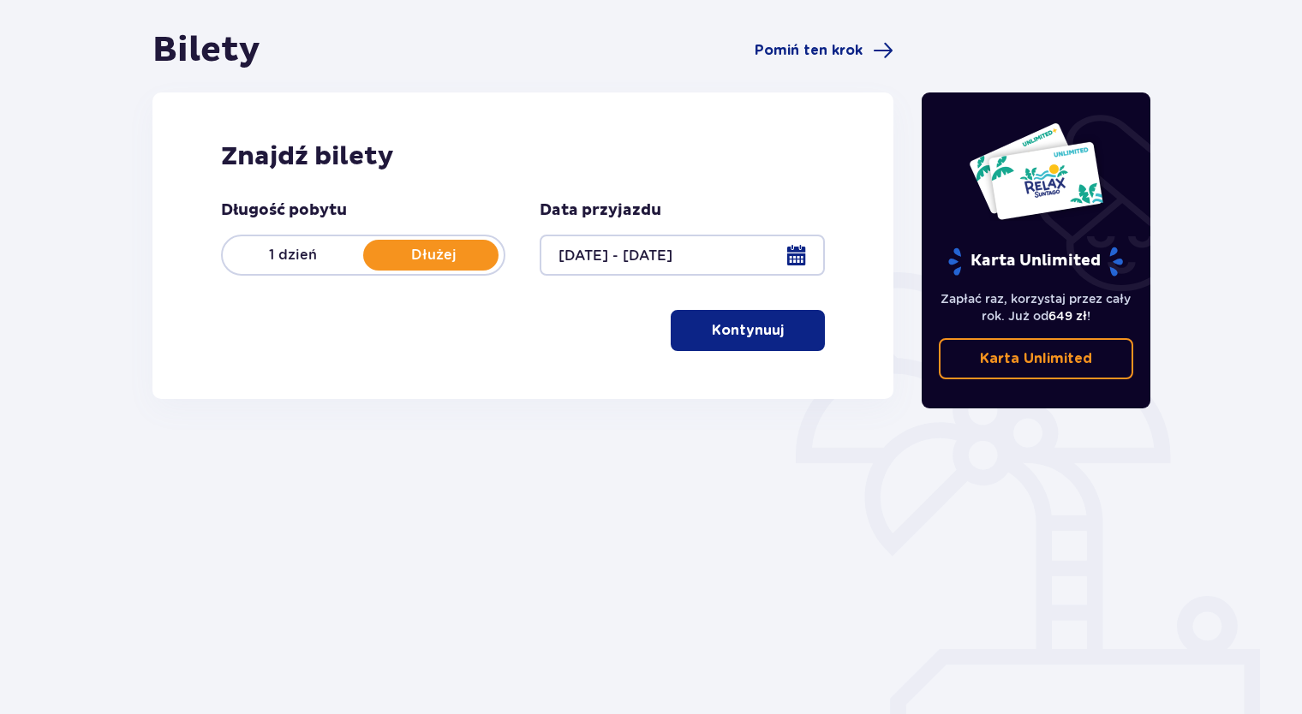
click at [771, 330] on button "Kontynuuj" at bounding box center [747, 330] width 154 height 41
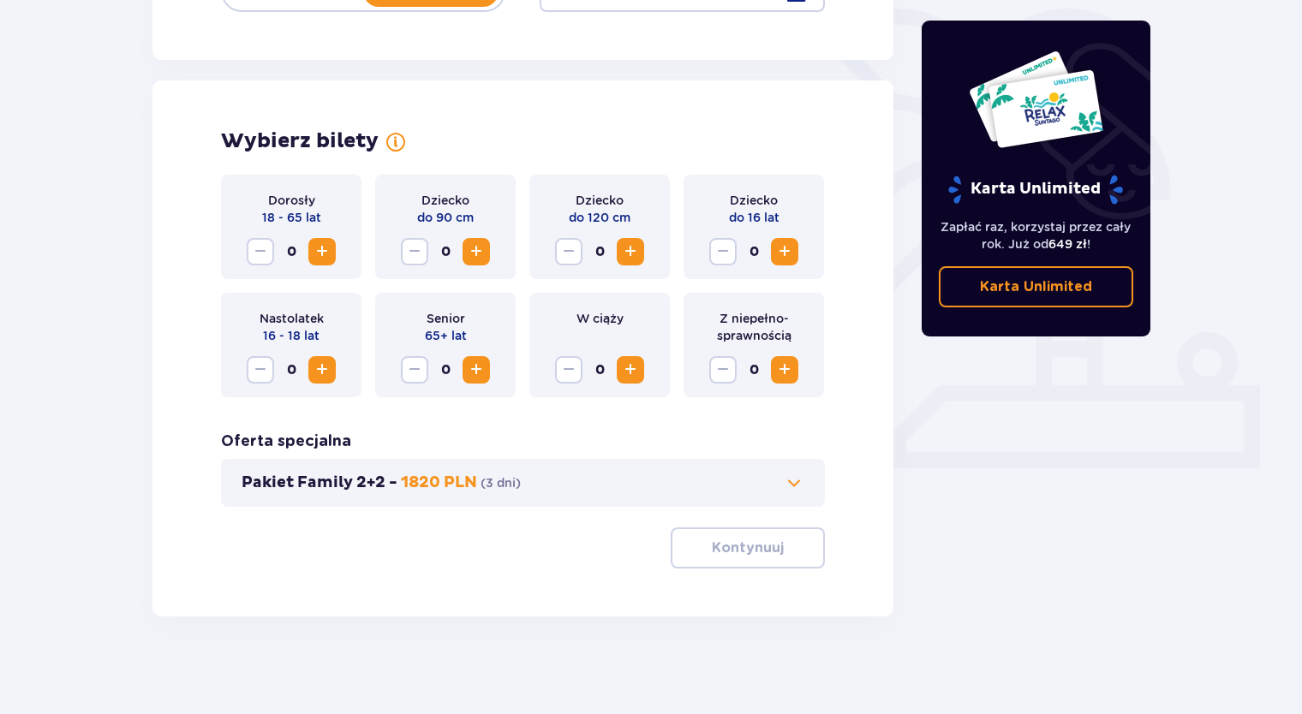
scroll to position [421, 0]
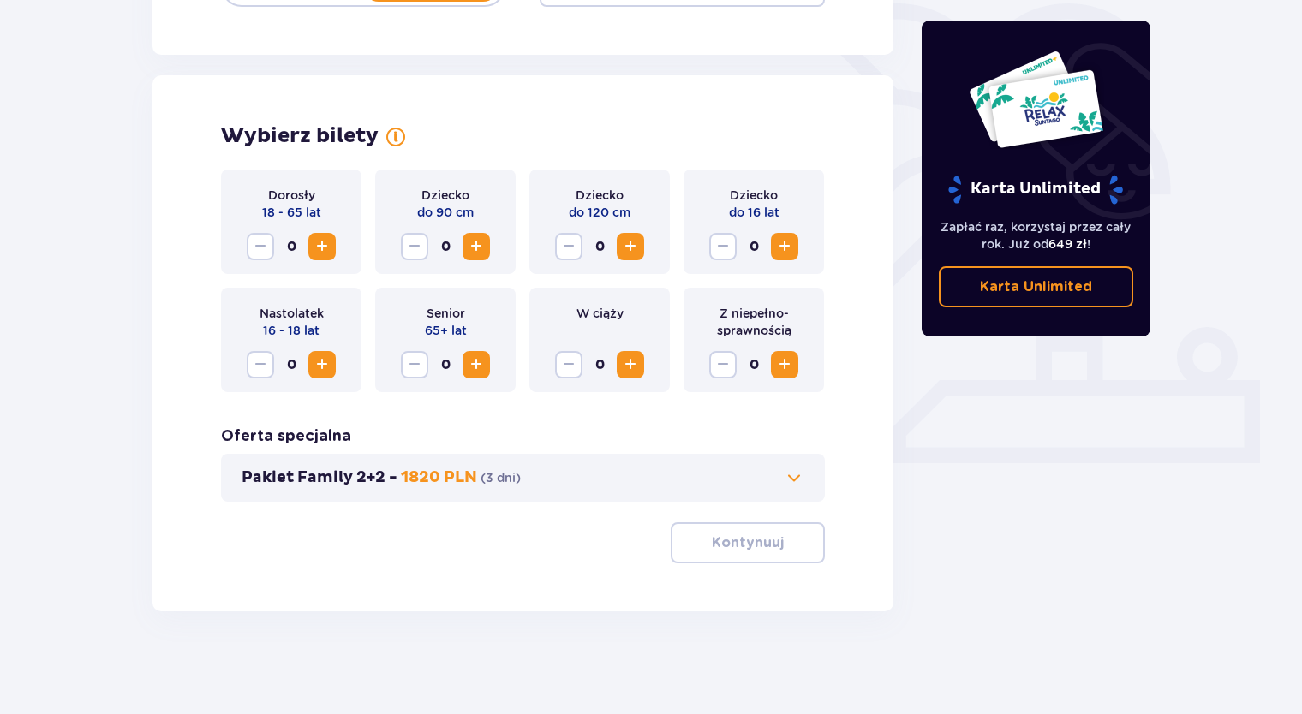
click at [329, 248] on span "Zwiększ" at bounding box center [322, 246] width 21 height 21
click at [732, 546] on p "Kontynuuj" at bounding box center [748, 542] width 72 height 19
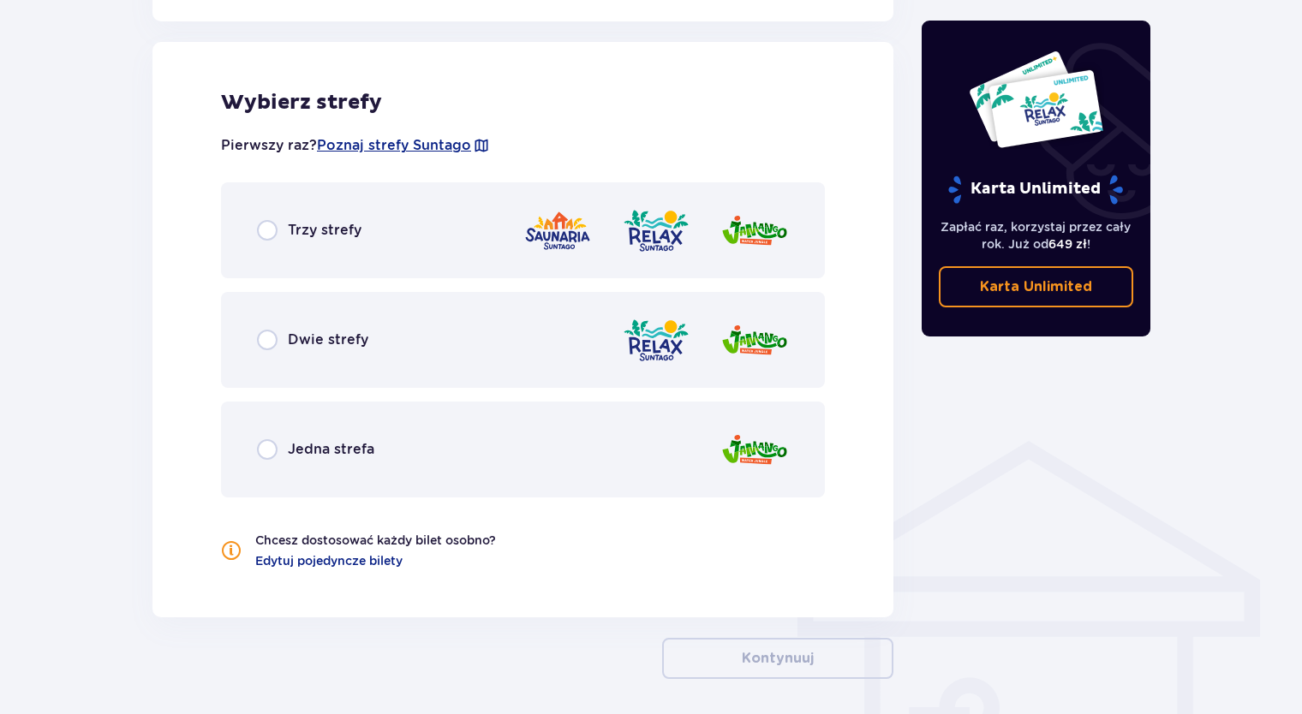
scroll to position [951, 0]
click at [283, 235] on div "Trzy strefy" at bounding box center [309, 229] width 104 height 21
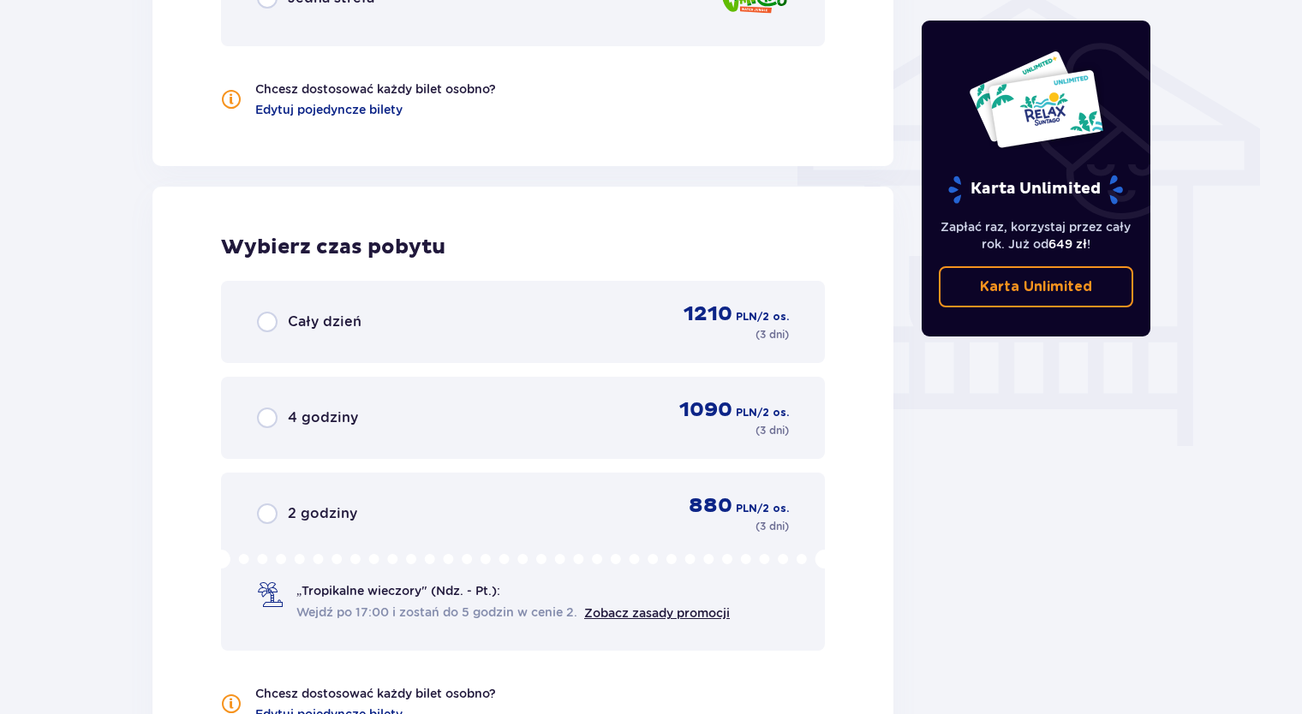
scroll to position [1362, 0]
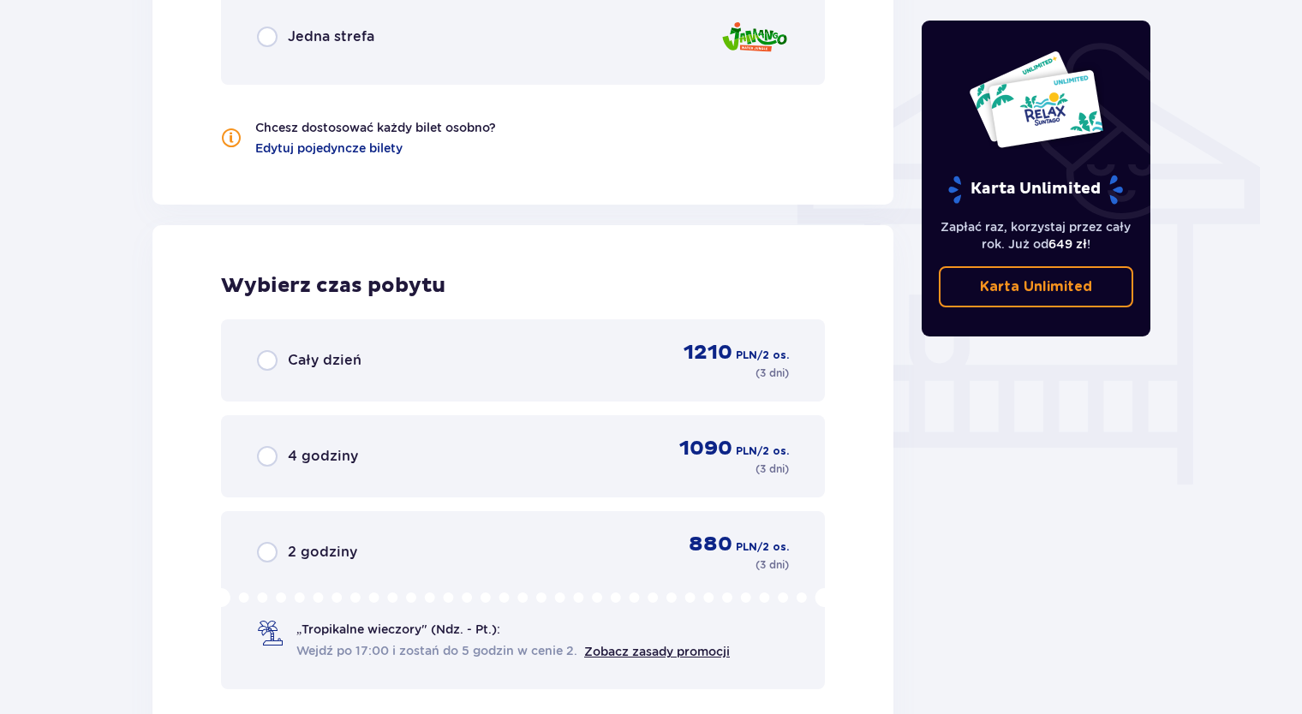
click at [267, 363] on input "radio" at bounding box center [267, 360] width 21 height 21
radio input "true"
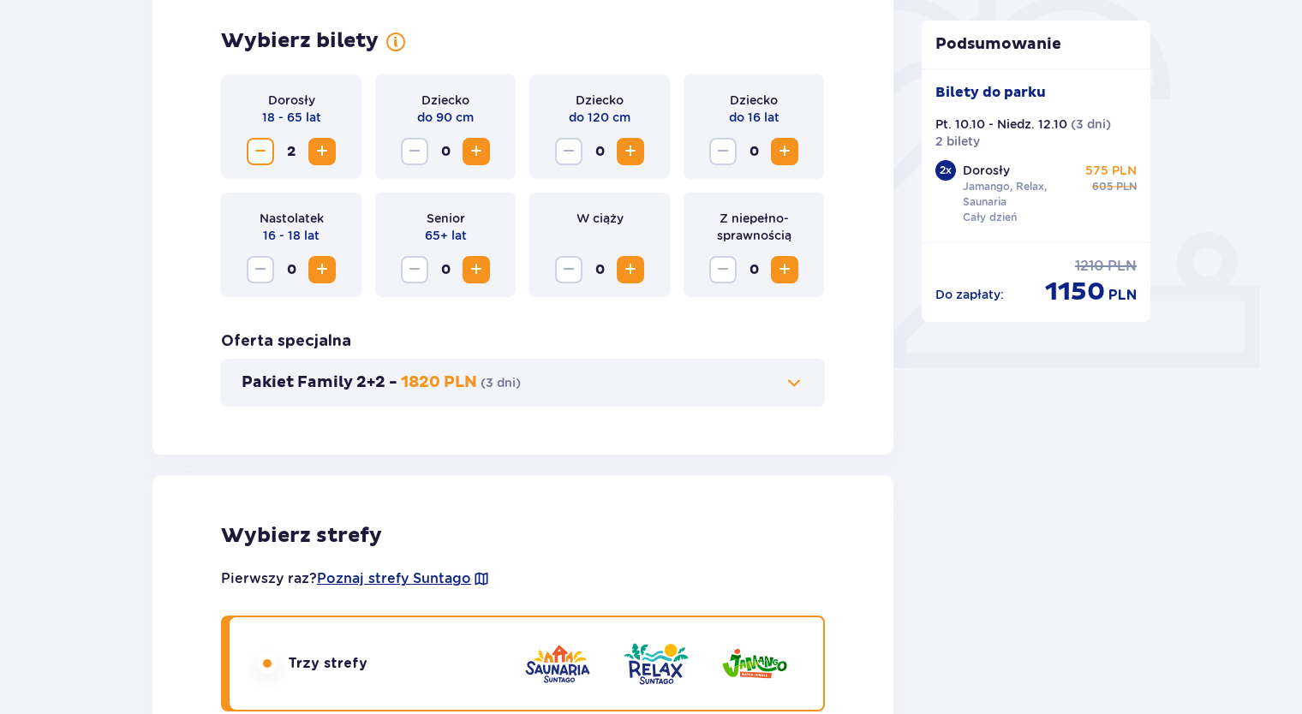
scroll to position [174, 0]
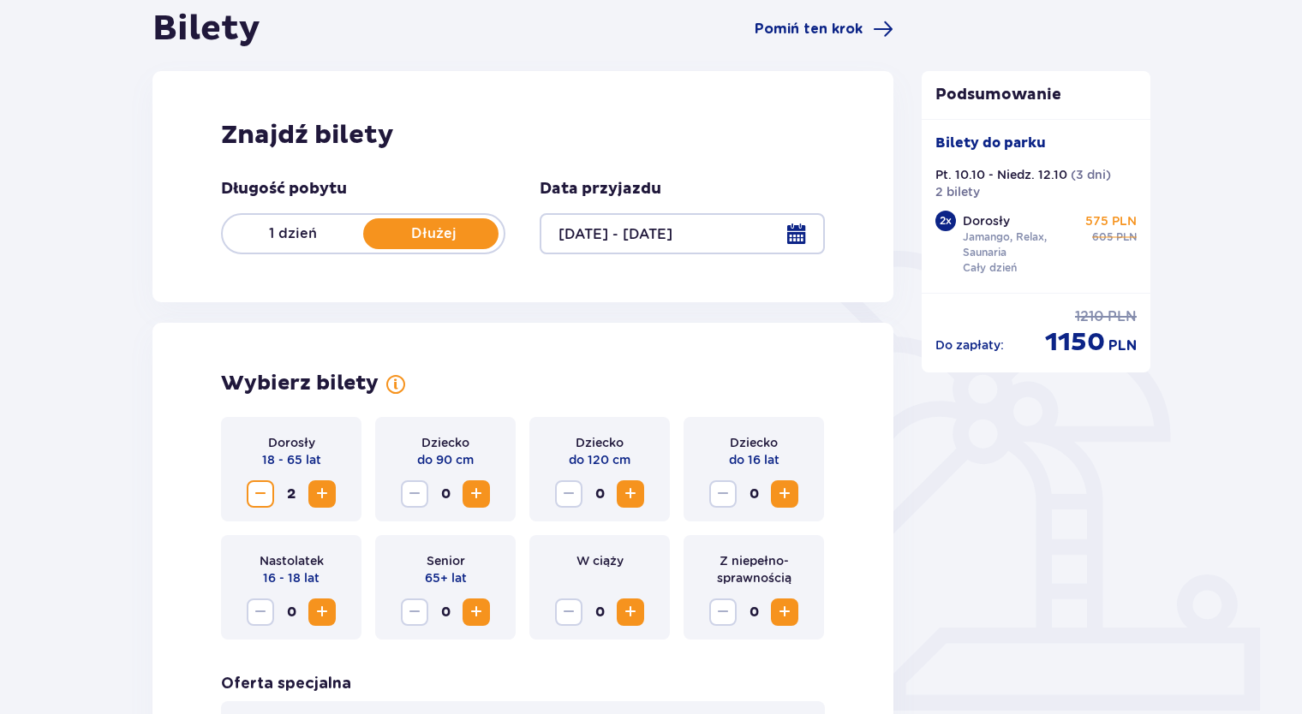
click at [269, 224] on p "1 dzień" at bounding box center [293, 233] width 140 height 19
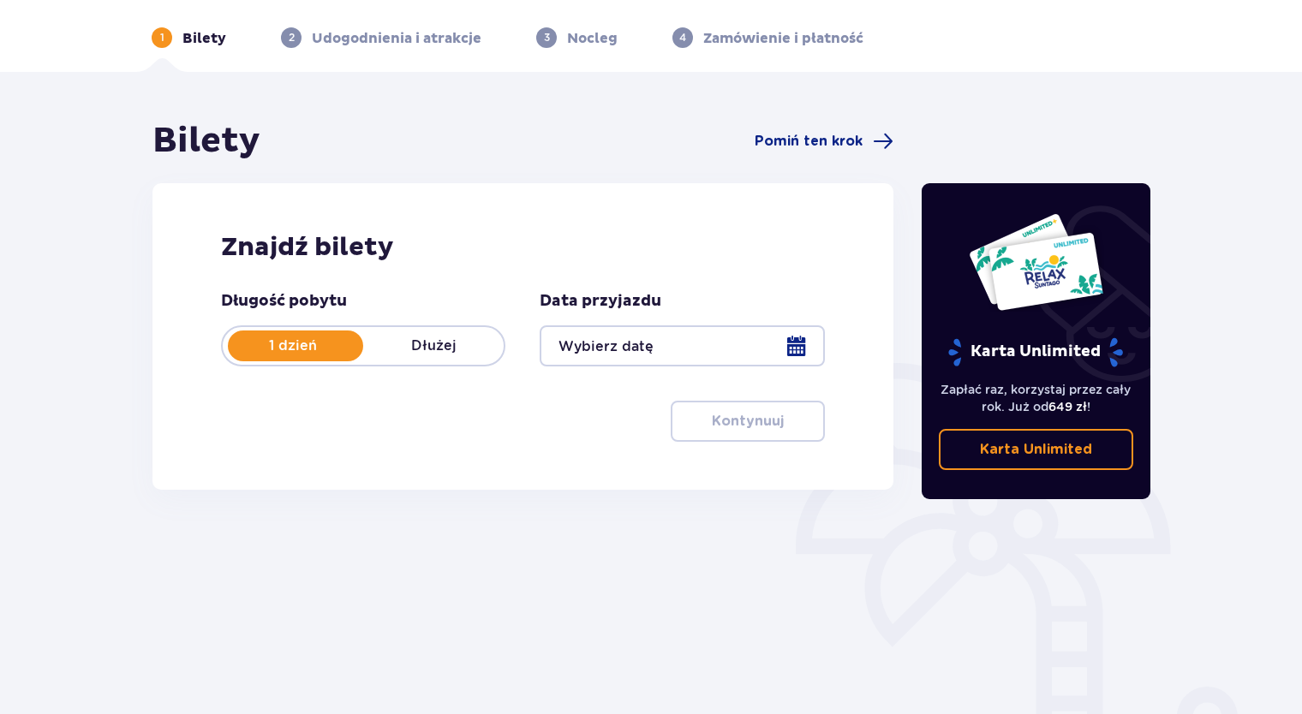
scroll to position [158, 0]
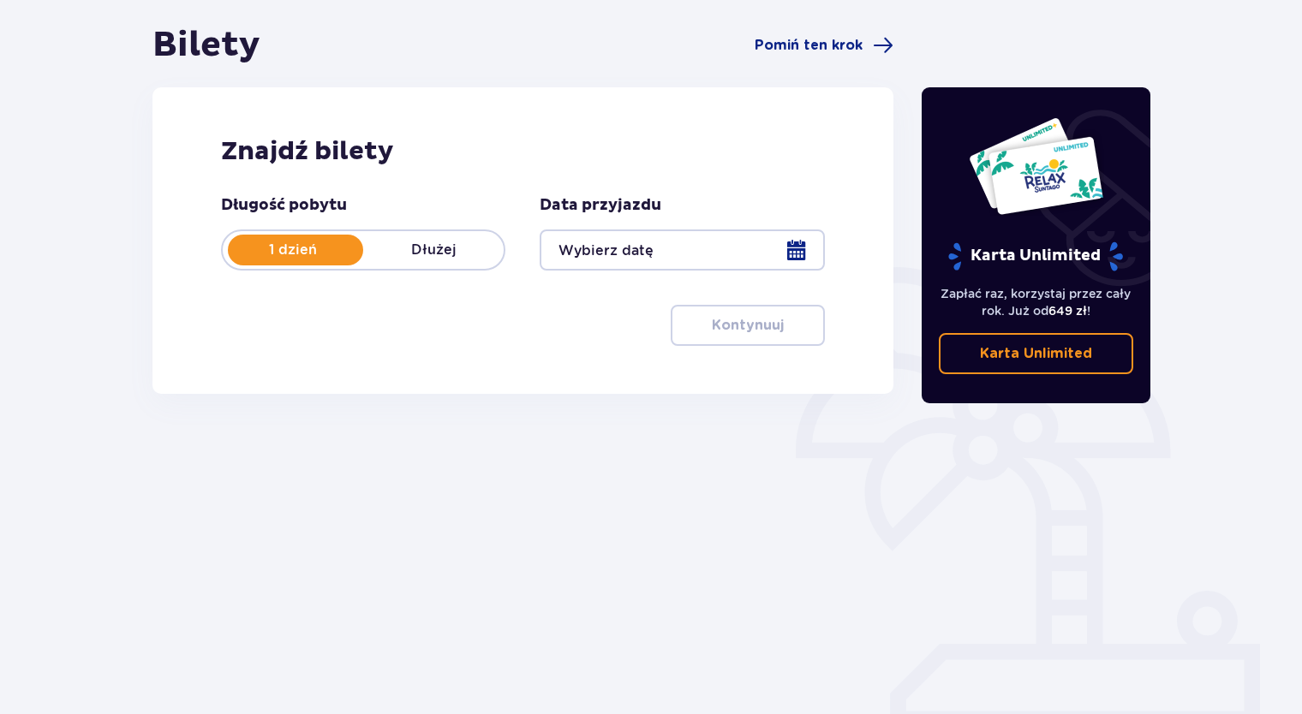
click at [791, 253] on div at bounding box center [681, 249] width 284 height 41
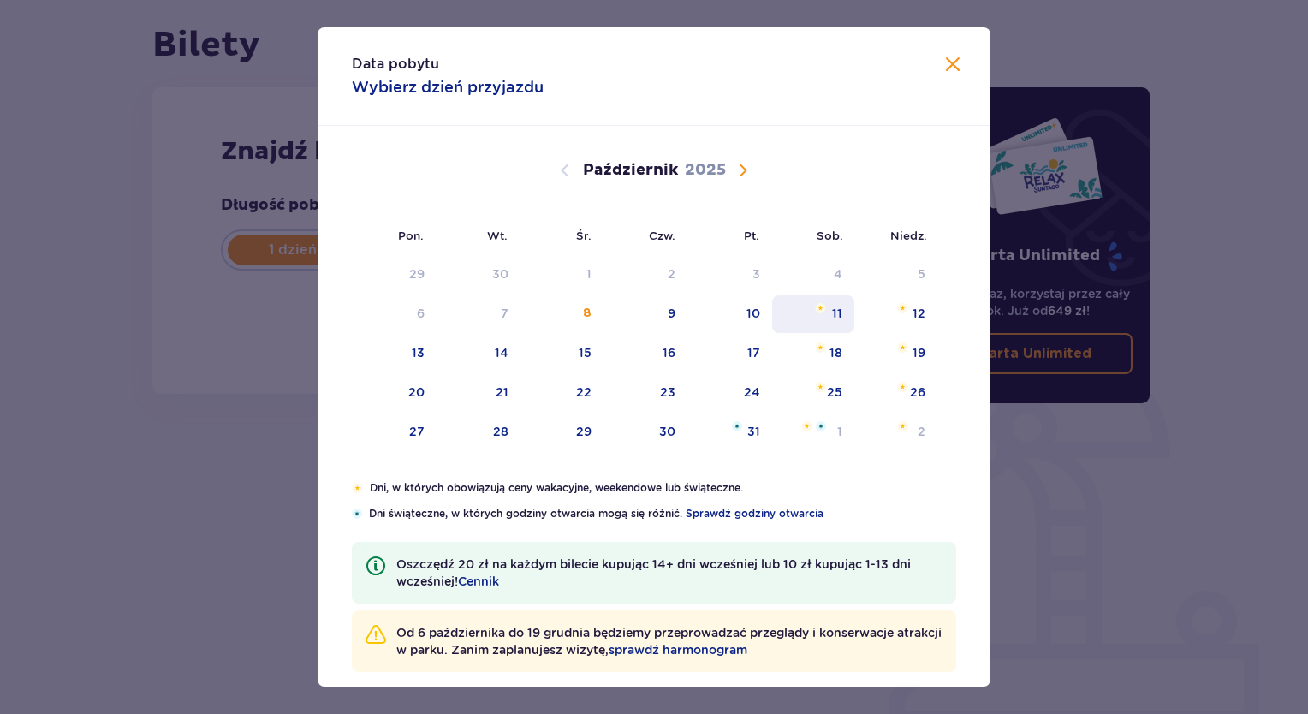
click at [811, 317] on div "11" at bounding box center [813, 314] width 83 height 38
type input "[DATE]"
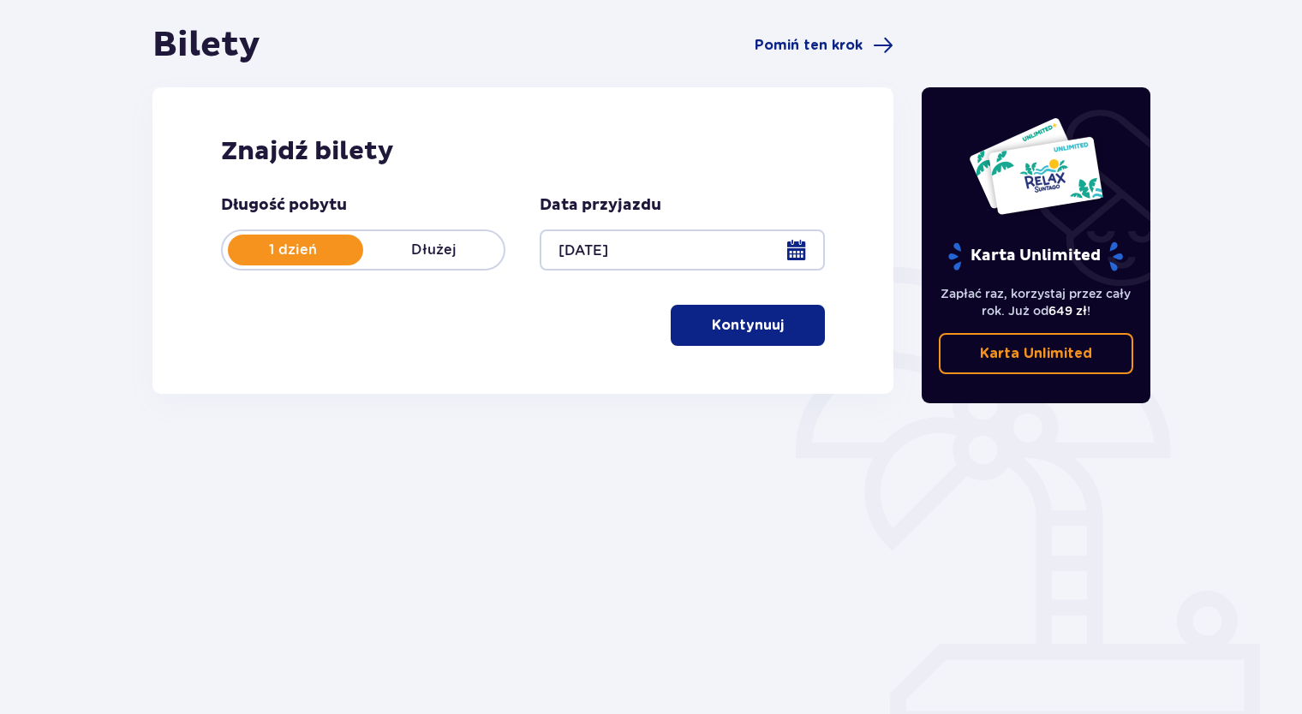
click at [777, 325] on span "button" at bounding box center [787, 325] width 21 height 21
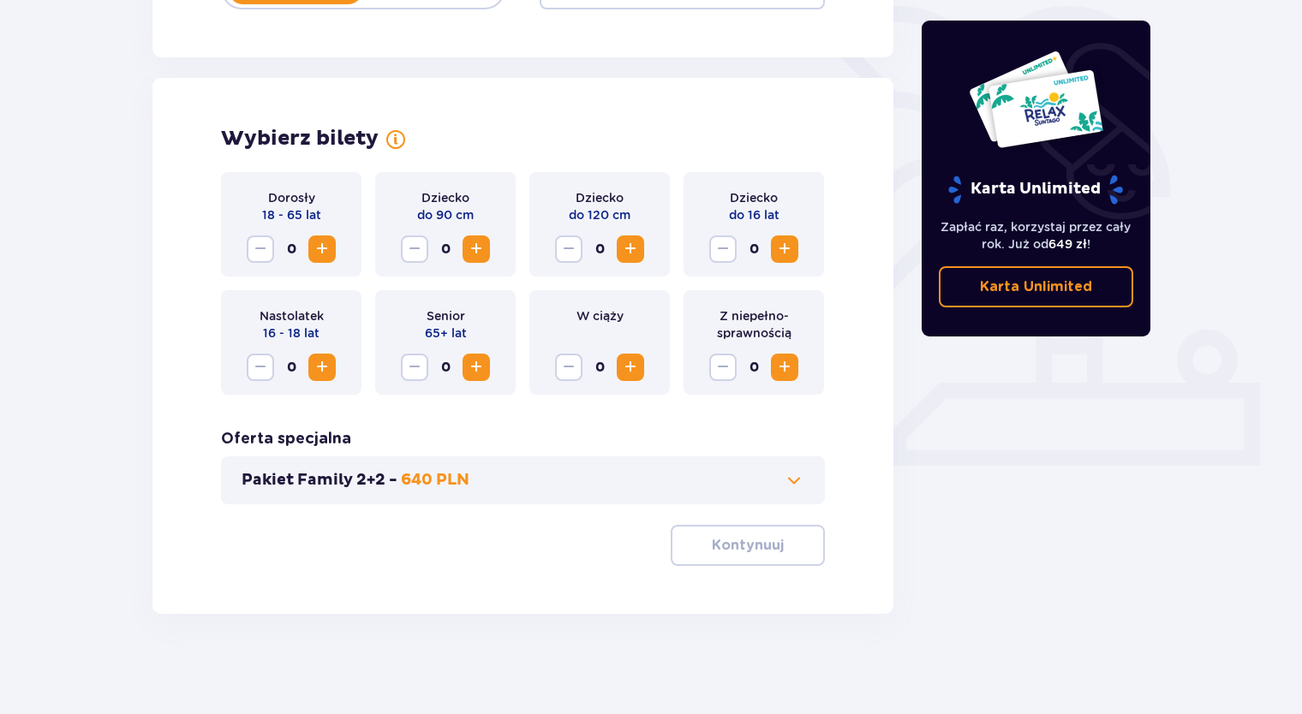
scroll to position [421, 0]
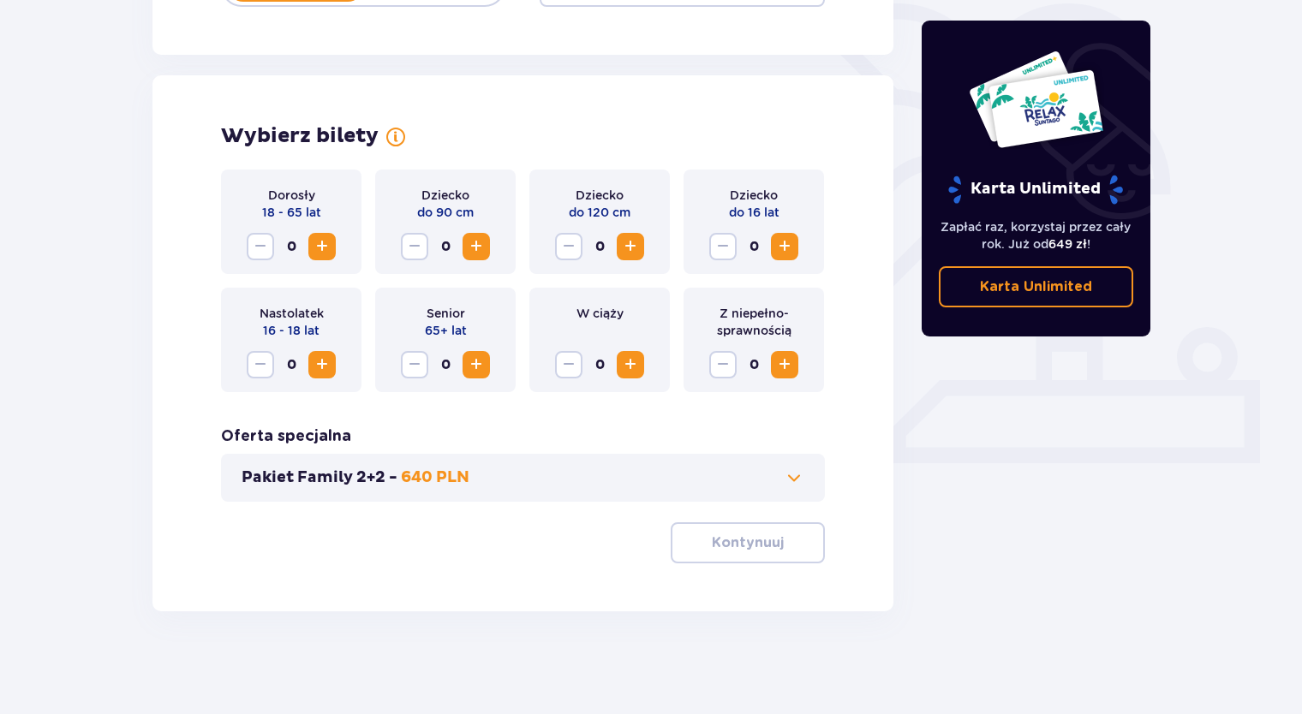
click at [322, 245] on span "Zwiększ" at bounding box center [322, 246] width 21 height 21
click at [784, 250] on span "Zwiększ" at bounding box center [784, 246] width 21 height 21
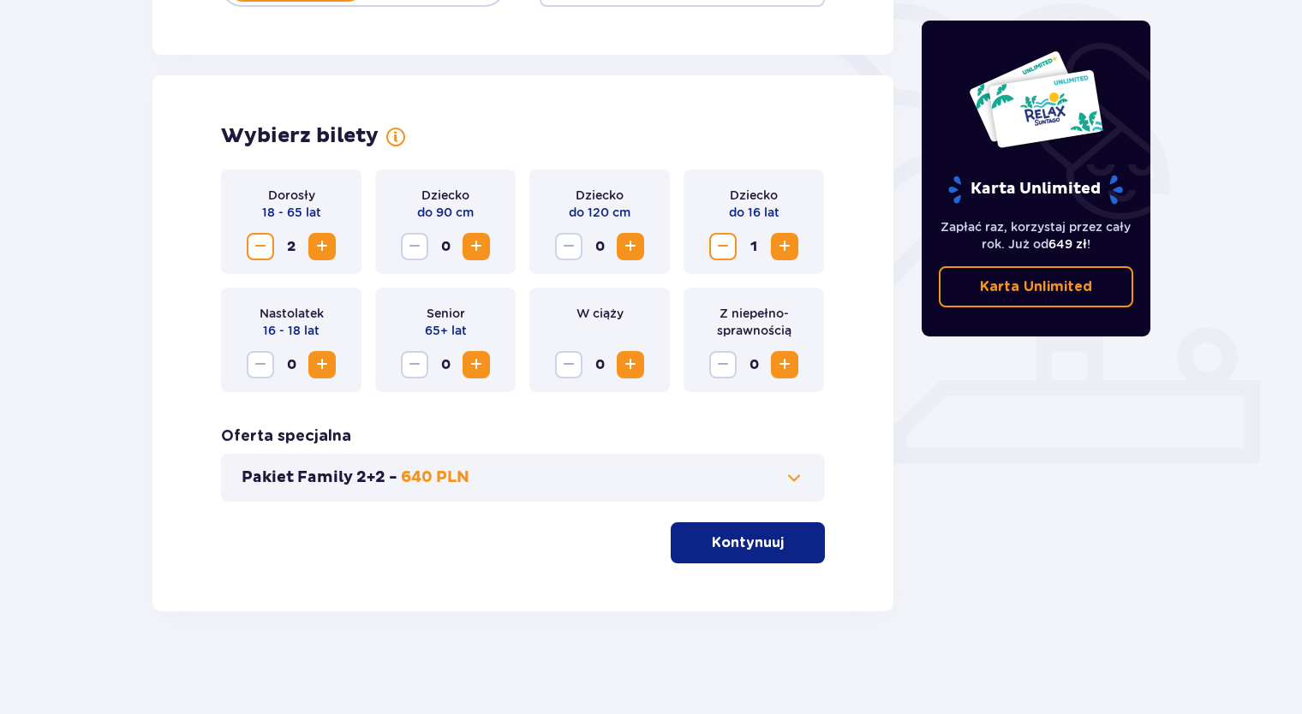
click at [784, 250] on span "Zwiększ" at bounding box center [784, 246] width 21 height 21
click at [762, 539] on p "Kontynuuj" at bounding box center [748, 542] width 72 height 19
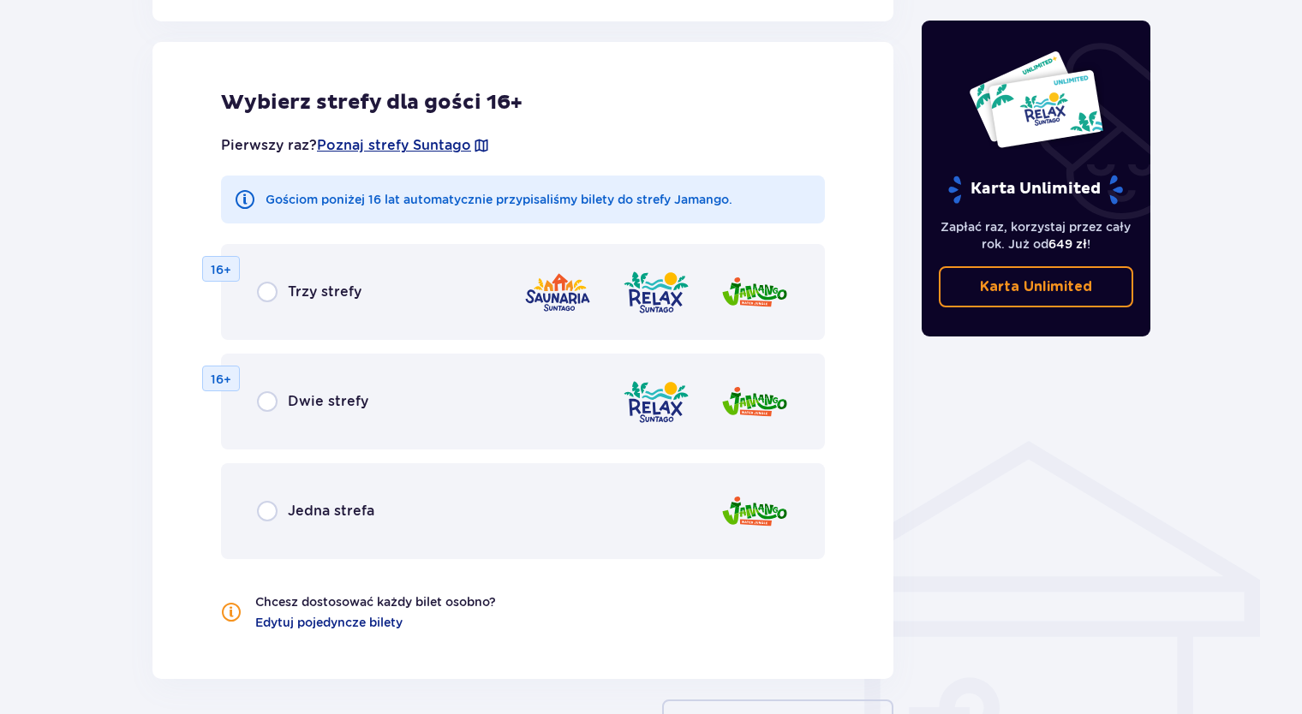
scroll to position [951, 0]
click at [264, 511] on input "radio" at bounding box center [267, 510] width 21 height 21
radio input "true"
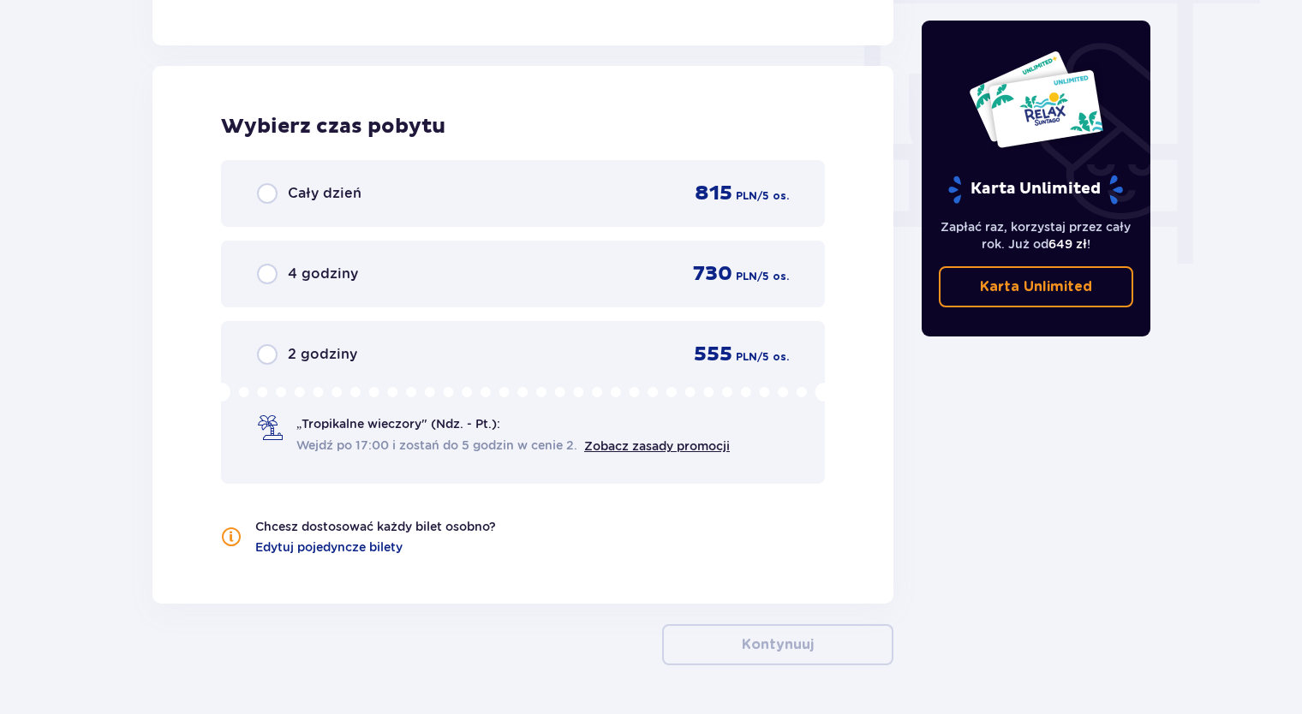
scroll to position [1608, 0]
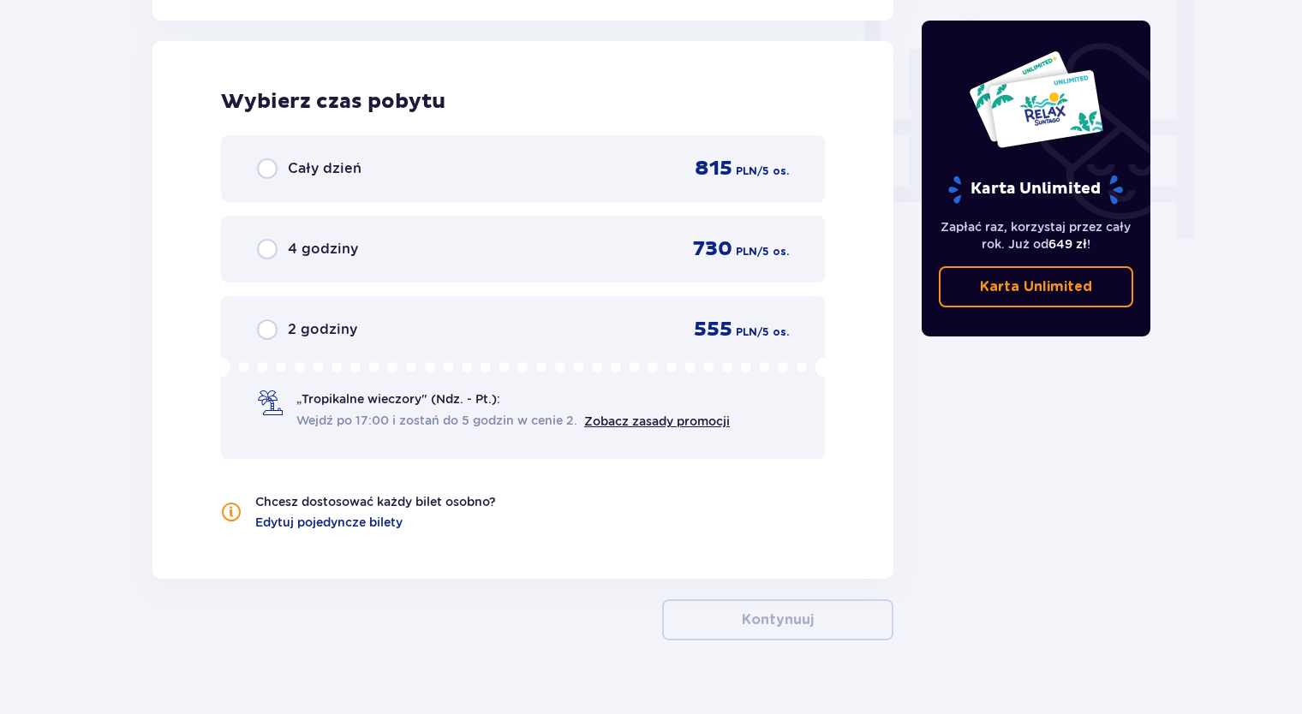
click at [267, 248] on input "radio" at bounding box center [267, 249] width 21 height 21
radio input "true"
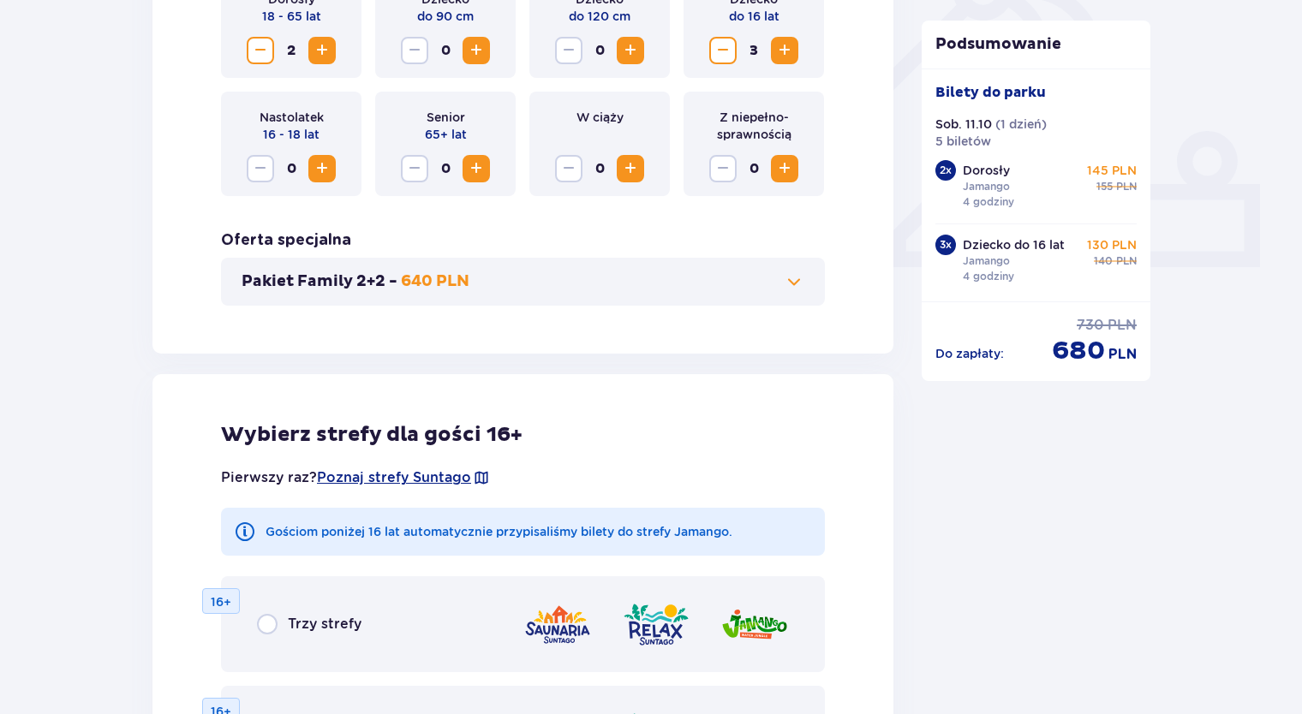
scroll to position [446, 0]
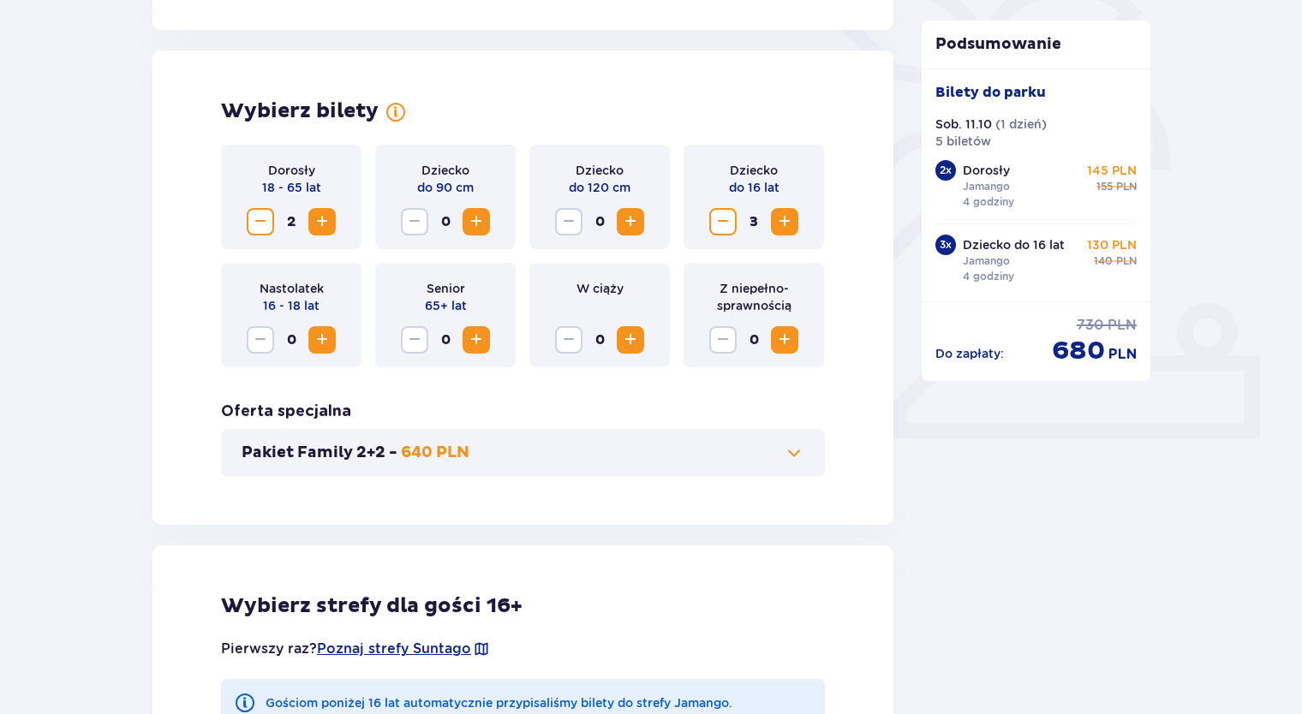
click at [726, 223] on span "Zmniejsz" at bounding box center [722, 222] width 21 height 21
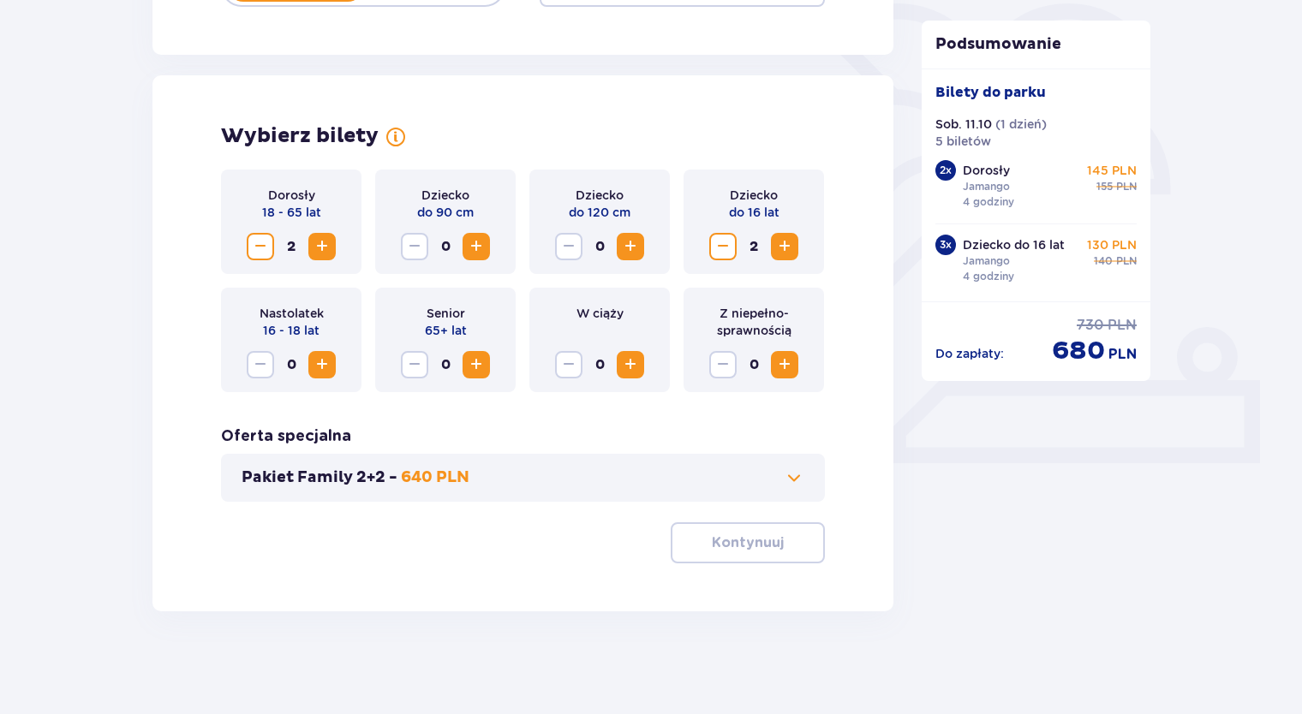
scroll to position [421, 0]
click at [726, 223] on div "Dziecko do 16 lat 2" at bounding box center [753, 222] width 140 height 104
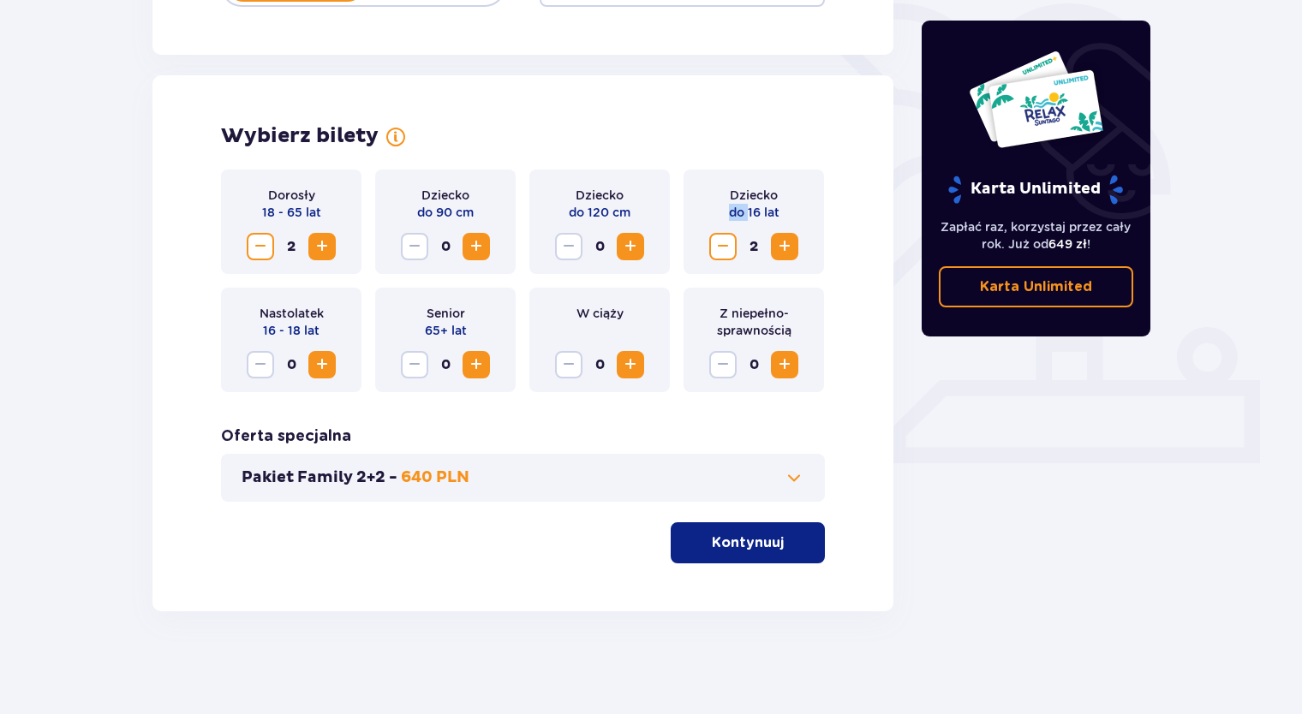
drag, startPoint x: 726, startPoint y: 223, endPoint x: 719, endPoint y: 252, distance: 29.1
click at [719, 252] on span "Zmniejsz" at bounding box center [722, 246] width 21 height 21
click at [719, 253] on span "Zmniejsz" at bounding box center [722, 246] width 21 height 21
click at [764, 543] on p "Kontynuuj" at bounding box center [748, 542] width 72 height 19
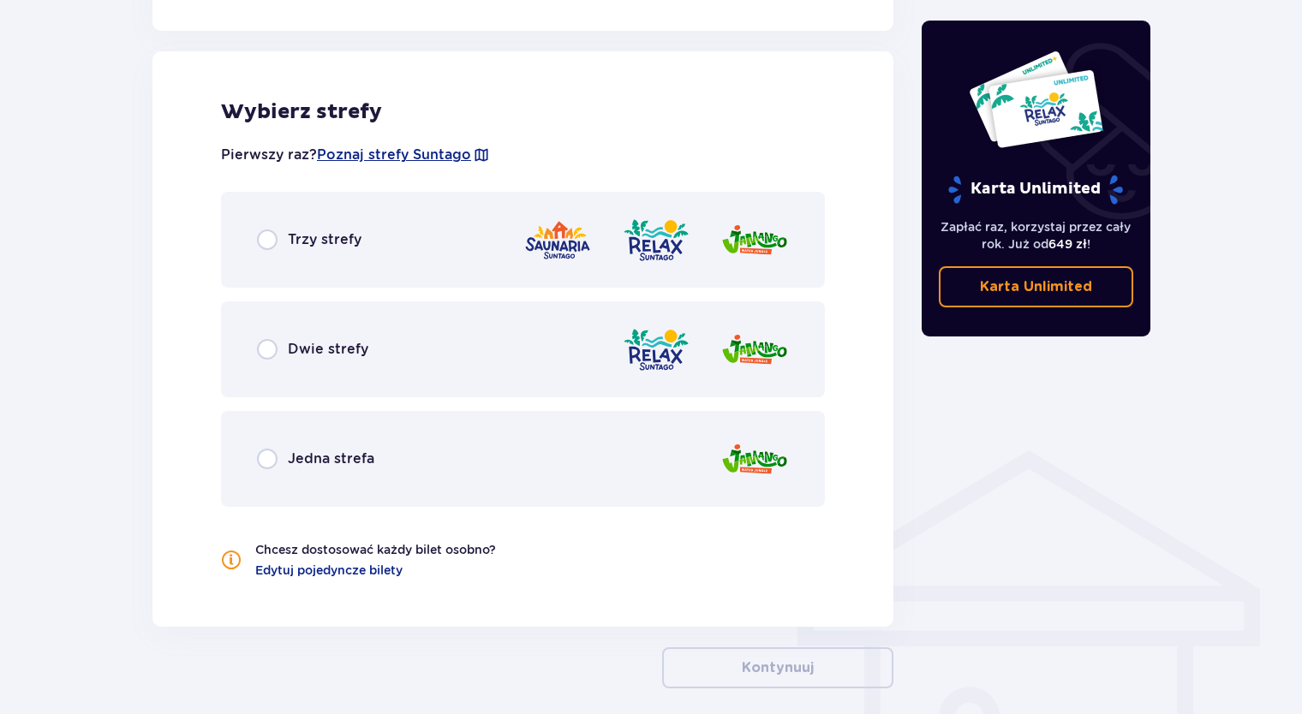
scroll to position [951, 0]
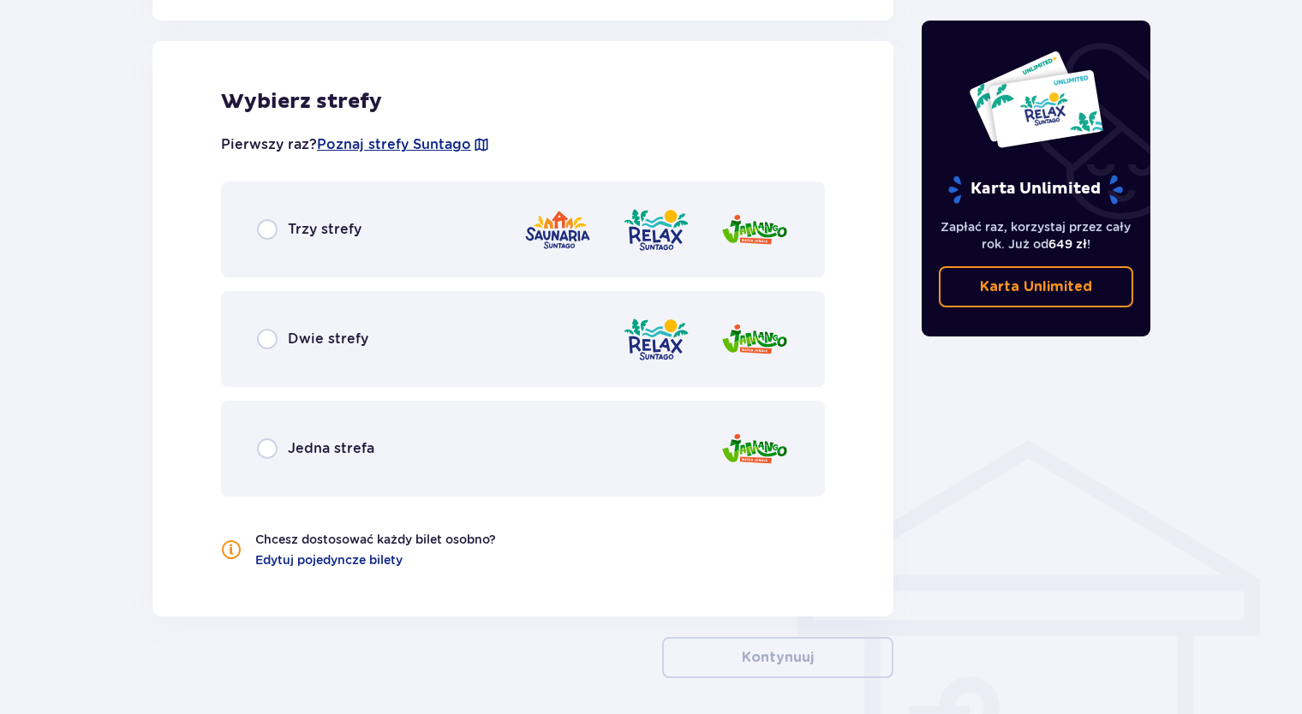
click at [270, 452] on input "radio" at bounding box center [267, 448] width 21 height 21
radio input "true"
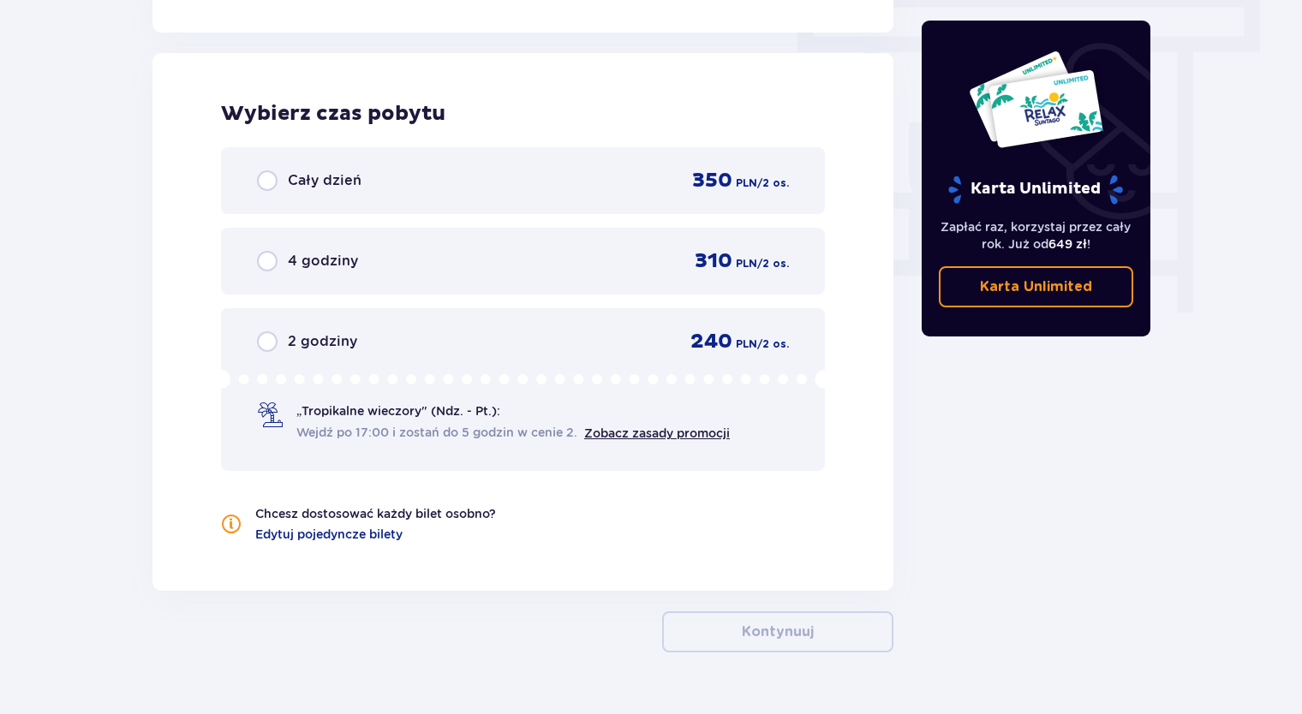
scroll to position [1546, 0]
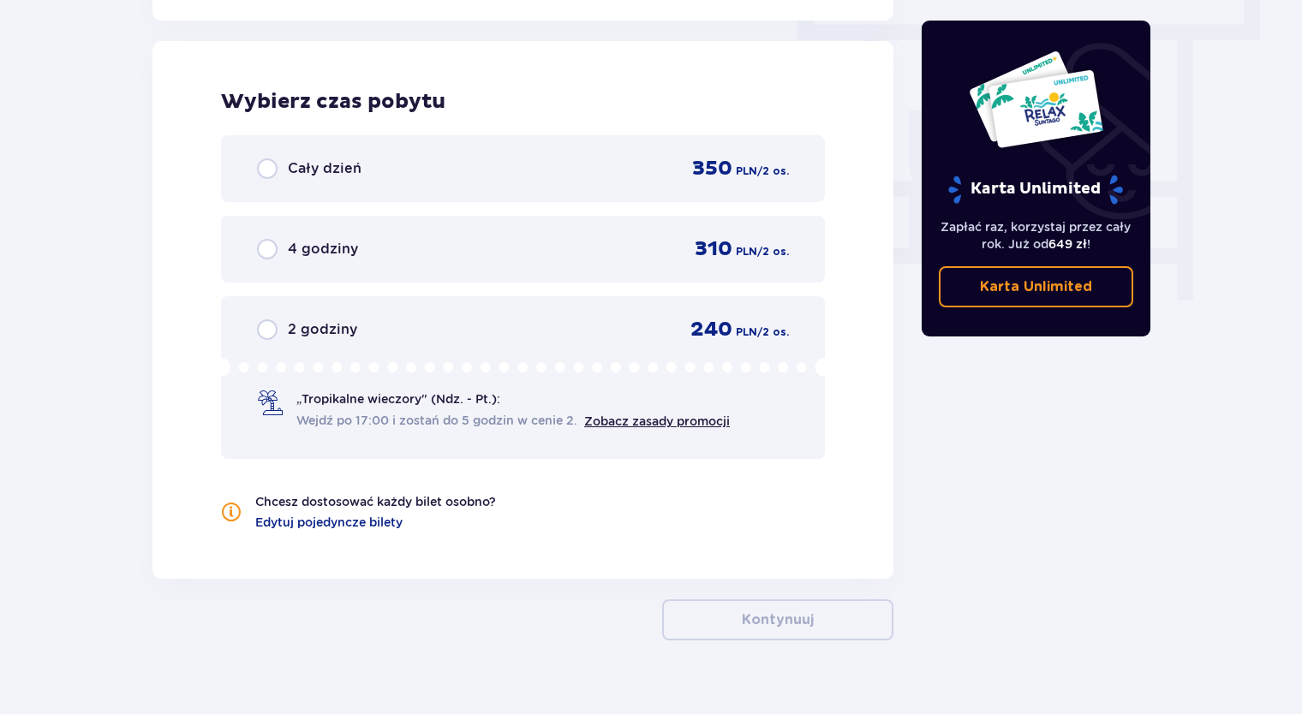
click at [270, 248] on input "radio" at bounding box center [267, 249] width 21 height 21
radio input "true"
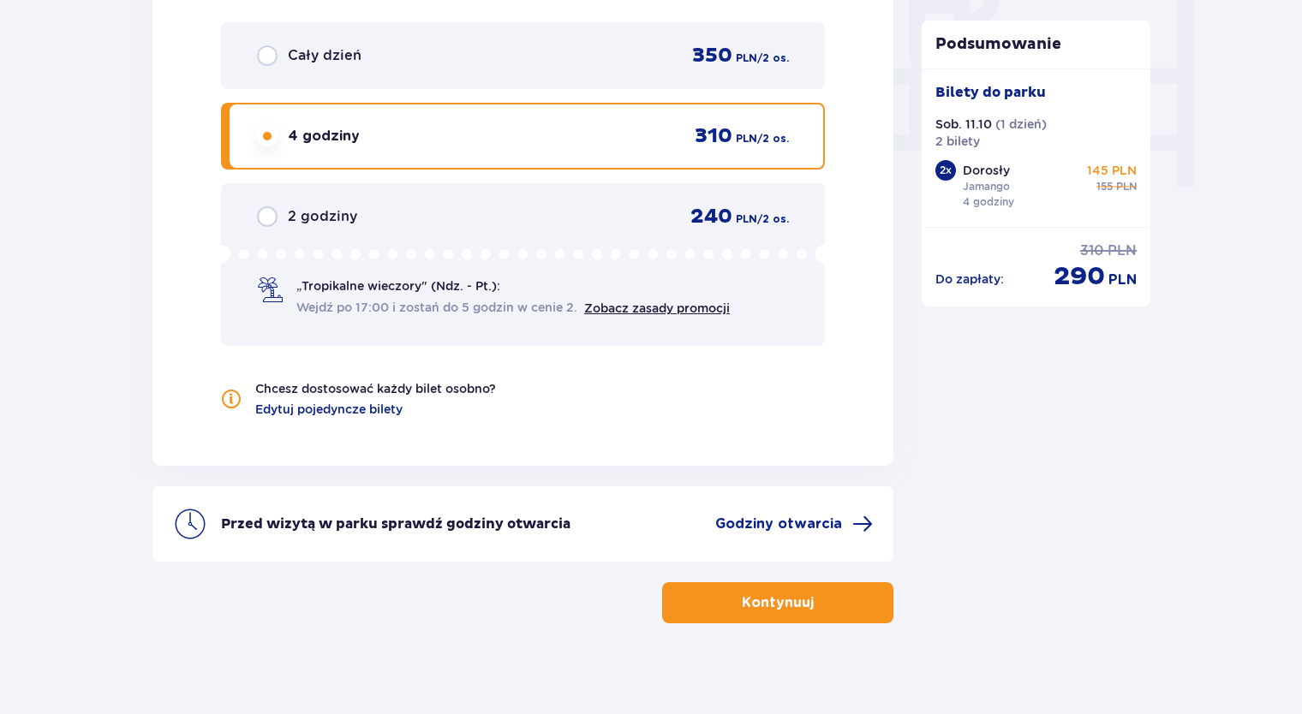
scroll to position [1669, 0]
